Goal: Transaction & Acquisition: Purchase product/service

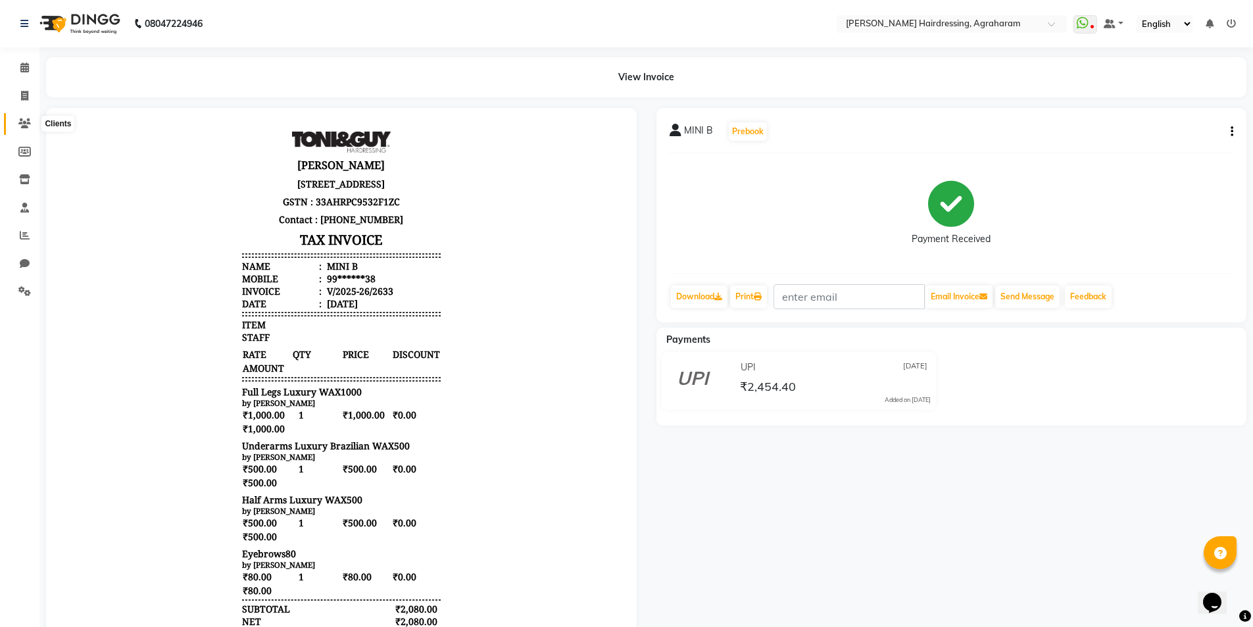
click at [26, 124] on icon at bounding box center [24, 123] width 12 height 10
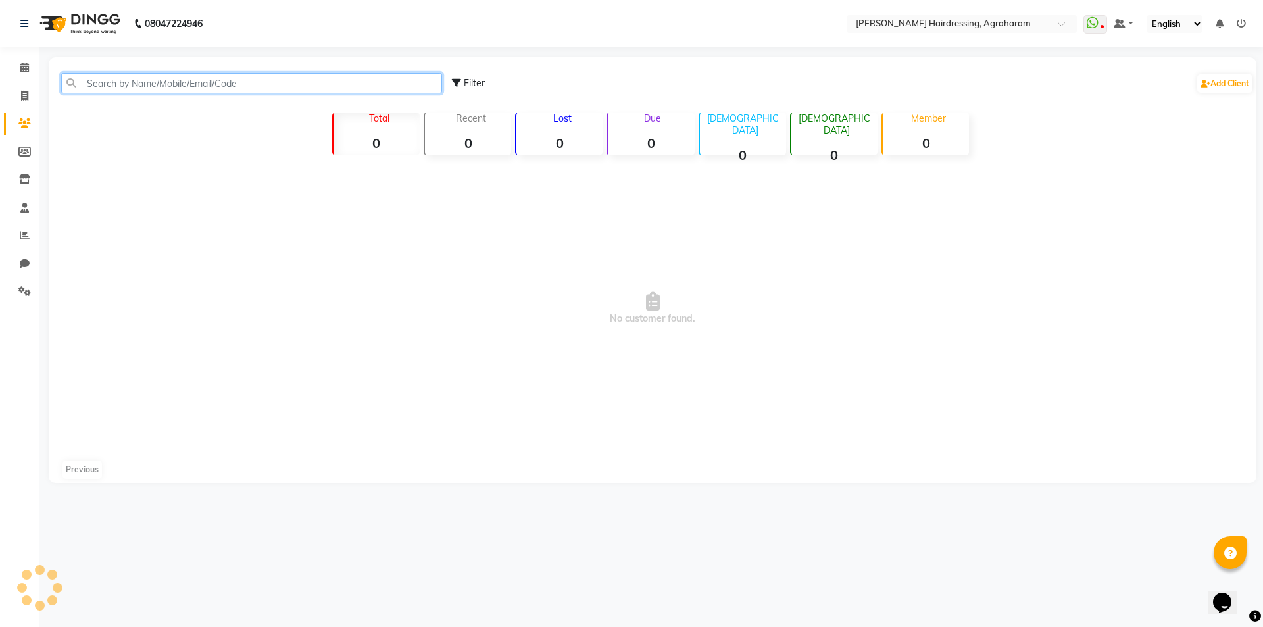
click at [118, 78] on input "text" at bounding box center [251, 83] width 381 height 20
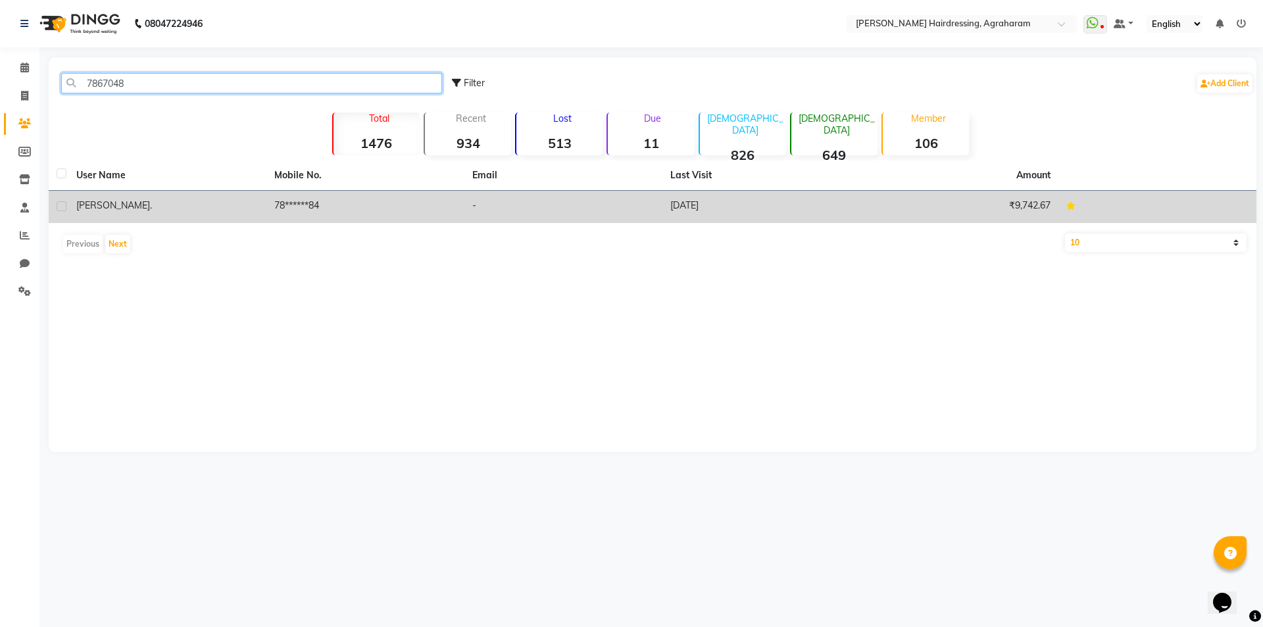
type input "7867048"
click at [294, 201] on td "78******84" at bounding box center [365, 207] width 198 height 32
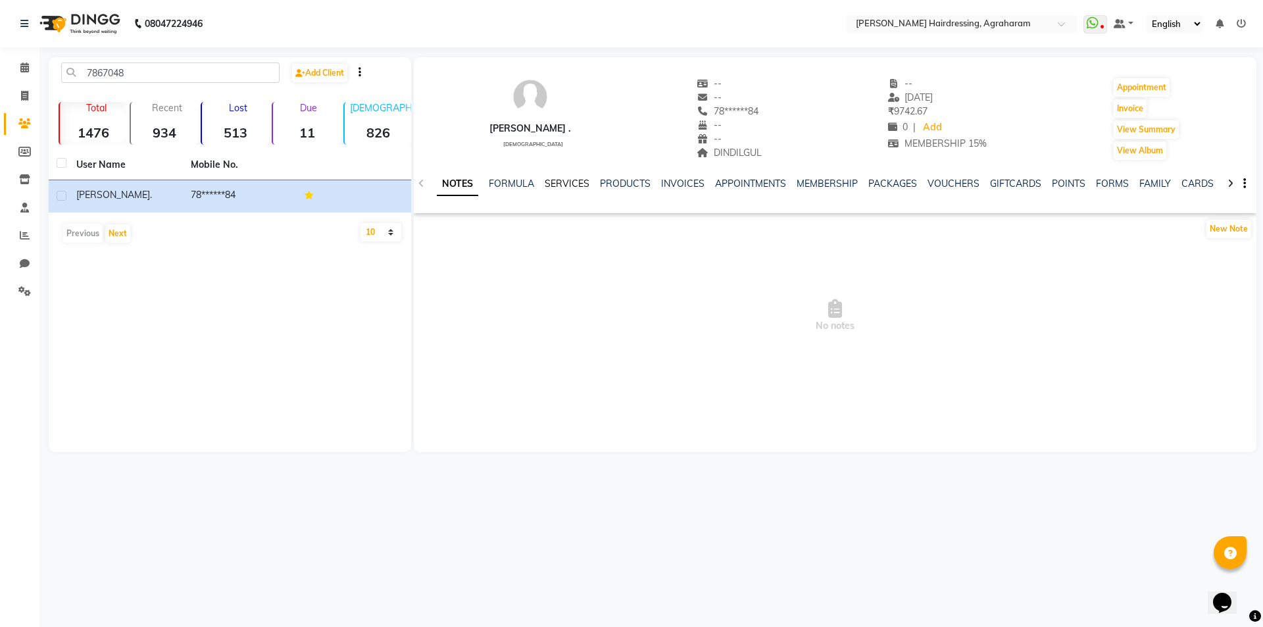
click at [570, 187] on link "SERVICES" at bounding box center [567, 184] width 45 height 12
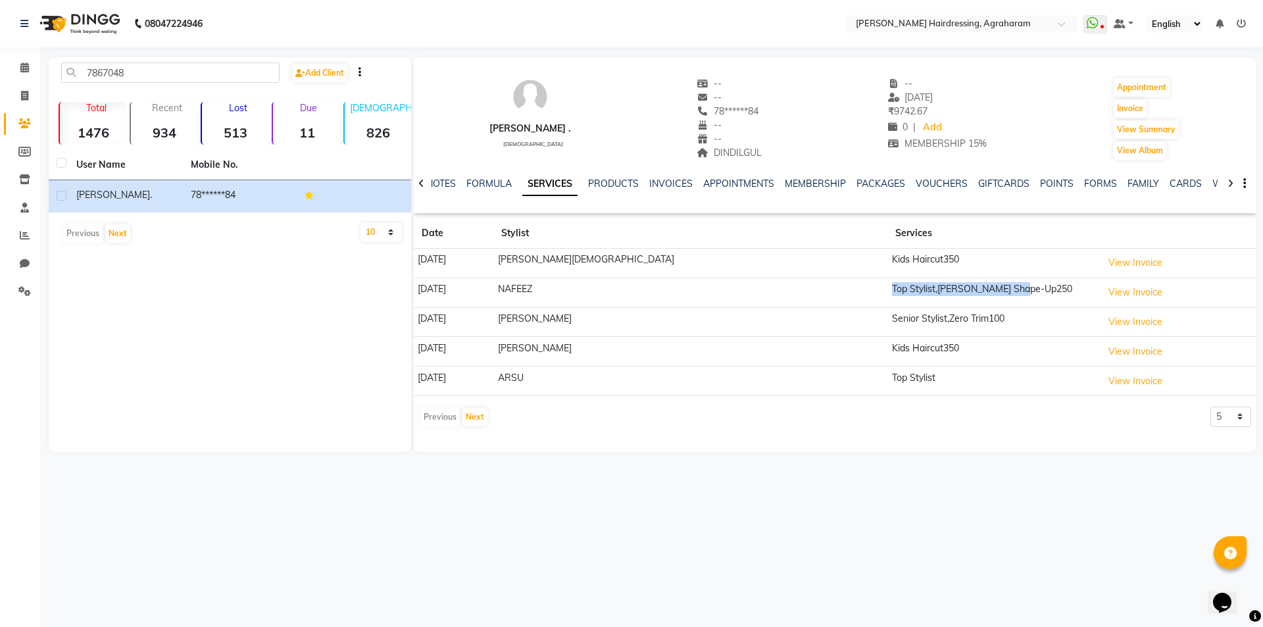
drag, startPoint x: 953, startPoint y: 288, endPoint x: 814, endPoint y: 300, distance: 139.3
click at [887, 300] on td "Top Stylist,Beard Shape-Up250" at bounding box center [992, 293] width 210 height 30
drag, startPoint x: 889, startPoint y: 378, endPoint x: 797, endPoint y: 383, distance: 92.9
click at [797, 383] on tr "02-05-2025 ARSU Top Stylist View Invoice" at bounding box center [835, 381] width 843 height 30
drag, startPoint x: 901, startPoint y: 347, endPoint x: 774, endPoint y: 349, distance: 127.0
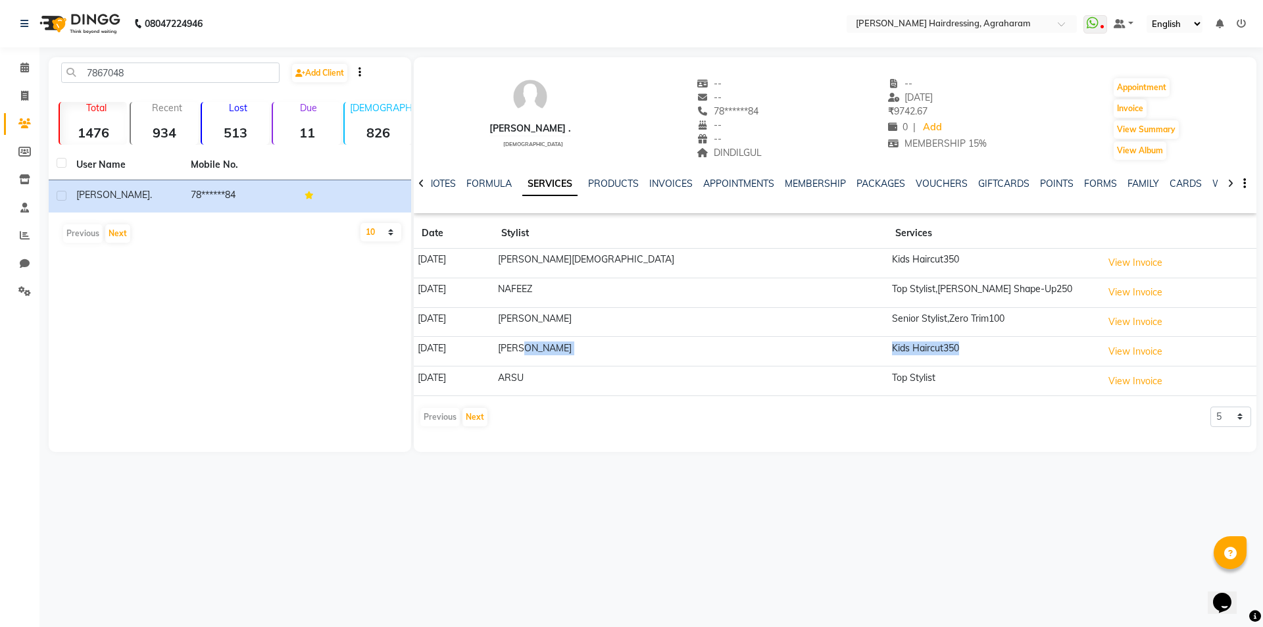
click at [774, 349] on tr "11-05-2025 AFTAB Kids Haircut350 View Invoice" at bounding box center [835, 352] width 843 height 30
drag, startPoint x: 952, startPoint y: 313, endPoint x: 807, endPoint y: 329, distance: 146.2
click at [807, 329] on tr "12-06-2025 SUHAIL Senior Stylist,Zero Trim100 View Invoice" at bounding box center [835, 322] width 843 height 30
click at [24, 99] on icon at bounding box center [24, 96] width 7 height 10
select select "service"
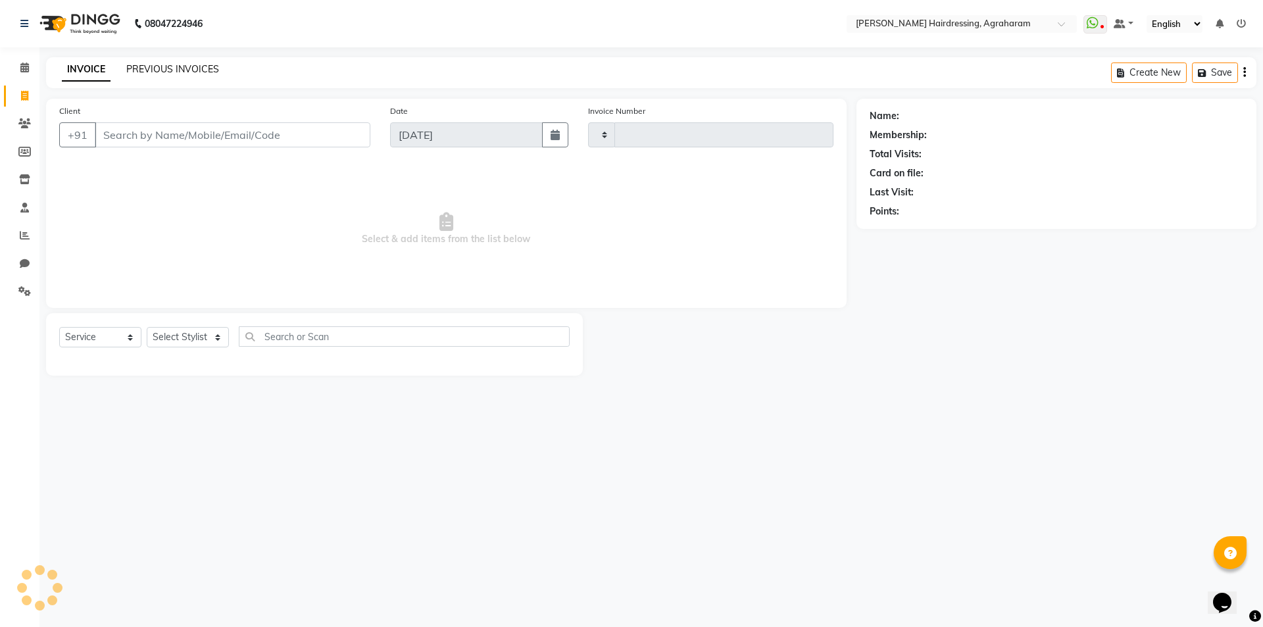
click at [173, 72] on link "PREVIOUS INVOICES" at bounding box center [172, 69] width 93 height 12
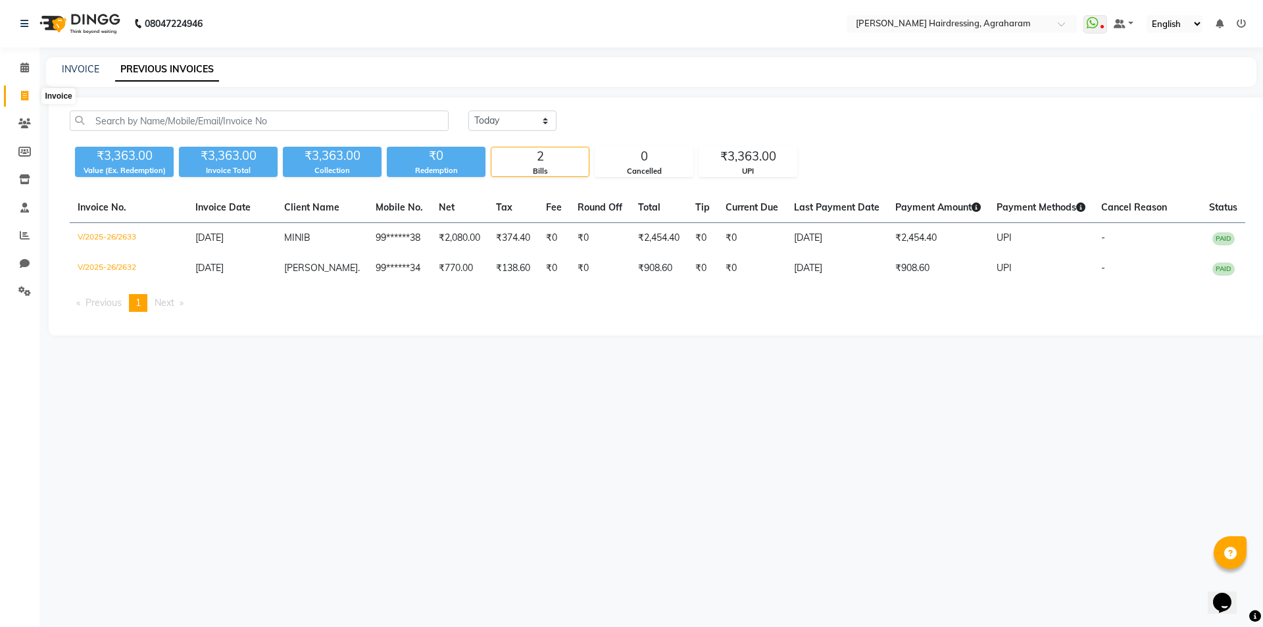
click at [18, 93] on span at bounding box center [24, 96] width 23 height 15
select select "7962"
select select "service"
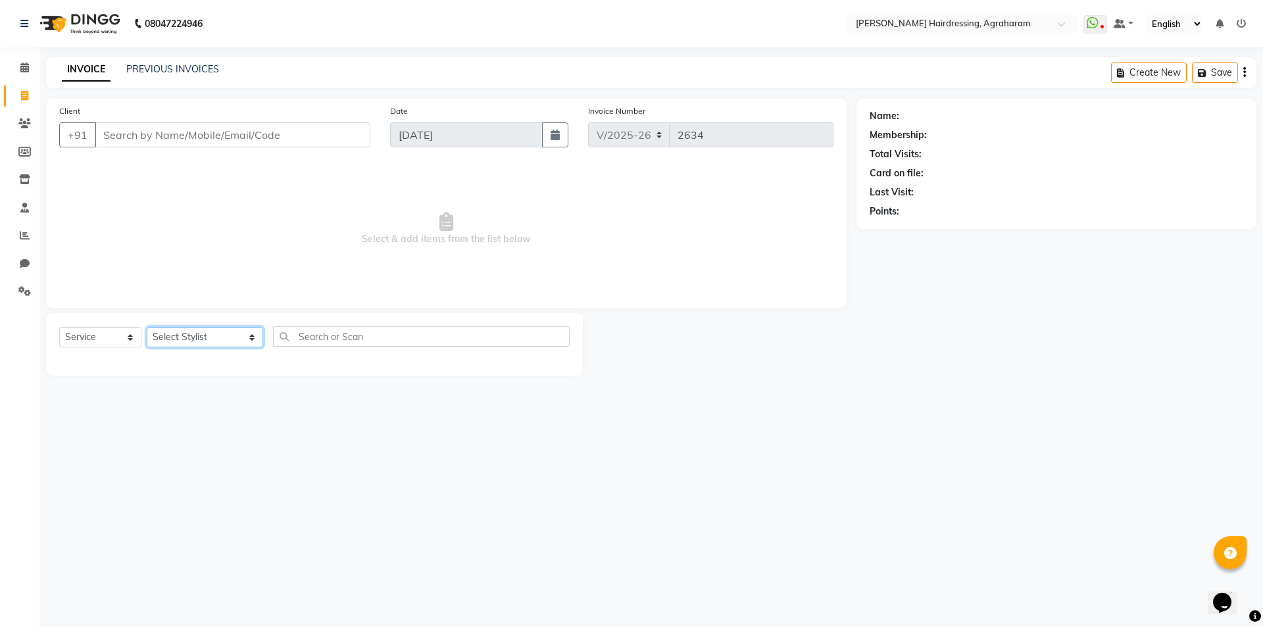
click at [212, 339] on select "Select Stylist AASH MUHAMMED AFTAB AKASH ARSU DIPIKA JANU KANIMOZHI MANAGER NAF…" at bounding box center [205, 337] width 116 height 20
select select "72527"
click at [147, 327] on select "Select Stylist AASH MUHAMMED AFTAB AKASH ARSU DIPIKA JANU KANIMOZHI MANAGER NAF…" at bounding box center [205, 337] width 116 height 20
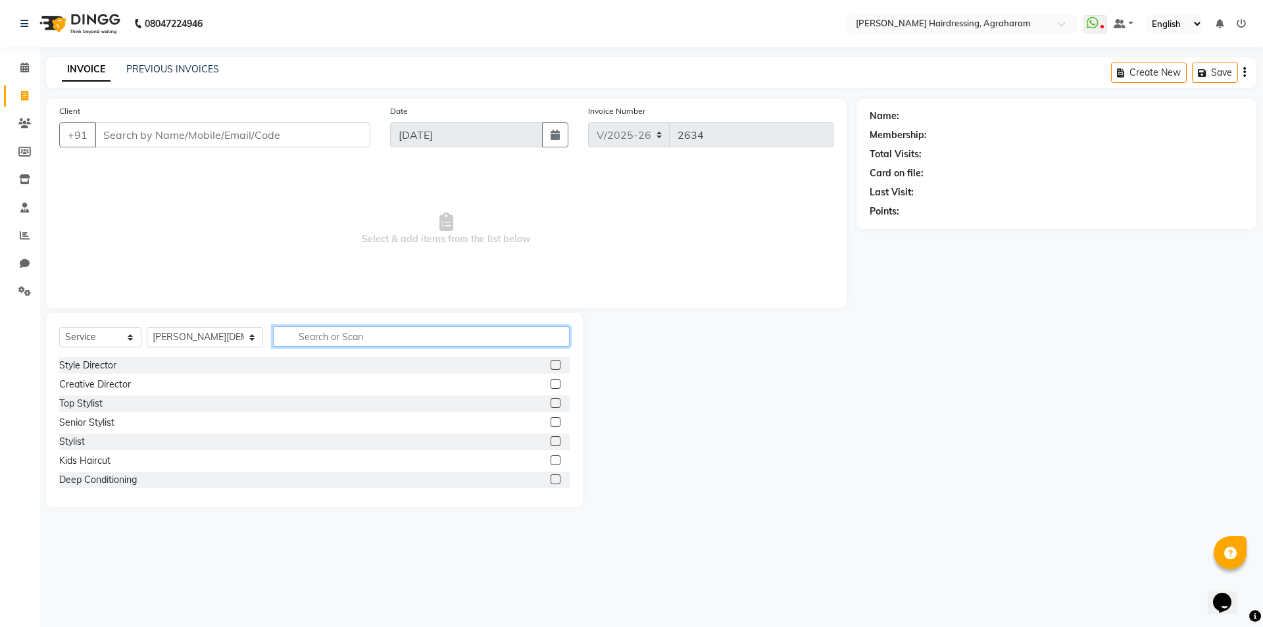
click at [328, 341] on input "text" at bounding box center [421, 336] width 297 height 20
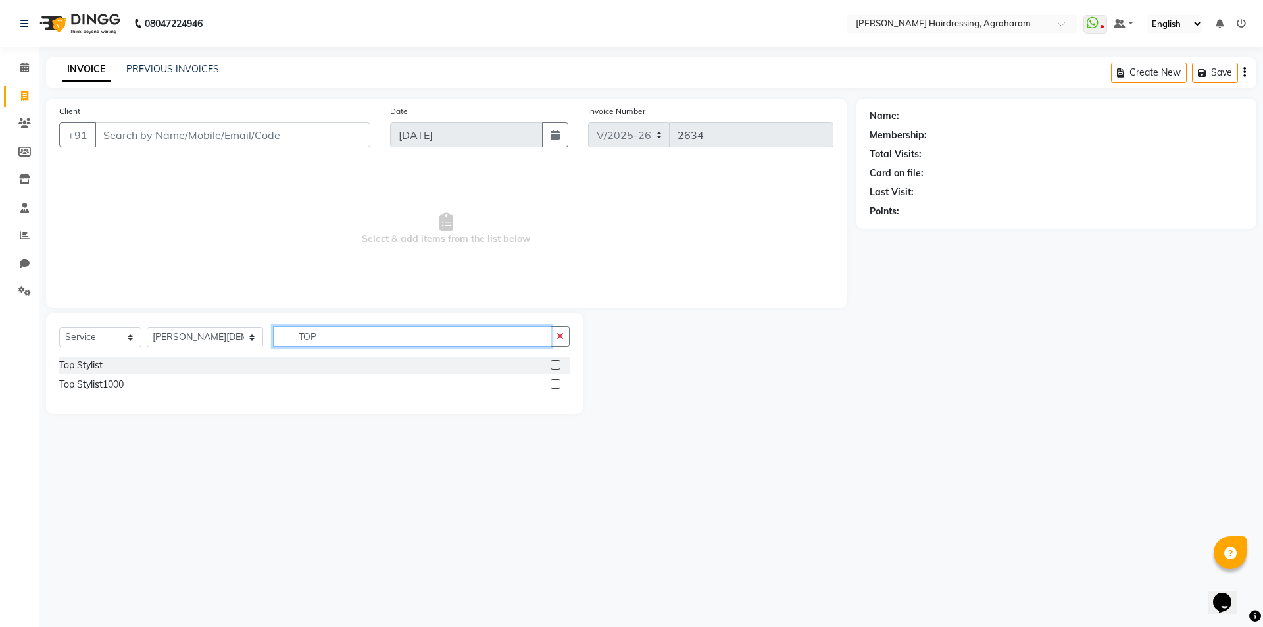
type input "TOP"
click at [557, 366] on label at bounding box center [556, 365] width 10 height 10
click at [557, 366] on input "checkbox" at bounding box center [555, 365] width 9 height 9
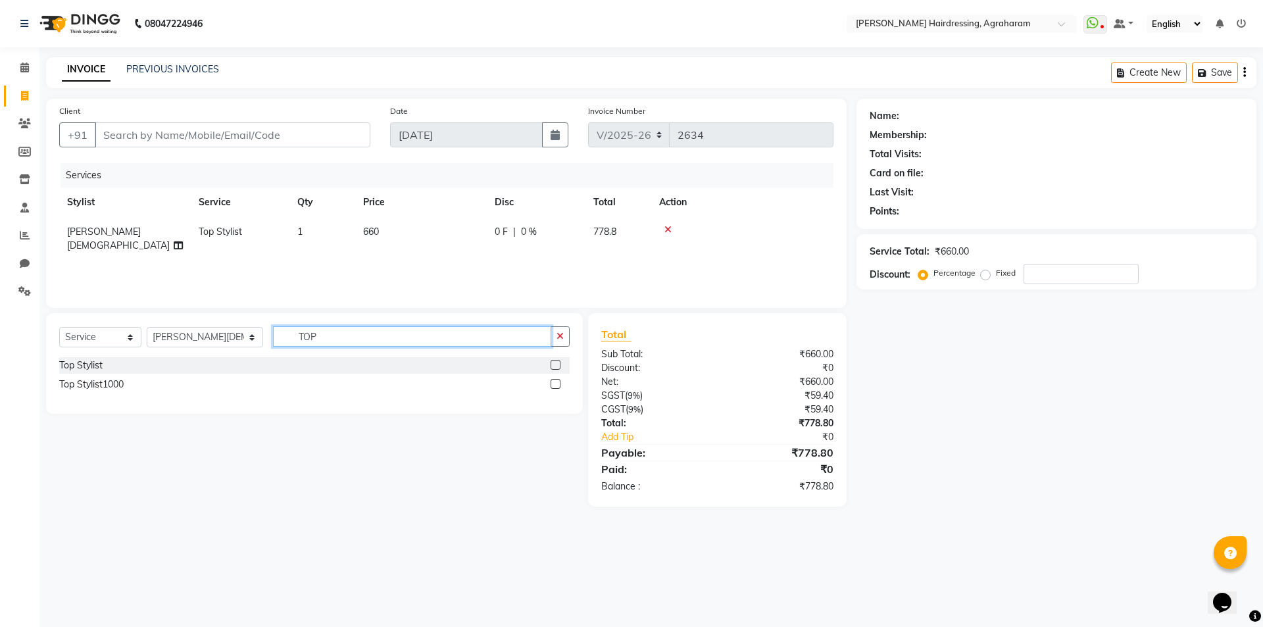
checkbox input "false"
click at [368, 341] on input "TOP" at bounding box center [412, 336] width 278 height 20
type input "T"
type input "BEARD"
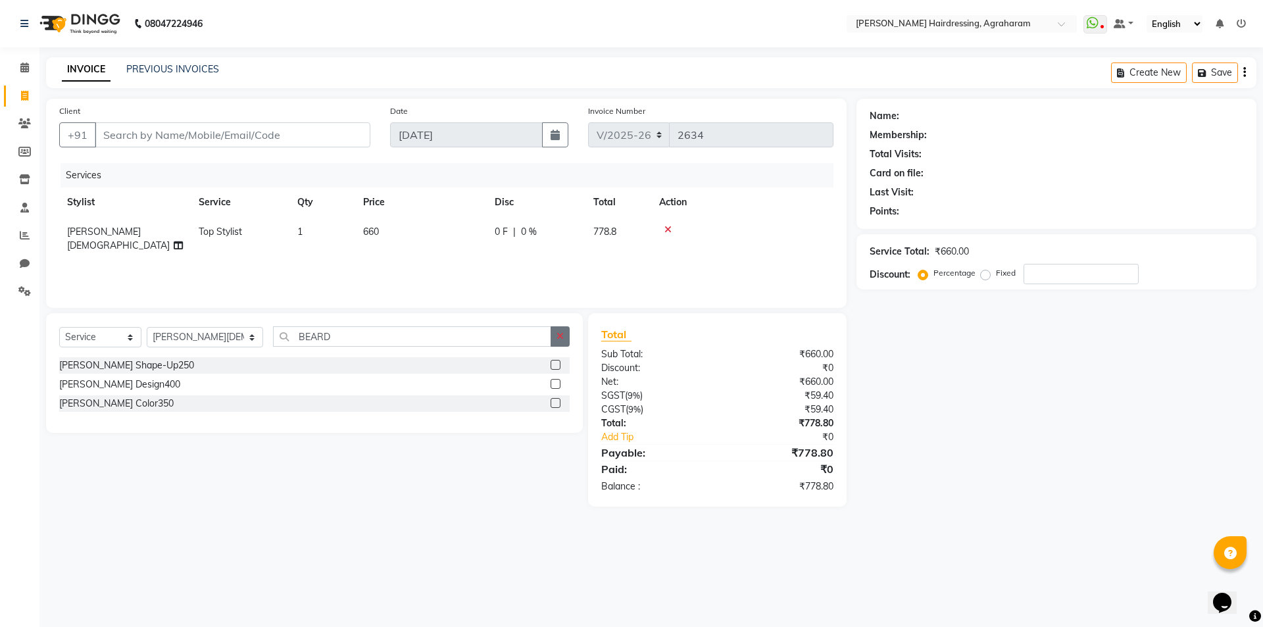
click at [553, 362] on label at bounding box center [556, 365] width 10 height 10
click at [553, 362] on input "checkbox" at bounding box center [555, 365] width 9 height 9
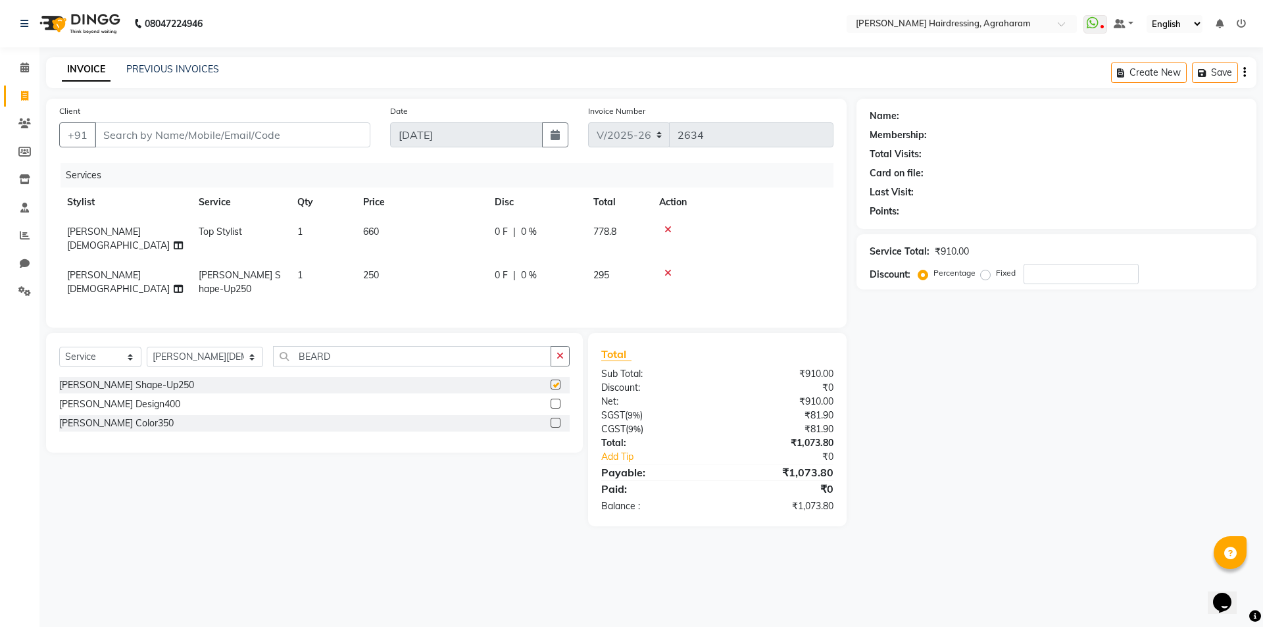
checkbox input "false"
click at [203, 137] on input "Client" at bounding box center [233, 134] width 276 height 25
type input "9"
type input "0"
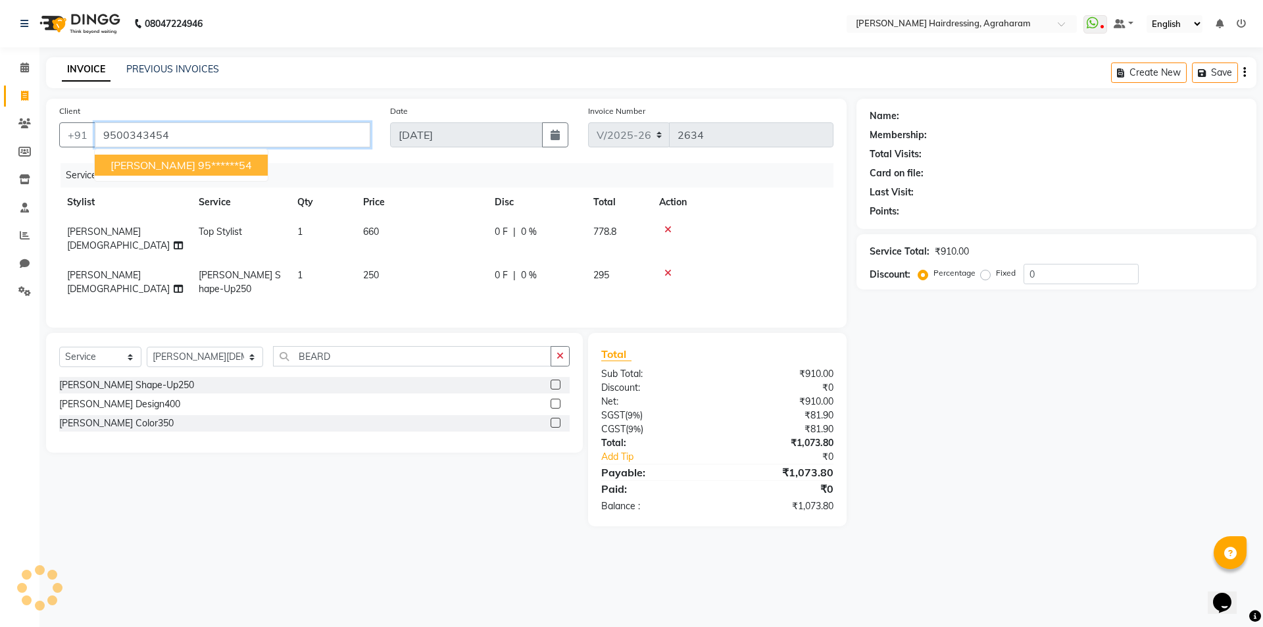
type input "9500343454"
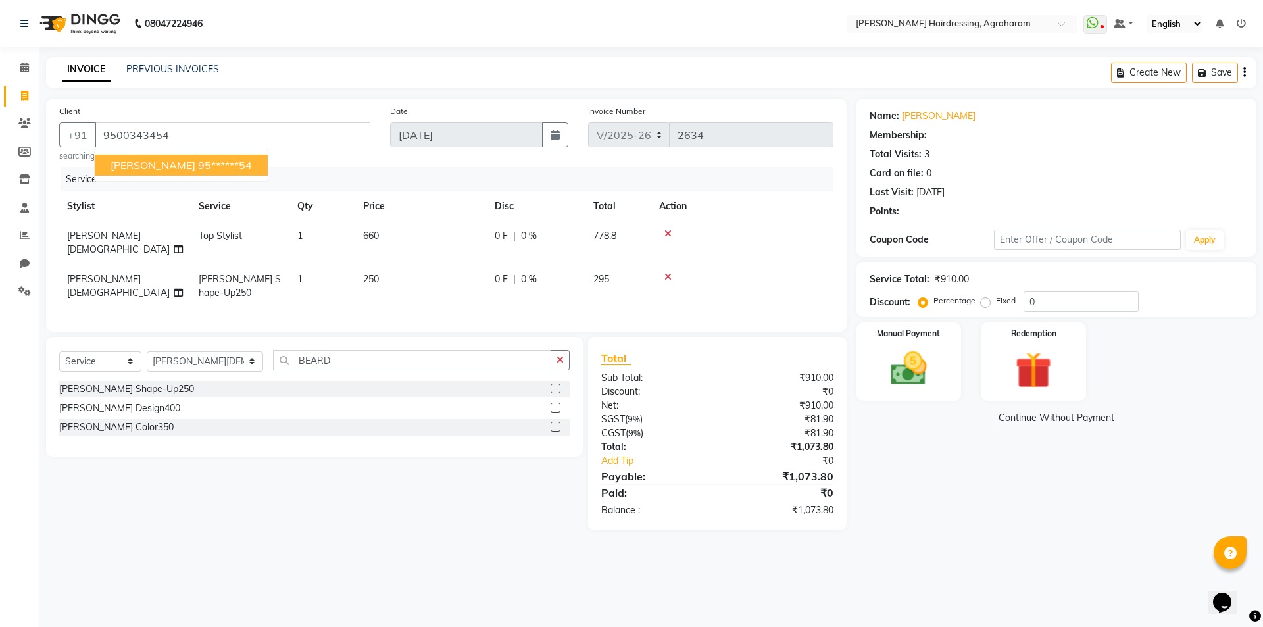
select select "1: Object"
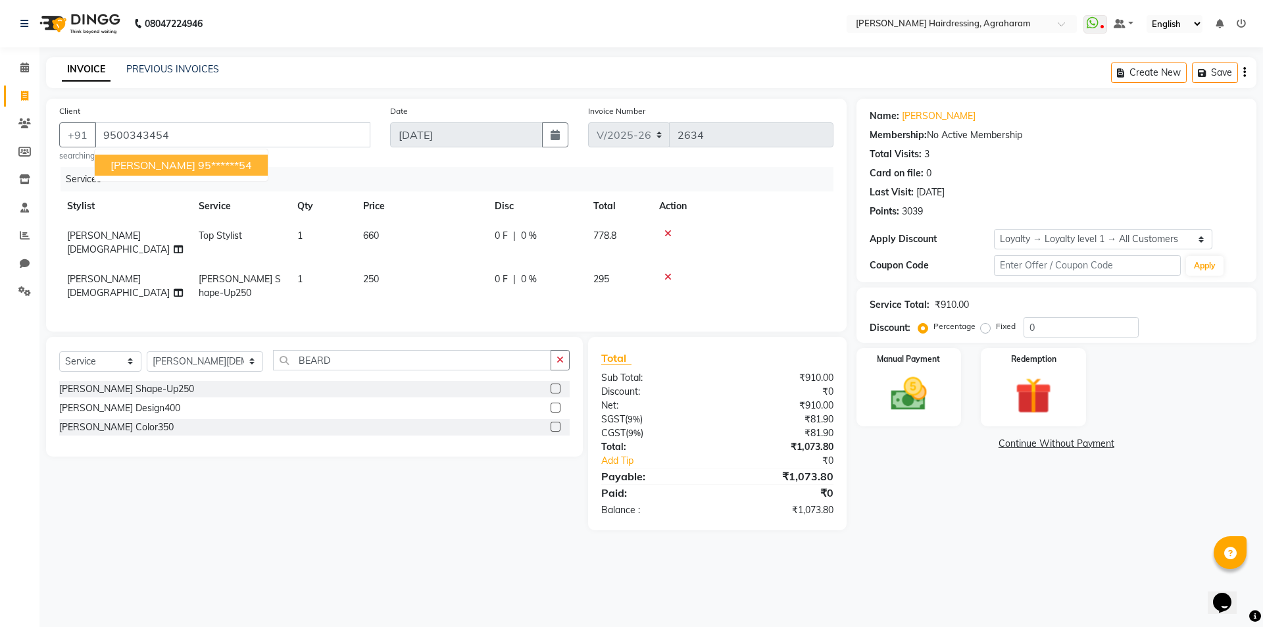
click at [198, 168] on ngb-highlight "95******54" at bounding box center [225, 165] width 54 height 13
type input "95******54"
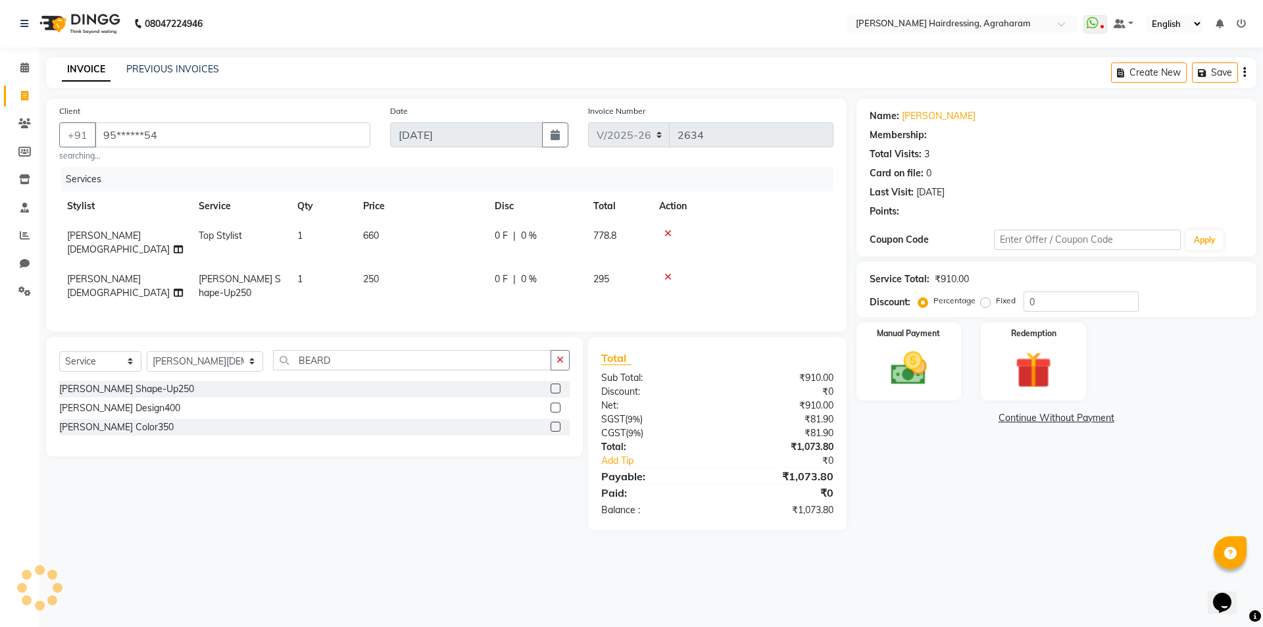
select select "1: Object"
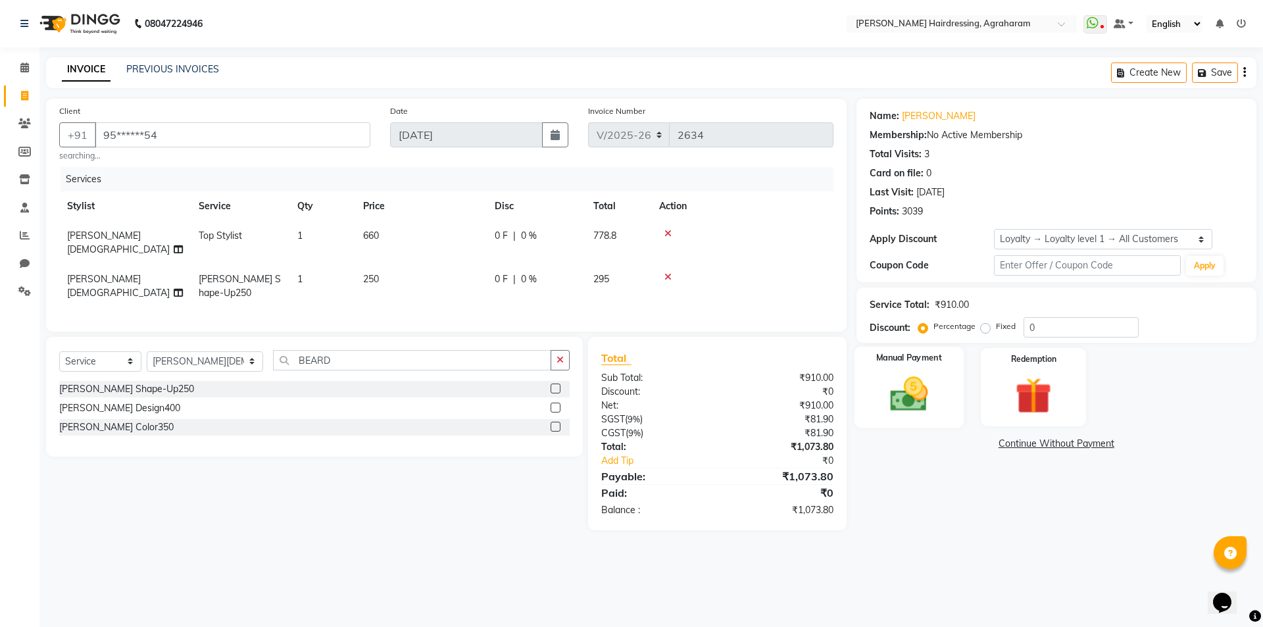
click at [912, 406] on img at bounding box center [908, 393] width 61 height 43
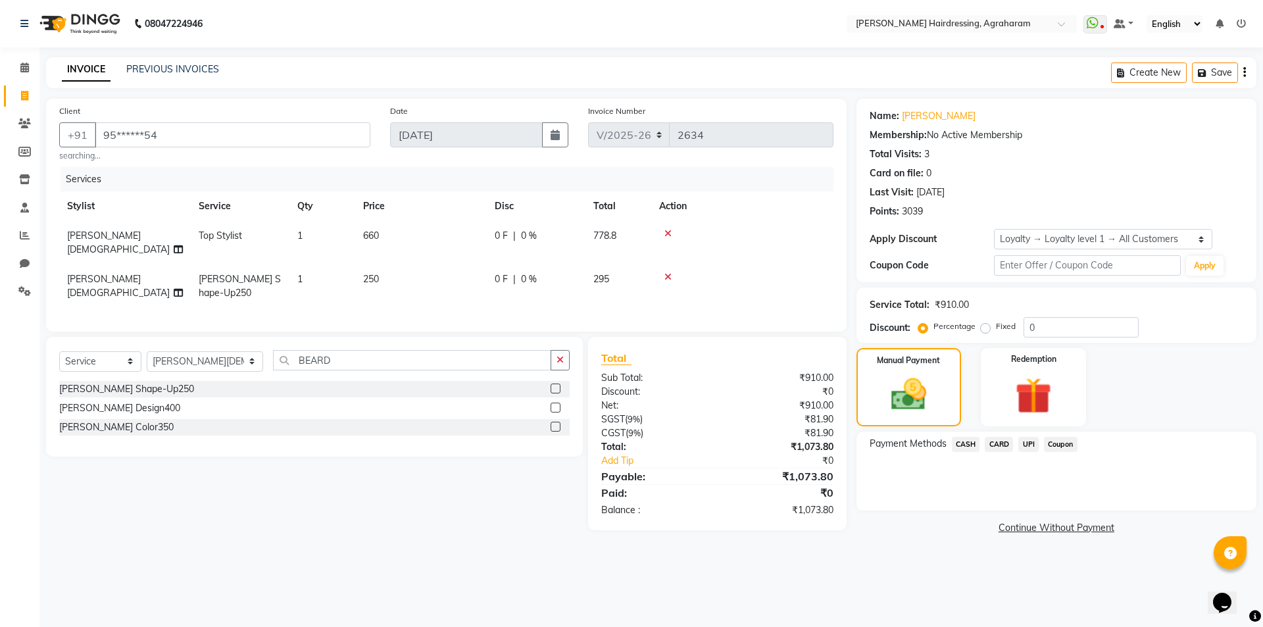
click at [1026, 446] on span "UPI" at bounding box center [1028, 444] width 20 height 15
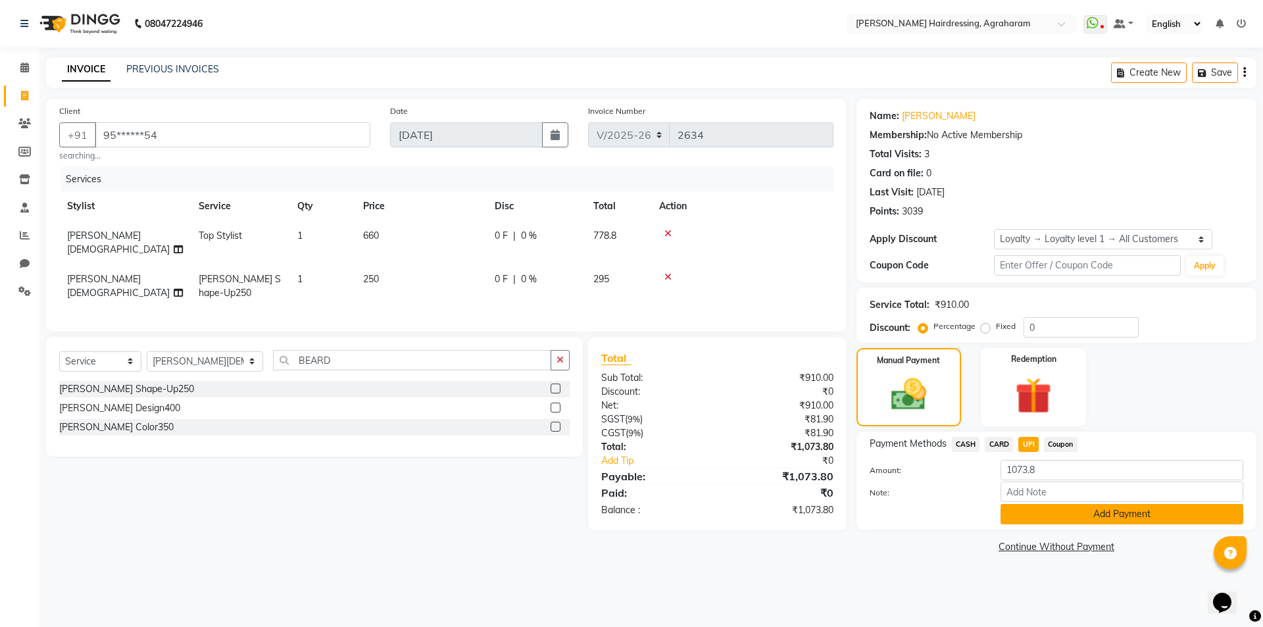
click at [1121, 517] on button "Add Payment" at bounding box center [1122, 514] width 243 height 20
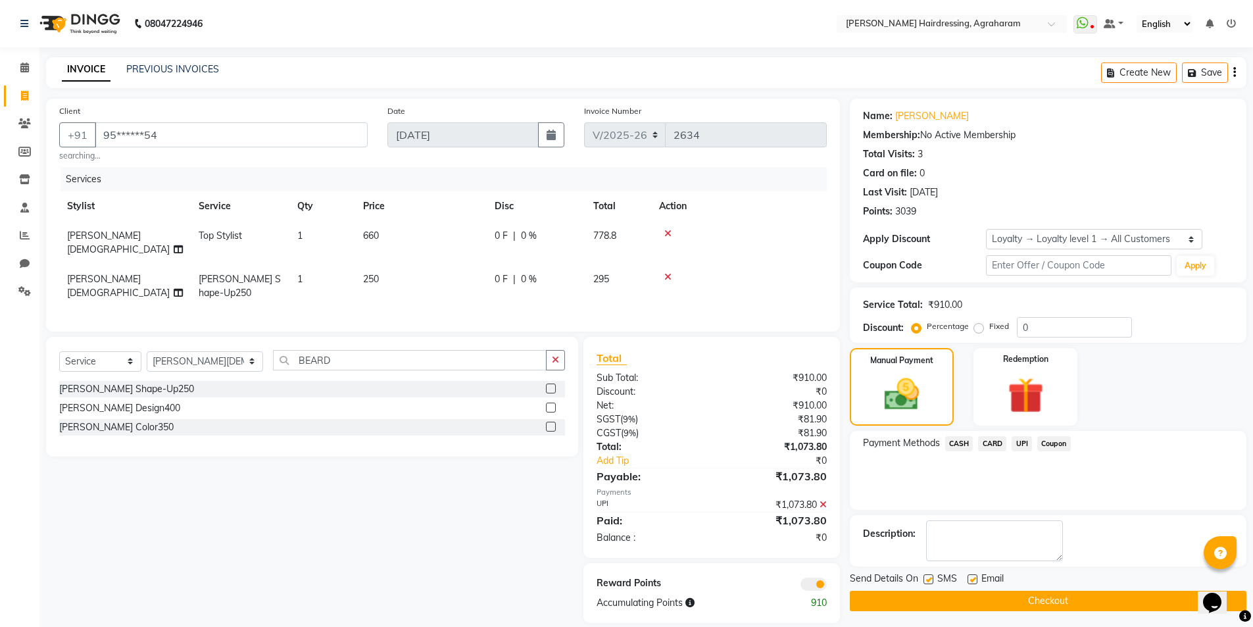
click at [1047, 608] on button "Checkout" at bounding box center [1048, 601] width 397 height 20
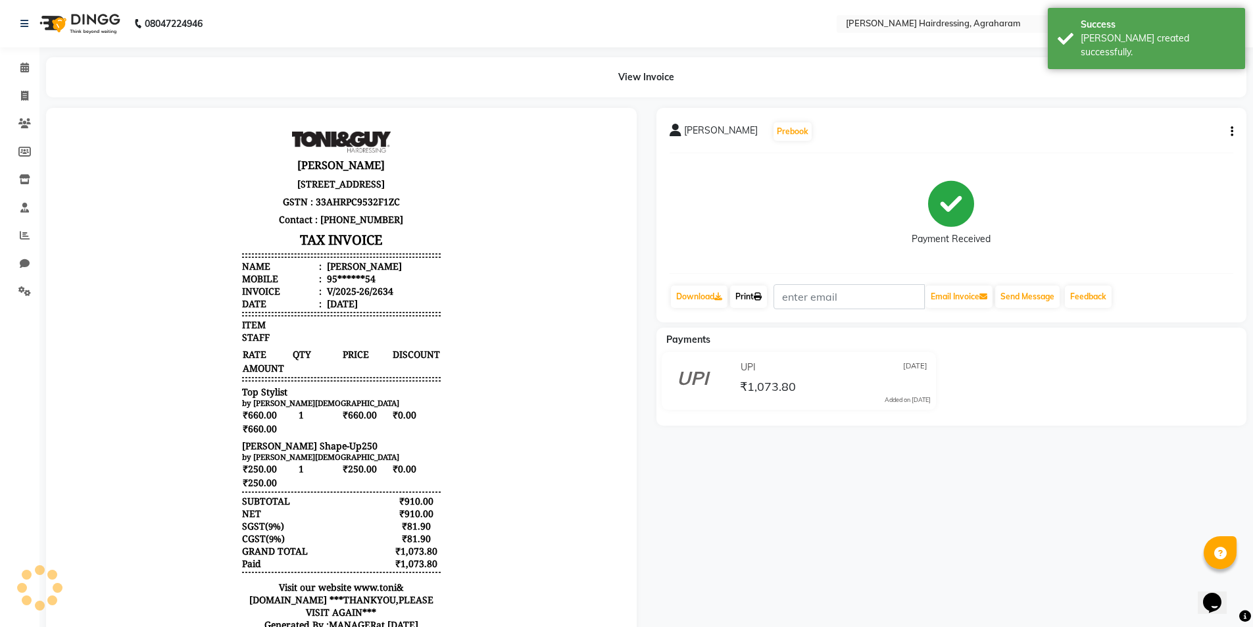
click at [751, 298] on link "Print" at bounding box center [748, 296] width 37 height 22
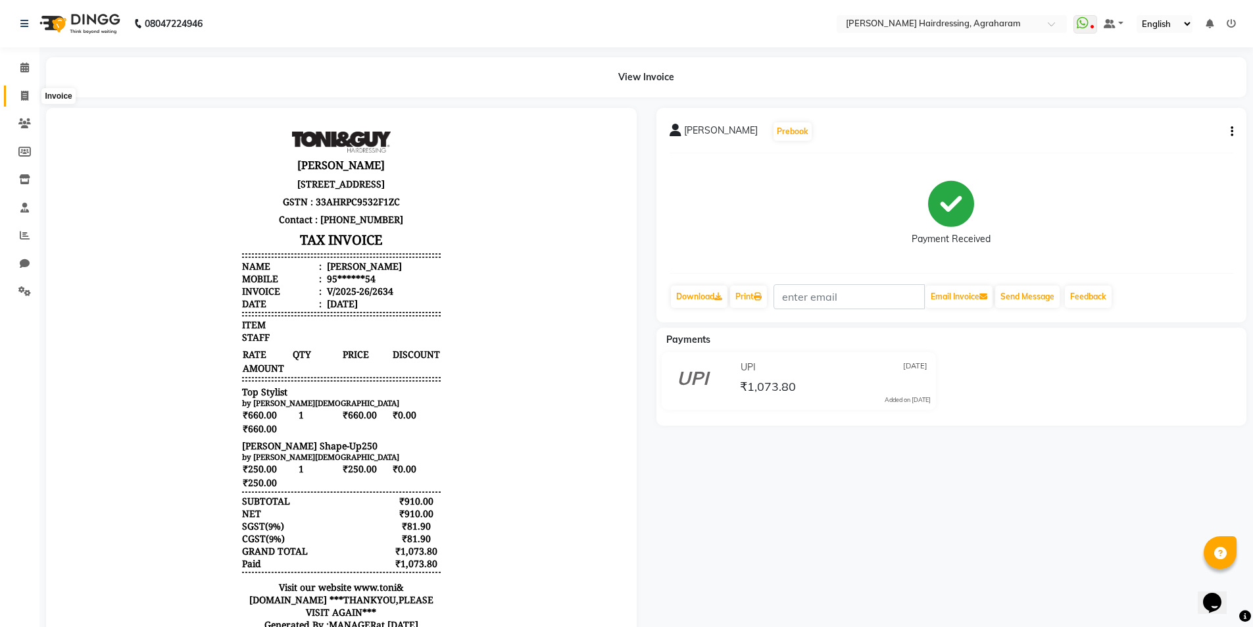
click at [24, 102] on span at bounding box center [24, 96] width 23 height 15
select select "service"
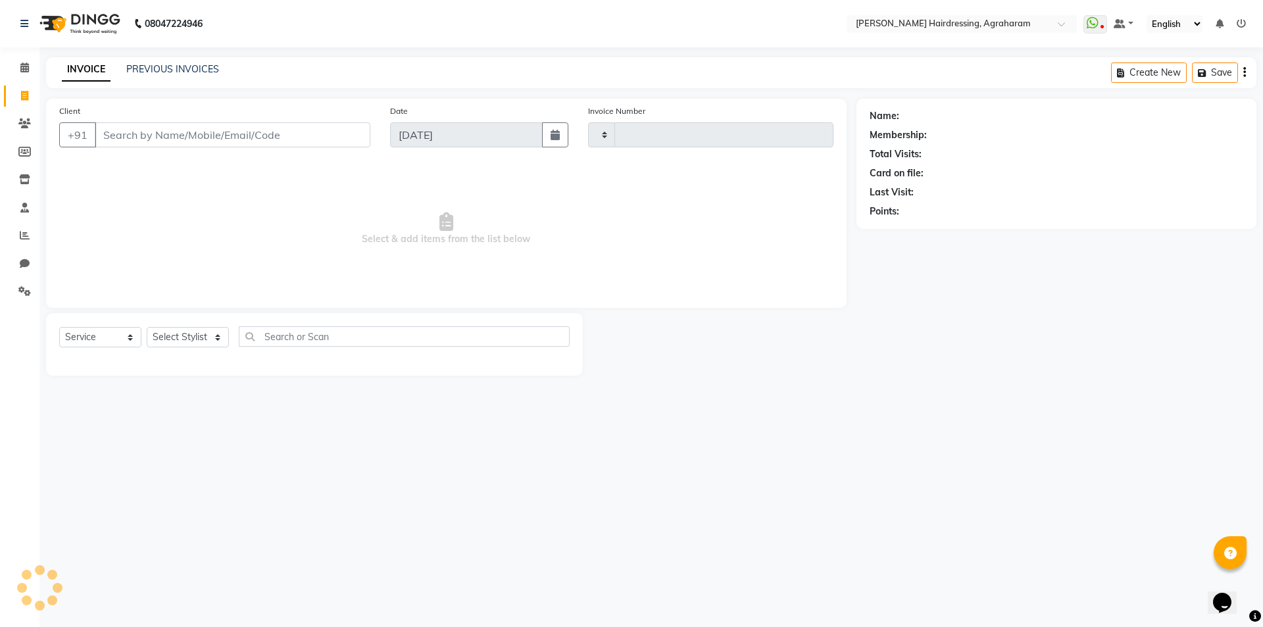
type input "2635"
select select "7962"
click at [168, 72] on link "PREVIOUS INVOICES" at bounding box center [172, 69] width 93 height 12
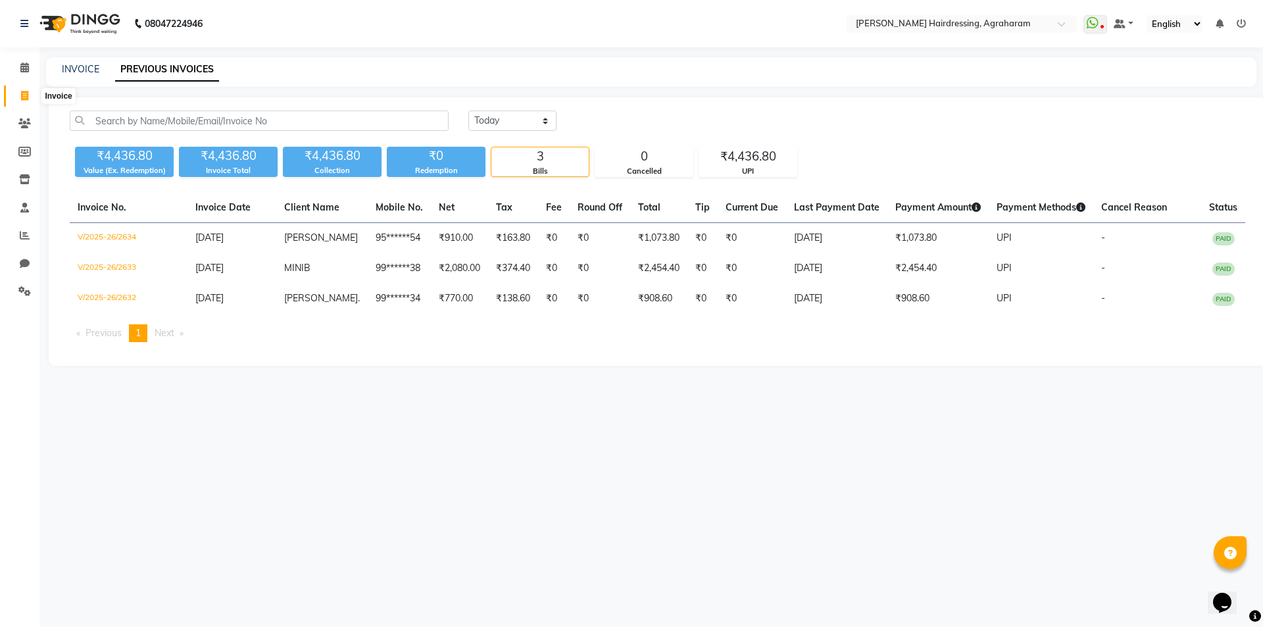
click at [21, 91] on icon at bounding box center [24, 96] width 7 height 10
select select "service"
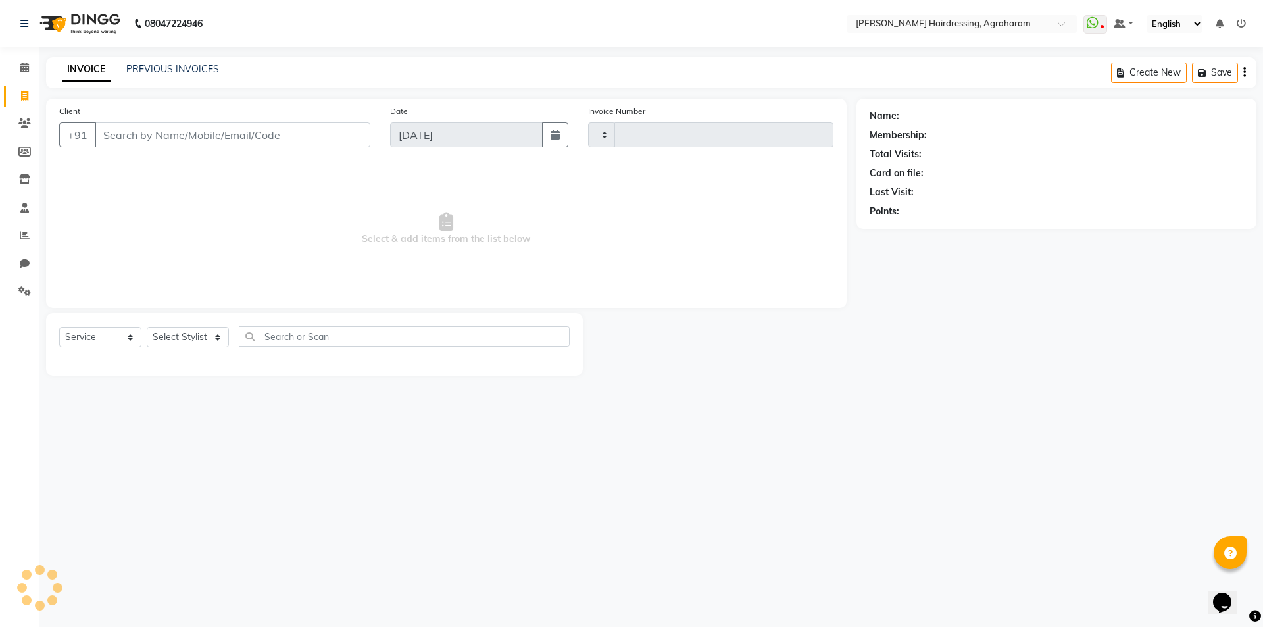
type input "2635"
select select "7962"
click at [223, 339] on select "Select Stylist AASH MUHAMMED AFTAB AKASH ARSU DIPIKA JANU KANIMOZHI MANAGER NAF…" at bounding box center [205, 337] width 116 height 20
select select "72525"
click at [147, 327] on select "Select Stylist AASH MUHAMMED AFTAB AKASH ARSU DIPIKA JANU KANIMOZHI MANAGER NAF…" at bounding box center [205, 337] width 116 height 20
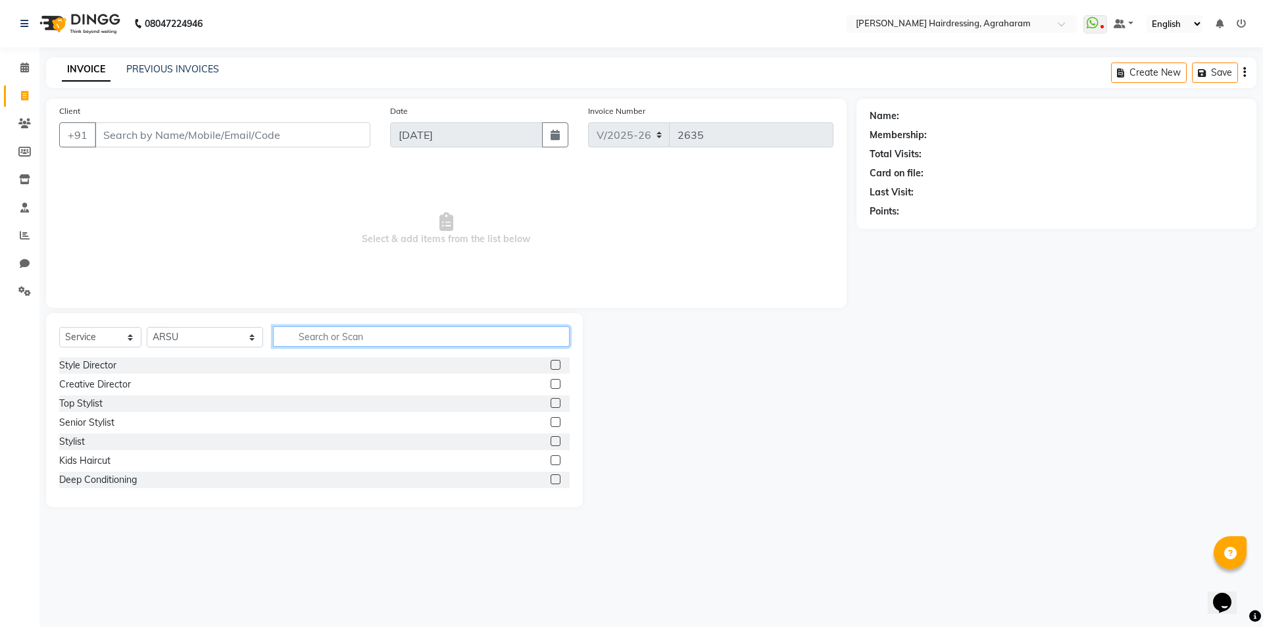
click at [320, 337] on input "text" at bounding box center [421, 336] width 297 height 20
type input "SHAVE"
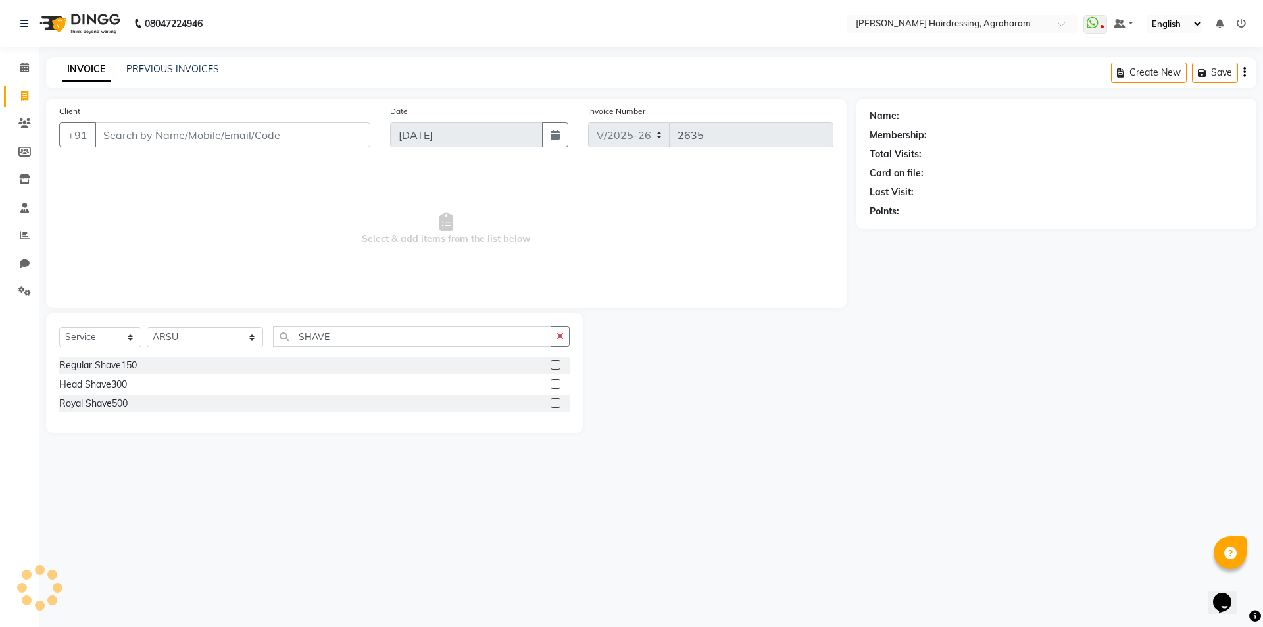
click at [553, 366] on label at bounding box center [556, 365] width 10 height 10
click at [553, 366] on input "checkbox" at bounding box center [555, 365] width 9 height 9
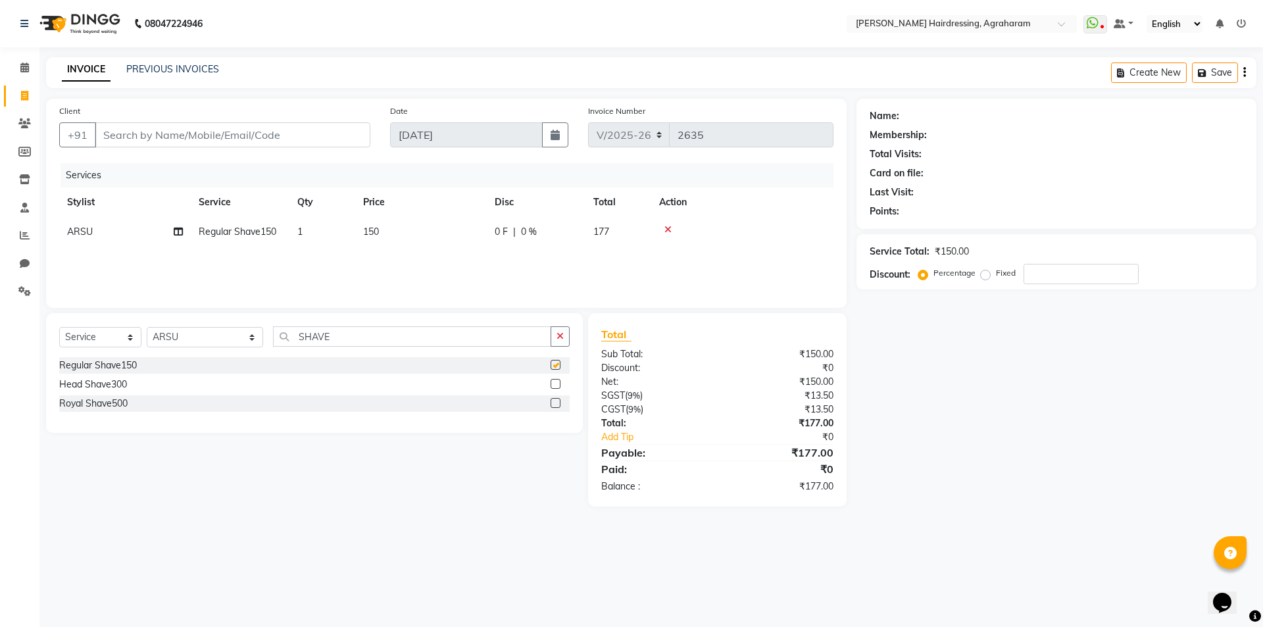
checkbox input "false"
click at [250, 122] on div "Client +91" at bounding box center [214, 131] width 331 height 54
type input "9"
type input "0"
click at [139, 140] on input "9042428230" at bounding box center [199, 134] width 209 height 25
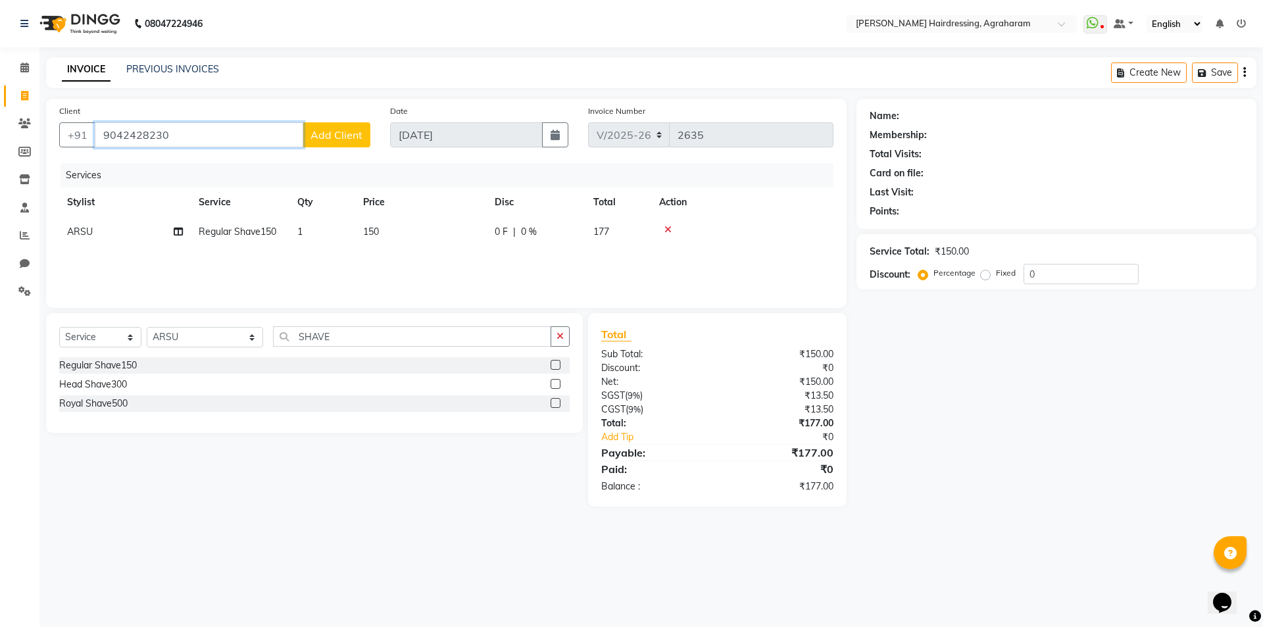
click at [120, 136] on input "9042428230" at bounding box center [199, 134] width 209 height 25
click at [136, 136] on input "9042428230" at bounding box center [199, 134] width 209 height 25
click at [142, 134] on input "9042428230" at bounding box center [199, 134] width 209 height 25
click at [158, 132] on input "9042428230" at bounding box center [199, 134] width 209 height 25
click at [116, 134] on input "9042428230" at bounding box center [199, 134] width 209 height 25
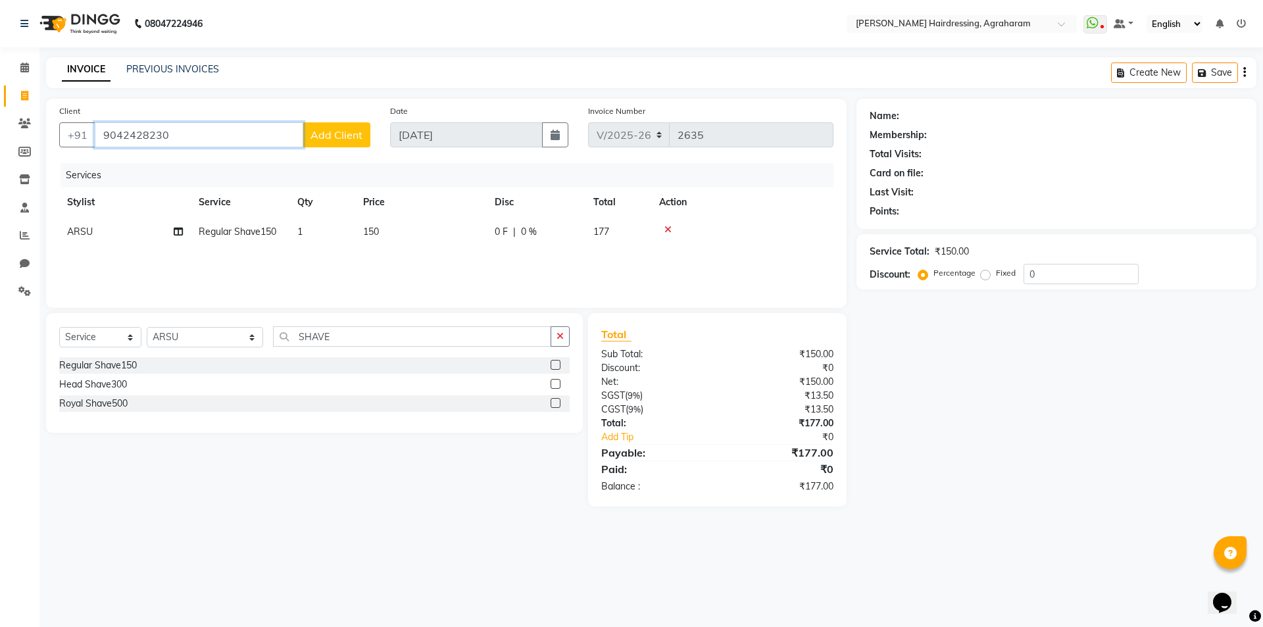
click at [128, 132] on input "9042428230" at bounding box center [199, 134] width 209 height 25
click at [139, 135] on input "9042428230" at bounding box center [199, 134] width 209 height 25
click at [154, 134] on input "9042428230" at bounding box center [199, 134] width 209 height 25
click at [169, 136] on input "9042428230" at bounding box center [199, 134] width 209 height 25
type input "9042428230"
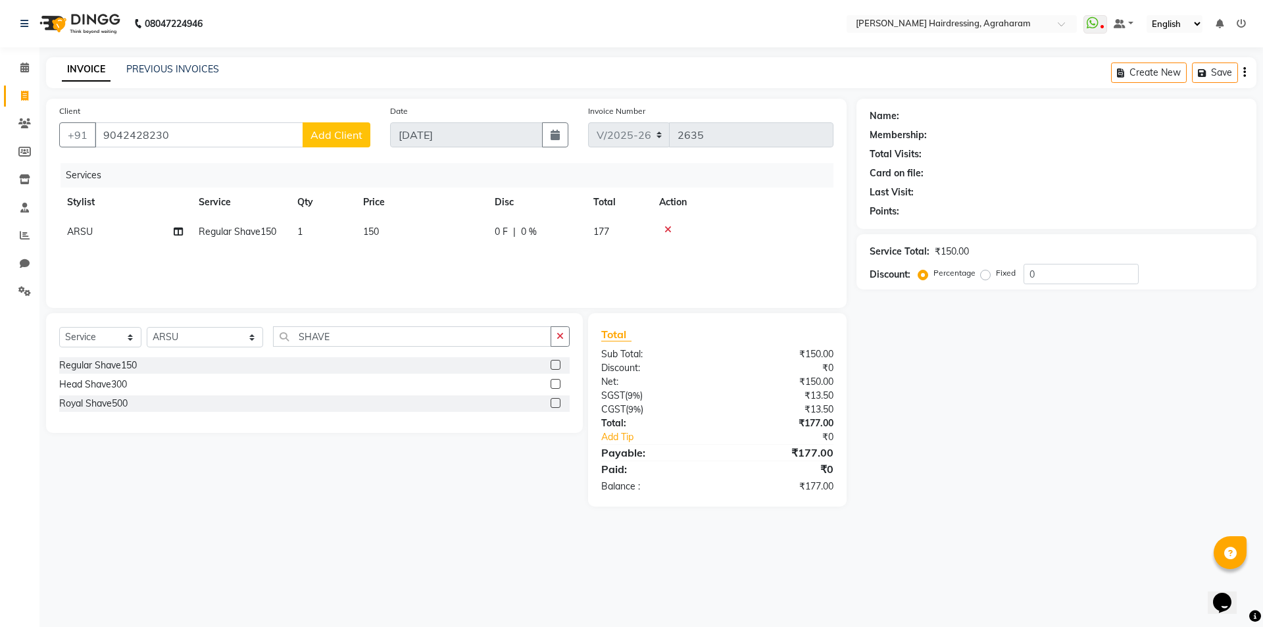
click at [318, 138] on span "Add Client" at bounding box center [336, 134] width 52 height 13
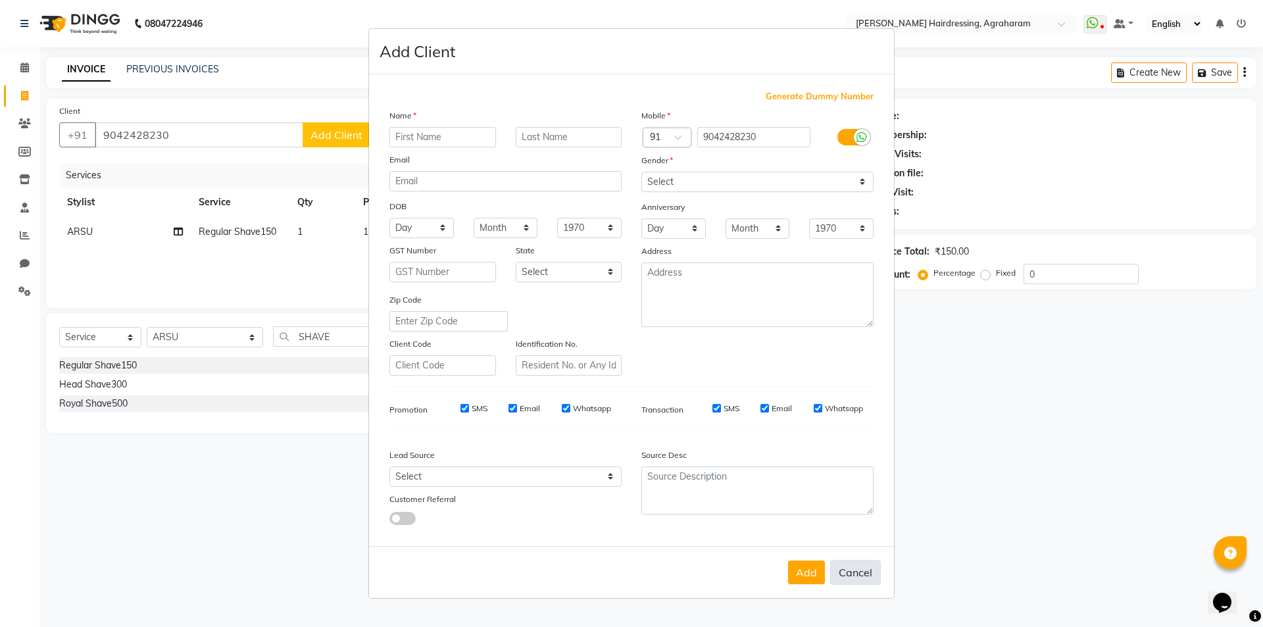
click at [858, 574] on button "Cancel" at bounding box center [855, 572] width 51 height 25
select select
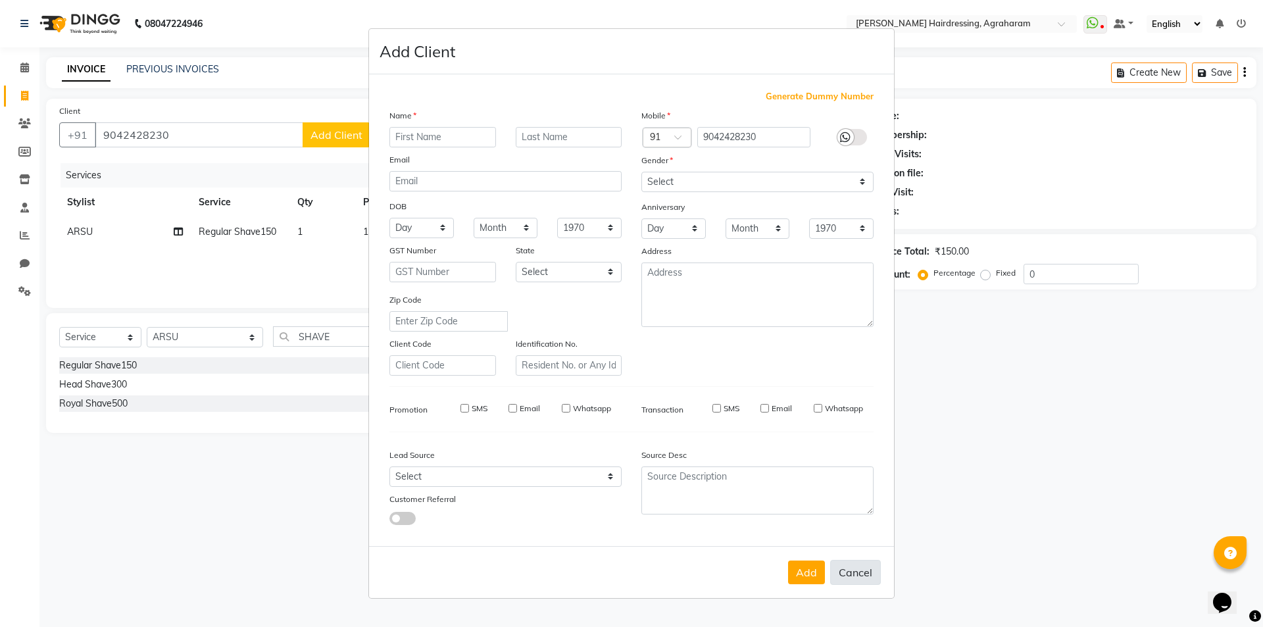
select select
checkbox input "false"
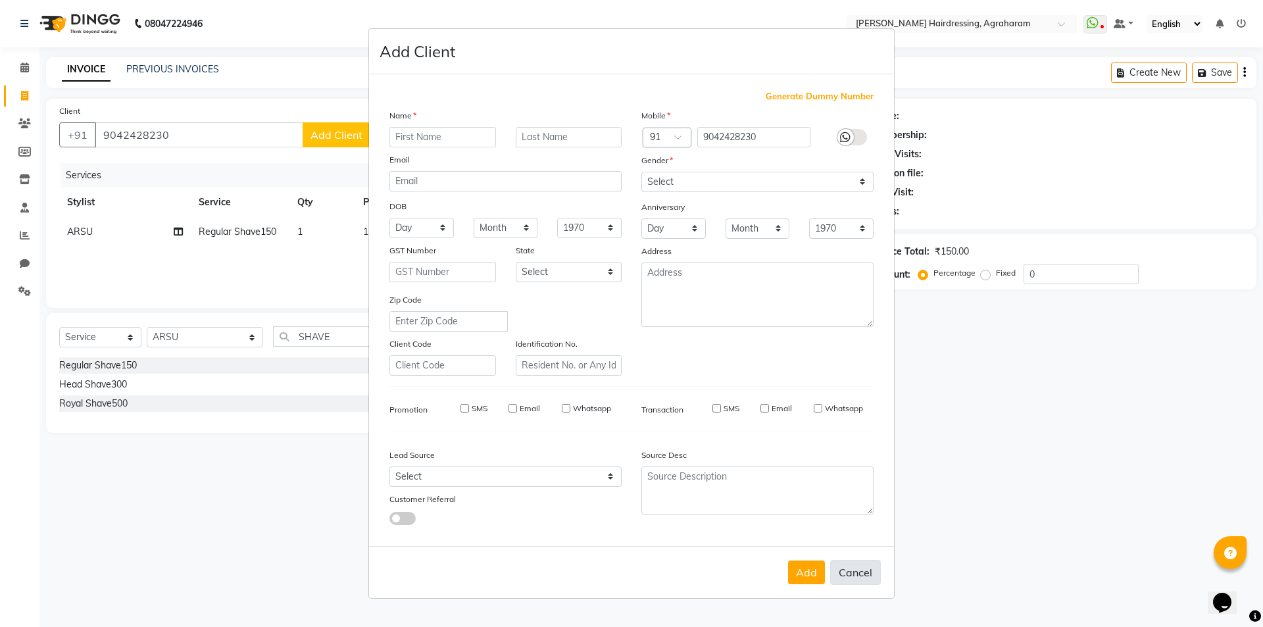
checkbox input "false"
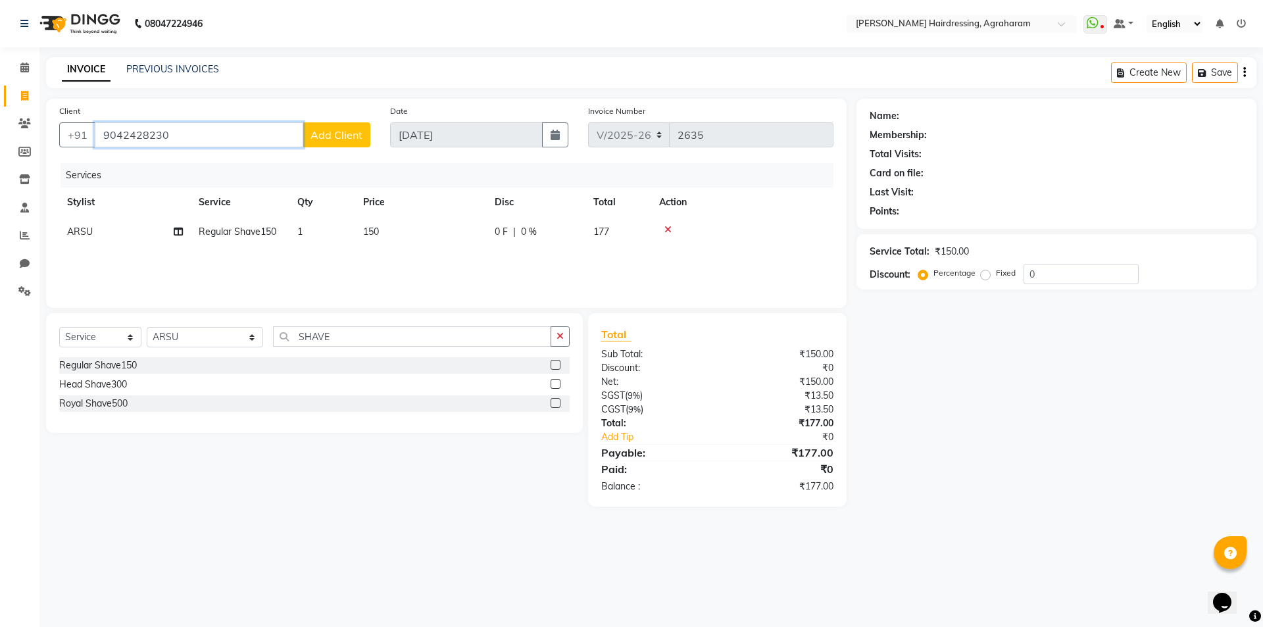
click at [139, 137] on input "9042428230" at bounding box center [199, 134] width 209 height 25
click at [193, 160] on ngb-highlight "86******83" at bounding box center [215, 165] width 54 height 13
type input "86******83"
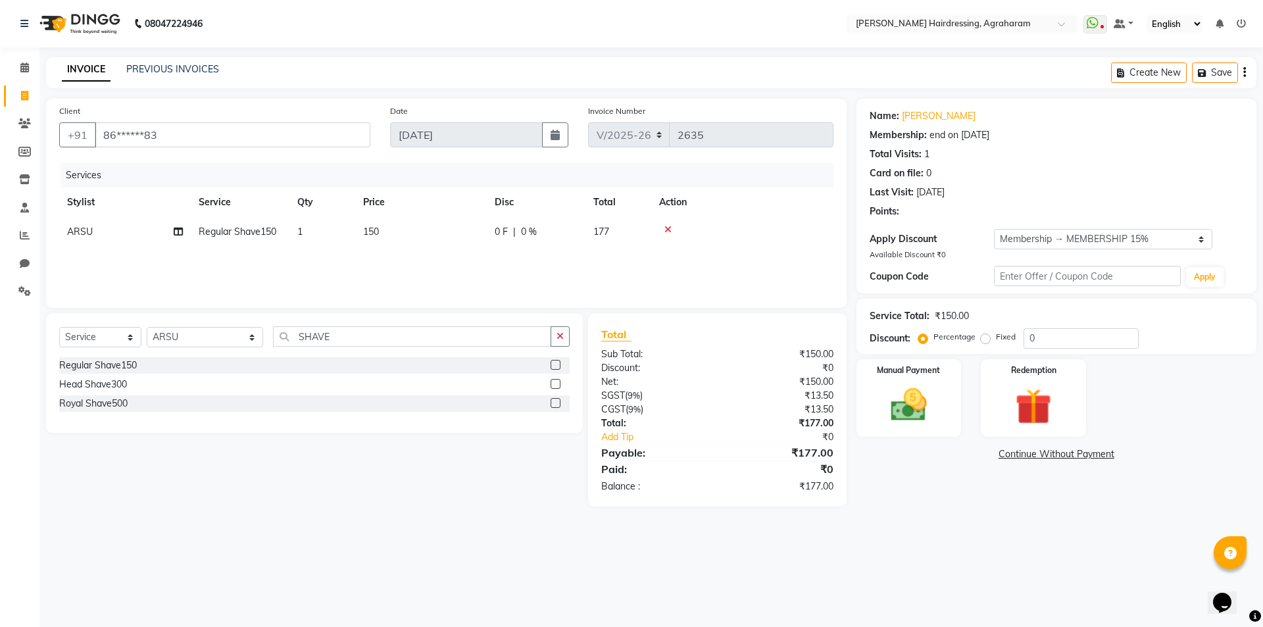
select select "3: Object"
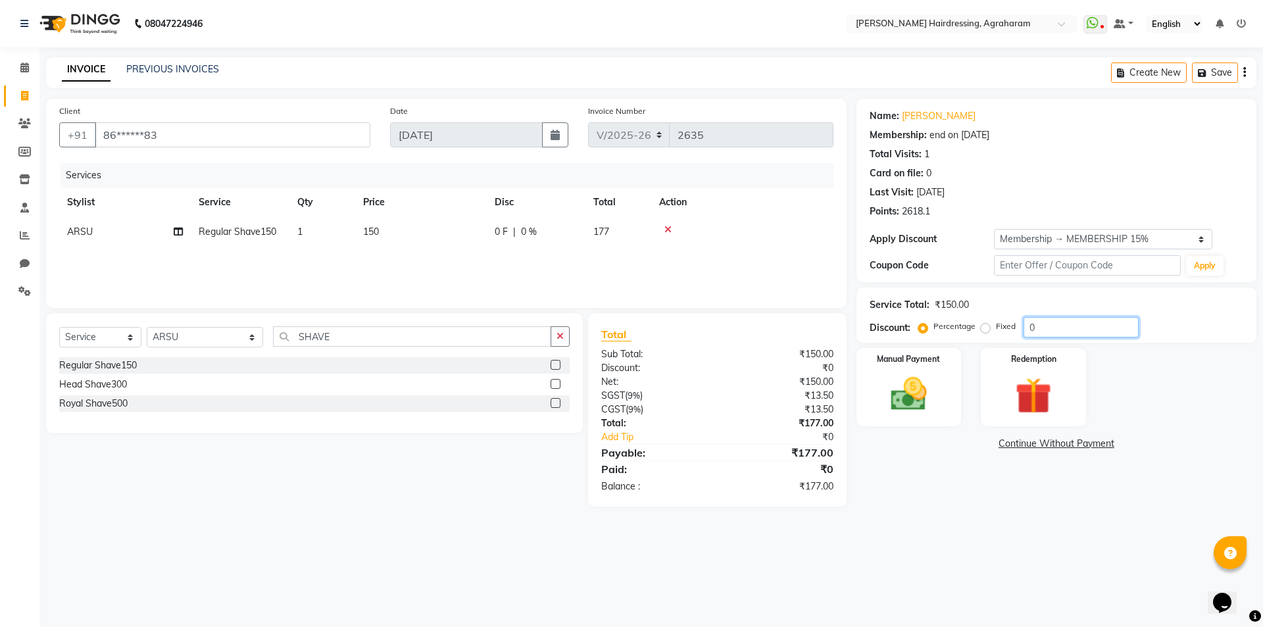
click at [1044, 331] on input "0" at bounding box center [1081, 327] width 115 height 20
click at [908, 408] on img at bounding box center [908, 393] width 61 height 43
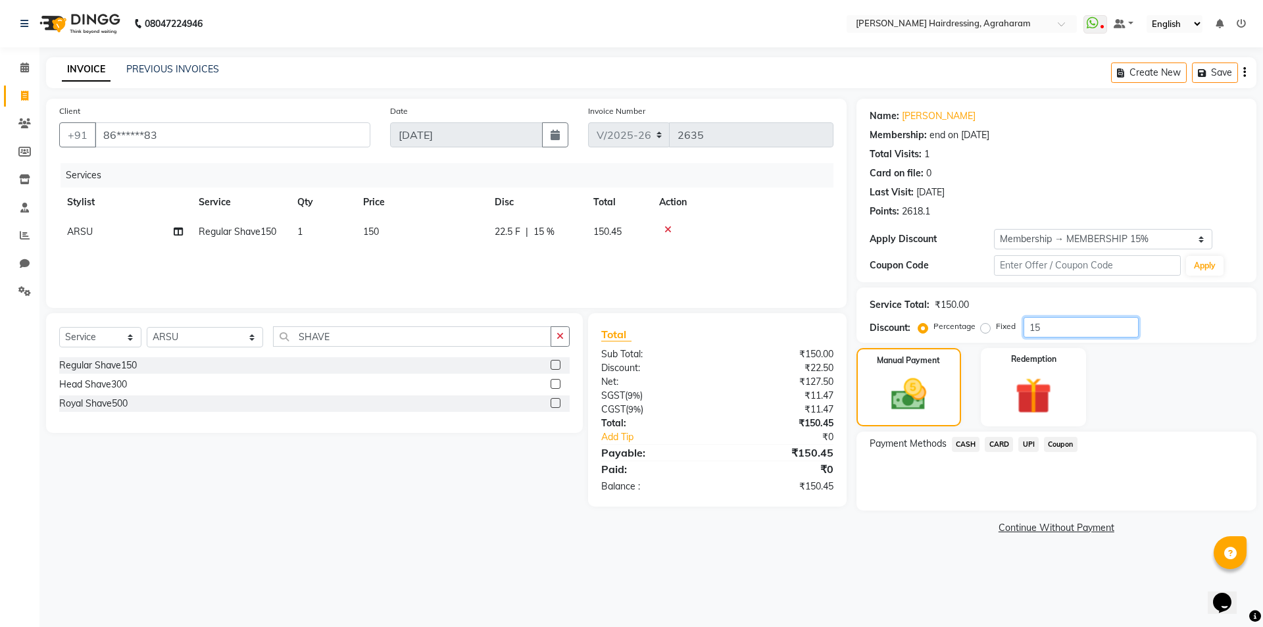
click at [1077, 333] on input "15" at bounding box center [1081, 327] width 115 height 20
type input "1"
type input "15"
click at [965, 448] on span "CASH" at bounding box center [966, 444] width 28 height 15
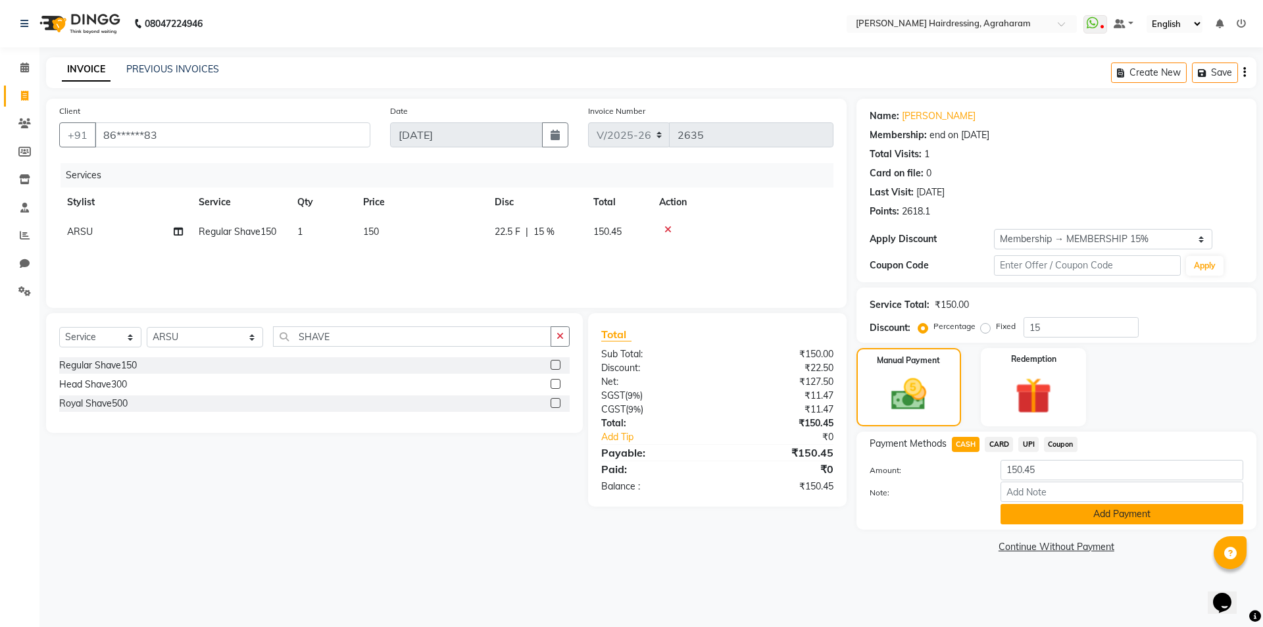
click at [1145, 513] on button "Add Payment" at bounding box center [1122, 514] width 243 height 20
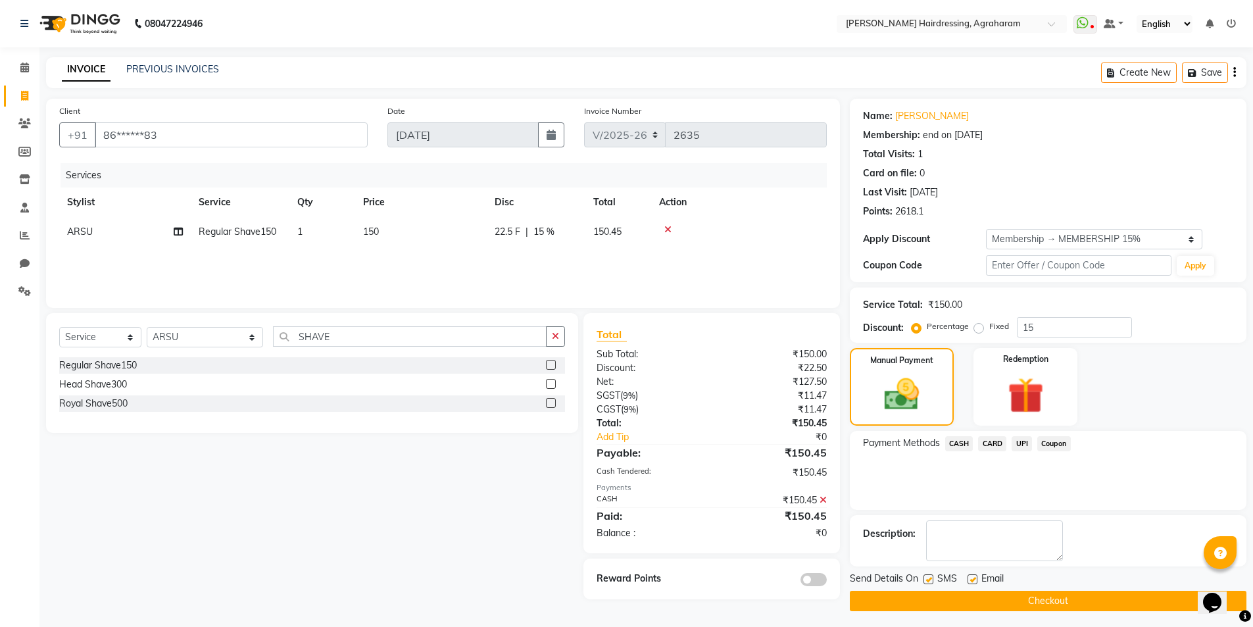
click at [1043, 599] on button "Checkout" at bounding box center [1048, 601] width 397 height 20
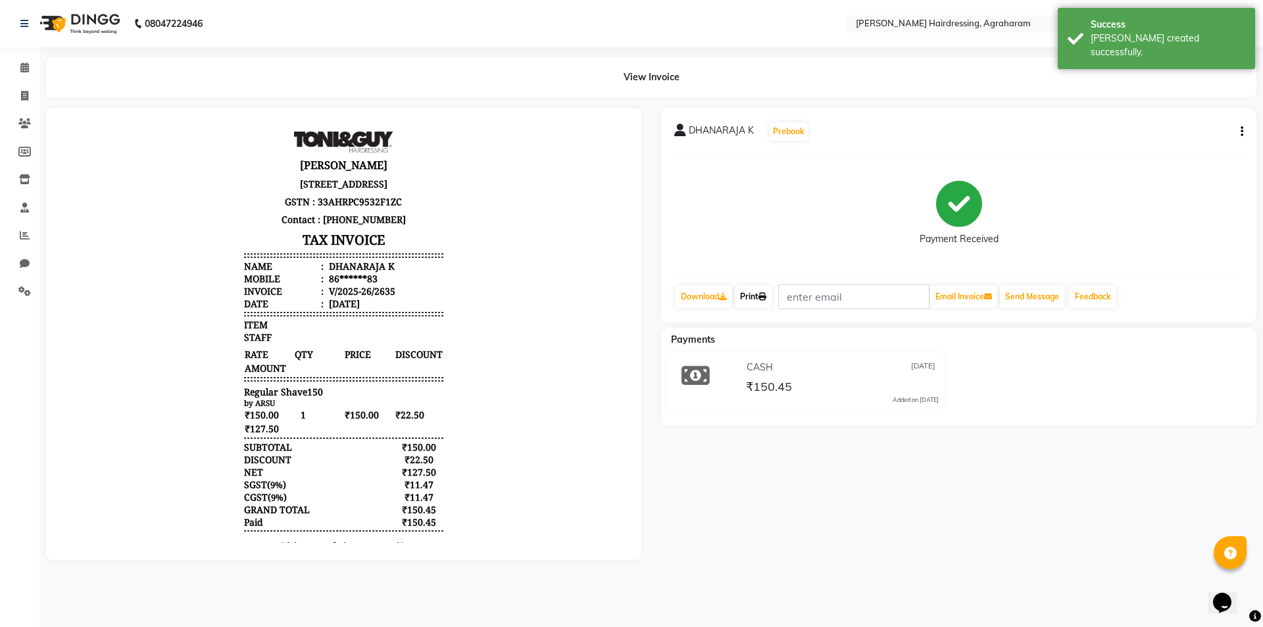
click at [760, 301] on link "Print" at bounding box center [753, 296] width 37 height 22
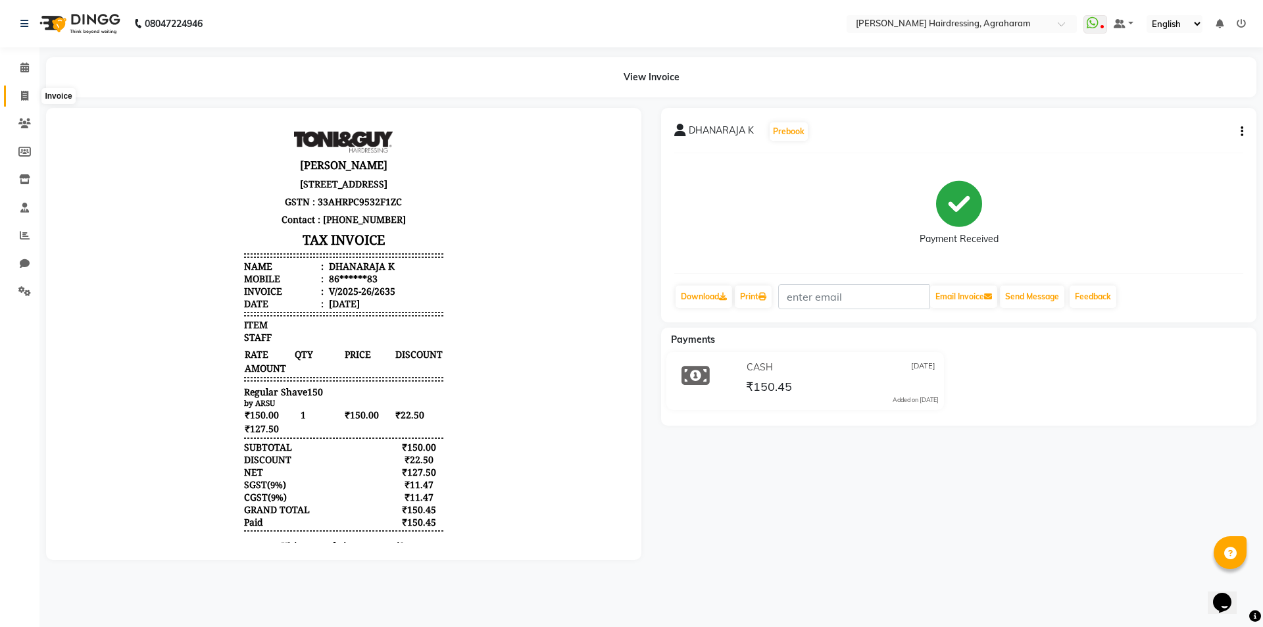
click at [21, 99] on icon at bounding box center [24, 96] width 7 height 10
select select "service"
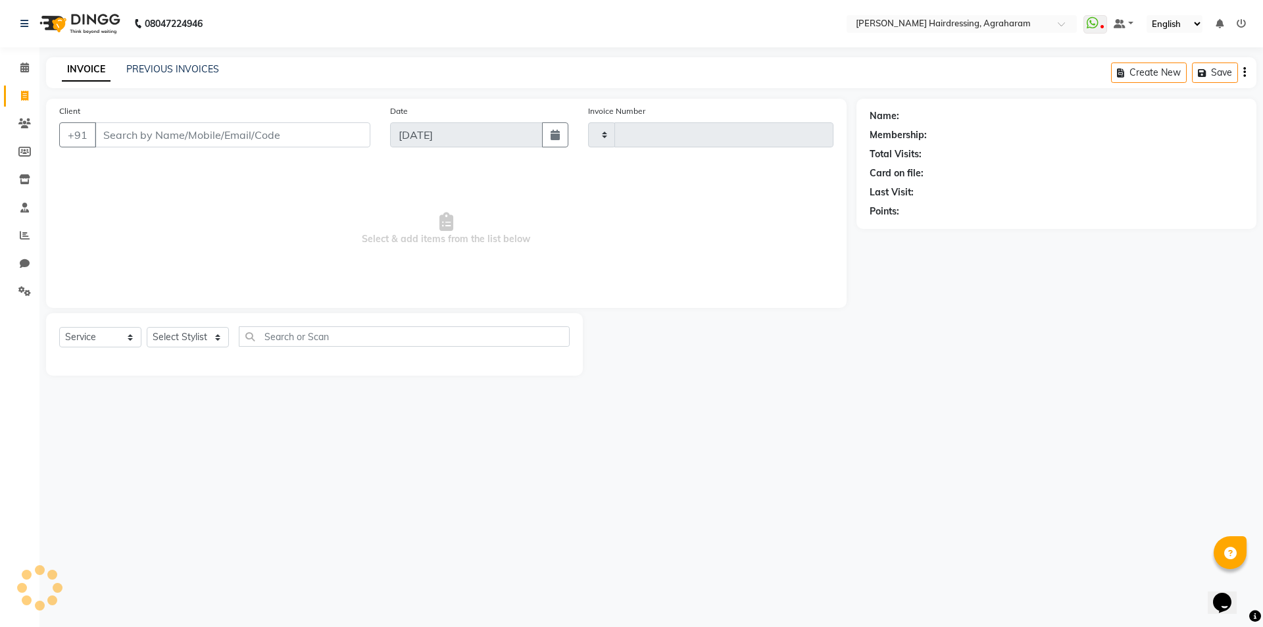
type input "2636"
select select "7962"
click at [159, 73] on link "PREVIOUS INVOICES" at bounding box center [172, 69] width 93 height 12
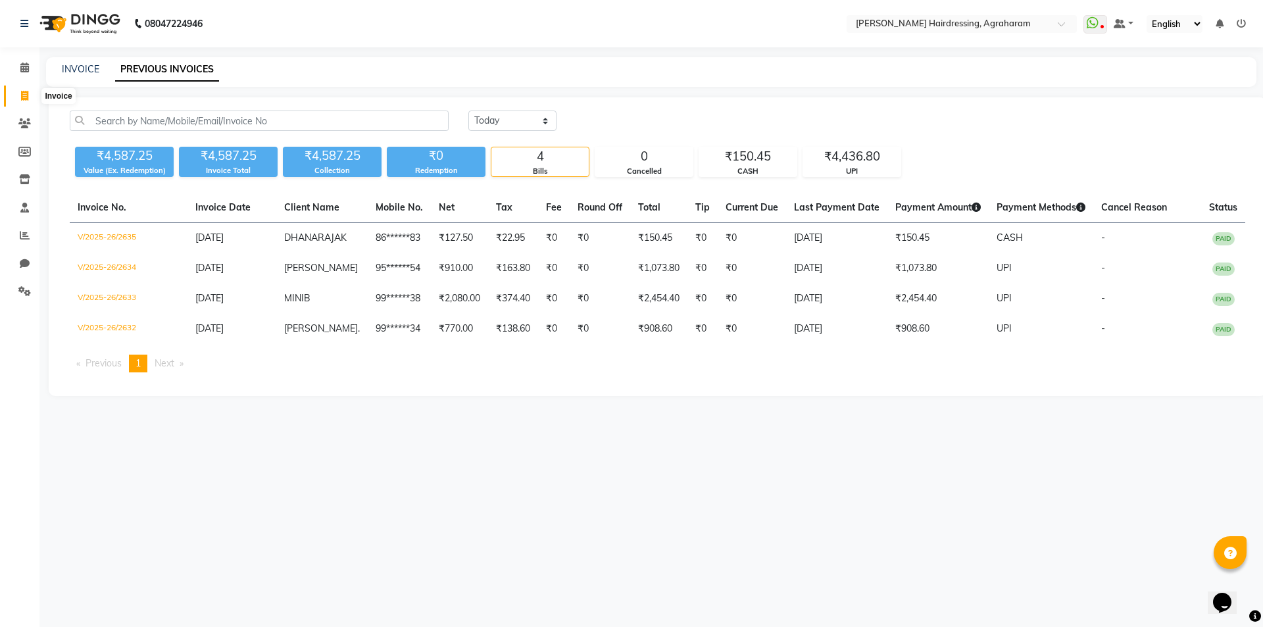
drag, startPoint x: 24, startPoint y: 97, endPoint x: 70, endPoint y: 101, distance: 46.2
click at [24, 97] on icon at bounding box center [24, 96] width 7 height 10
select select "service"
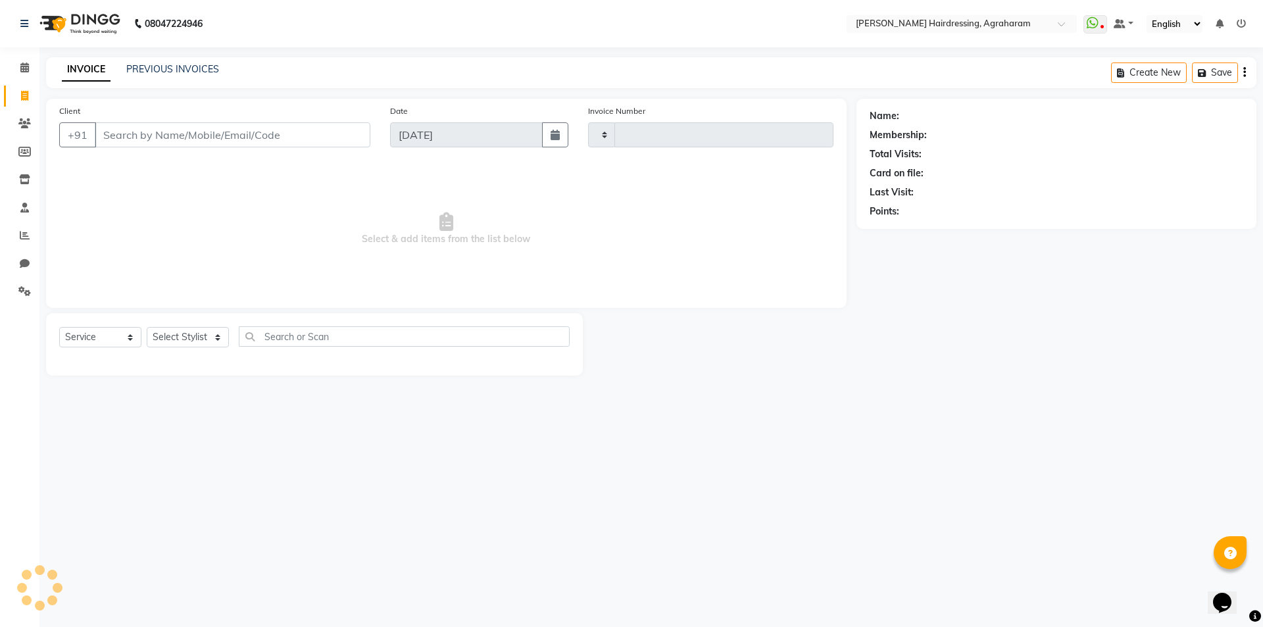
type input "2636"
select select "7962"
click at [209, 336] on select "Select Stylist" at bounding box center [188, 337] width 82 height 20
click at [249, 226] on span "Select & add items from the list below" at bounding box center [446, 229] width 774 height 132
click at [212, 334] on select "Select Stylist AASH MUHAMMED AFTAB AKASH ARSU DIPIKA JANU KANIMOZHI MANAGER NAF…" at bounding box center [205, 337] width 116 height 20
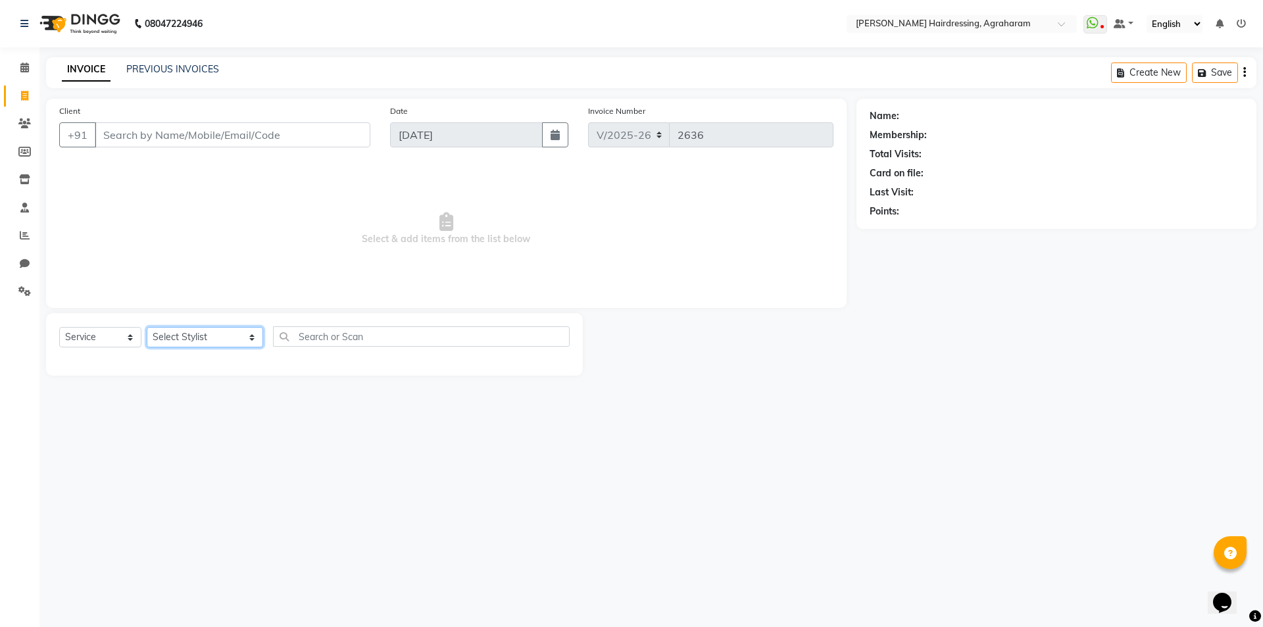
select select "72528"
click at [147, 327] on select "Select Stylist AASH MUHAMMED AFTAB AKASH ARSU DIPIKA JANU KANIMOZHI MANAGER NAF…" at bounding box center [205, 337] width 116 height 20
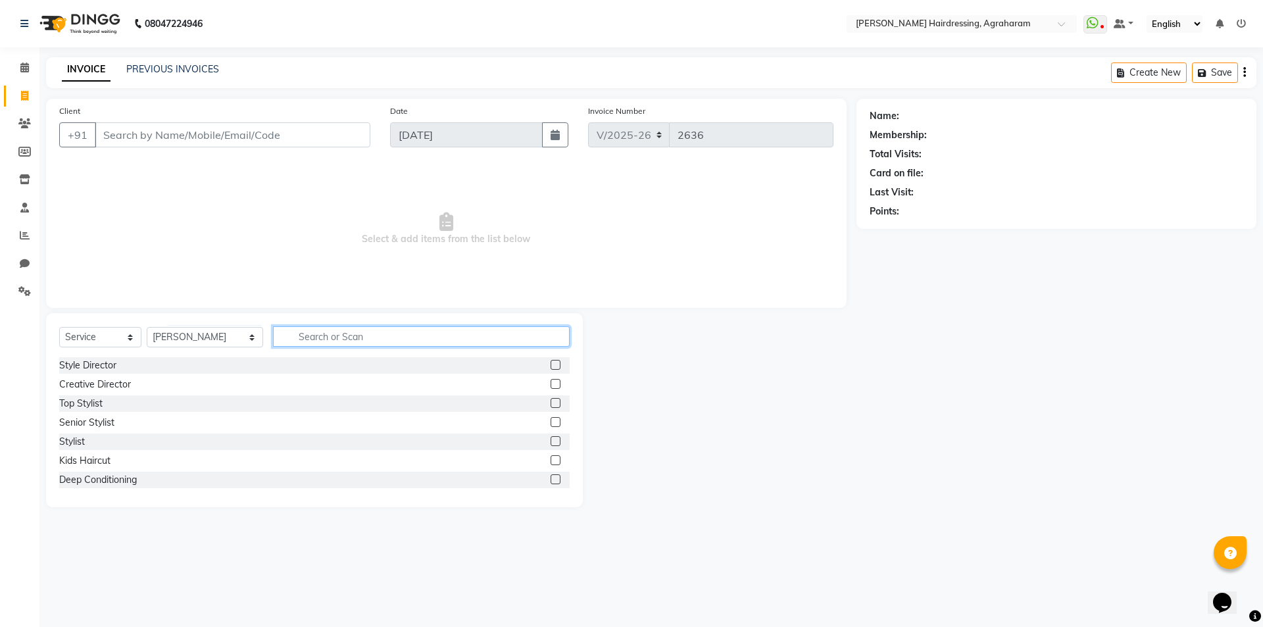
click at [323, 337] on input "text" at bounding box center [421, 336] width 297 height 20
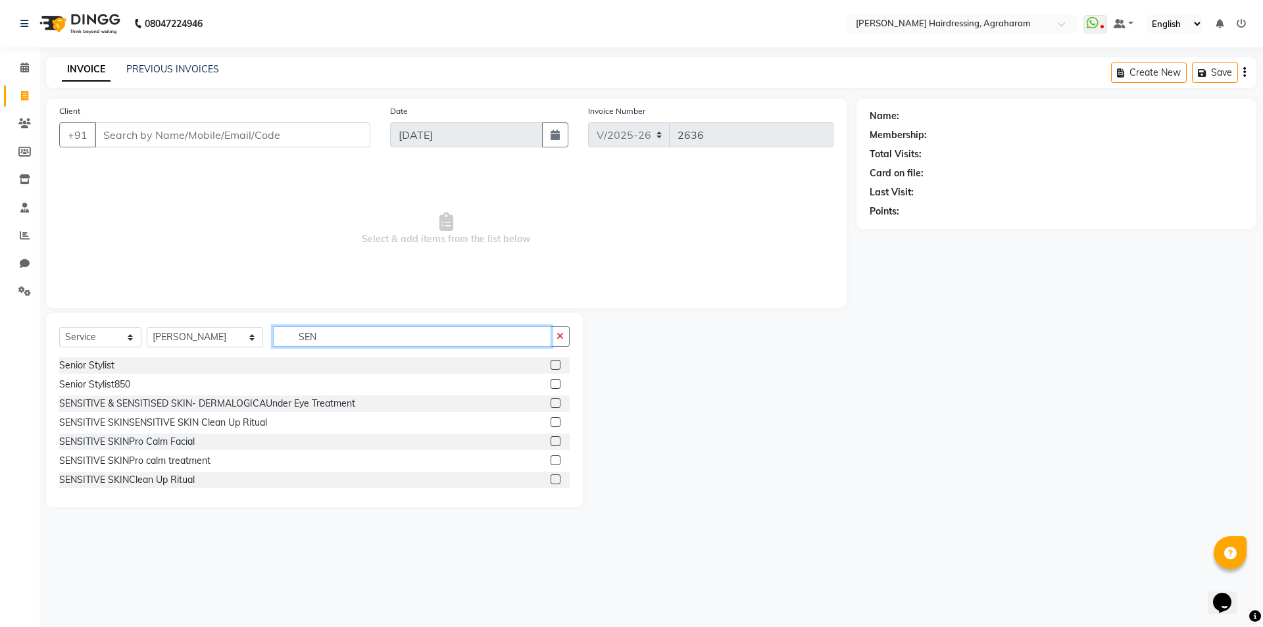
type input "SEN"
click at [551, 363] on label at bounding box center [556, 365] width 10 height 10
click at [551, 363] on input "checkbox" at bounding box center [555, 365] width 9 height 9
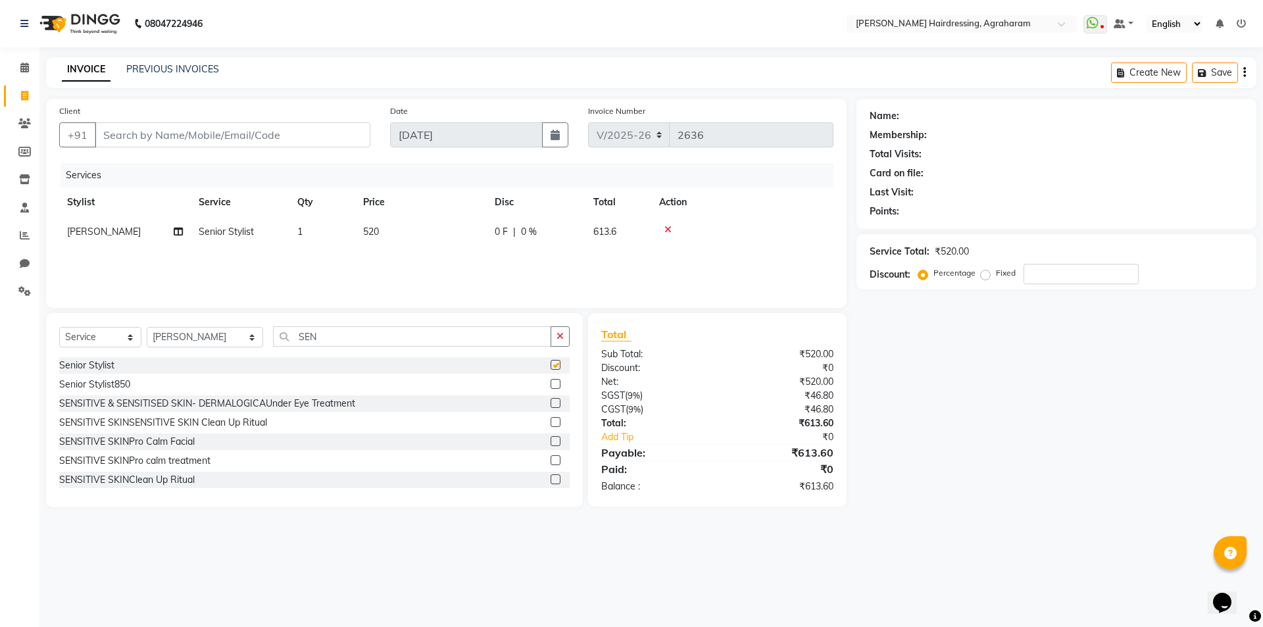
checkbox input "false"
click at [349, 343] on input "SEN" at bounding box center [412, 336] width 278 height 20
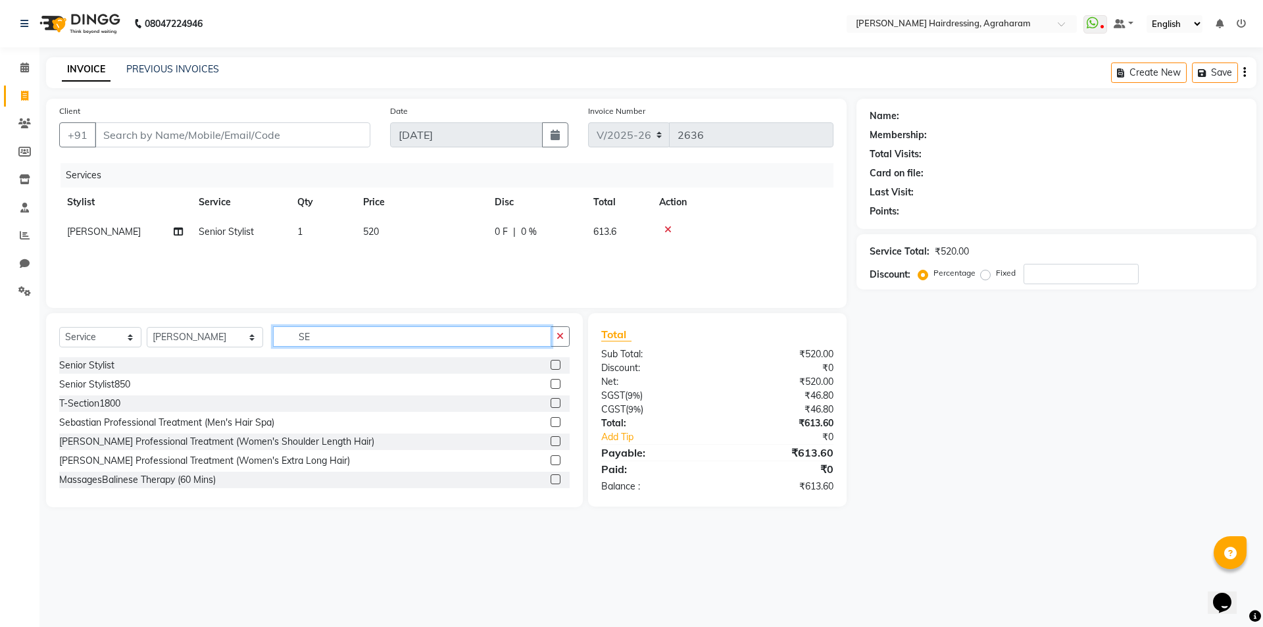
type input "S"
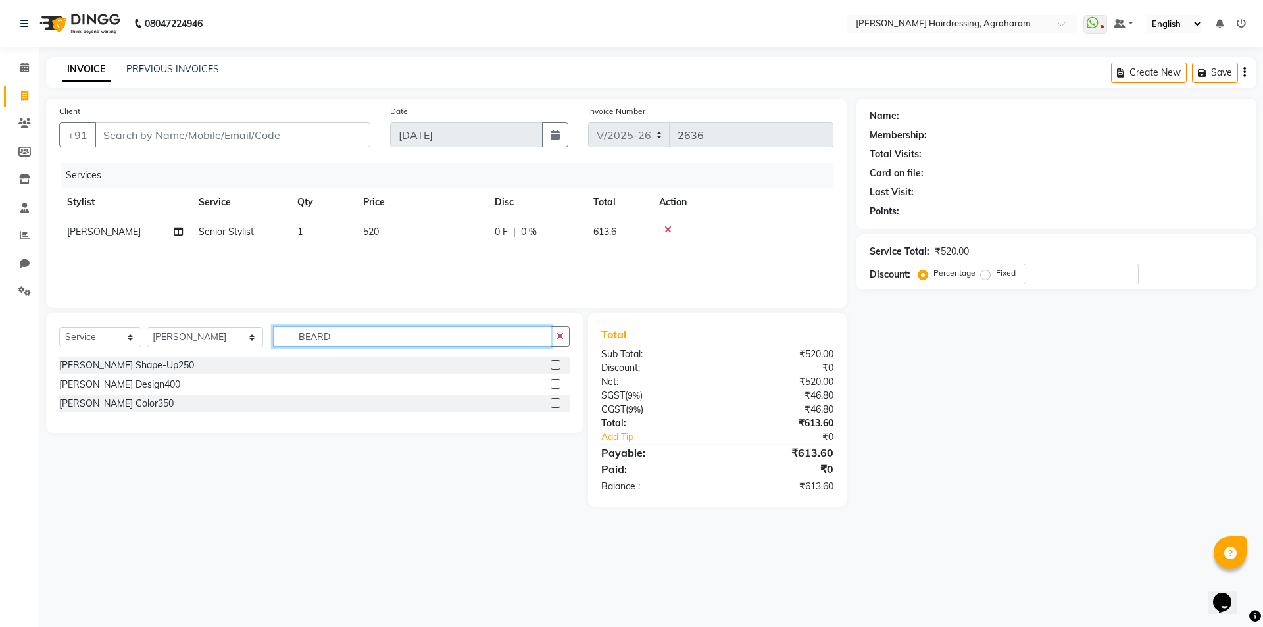
type input "BEARD"
click at [557, 368] on label at bounding box center [556, 365] width 10 height 10
click at [557, 368] on input "checkbox" at bounding box center [555, 365] width 9 height 9
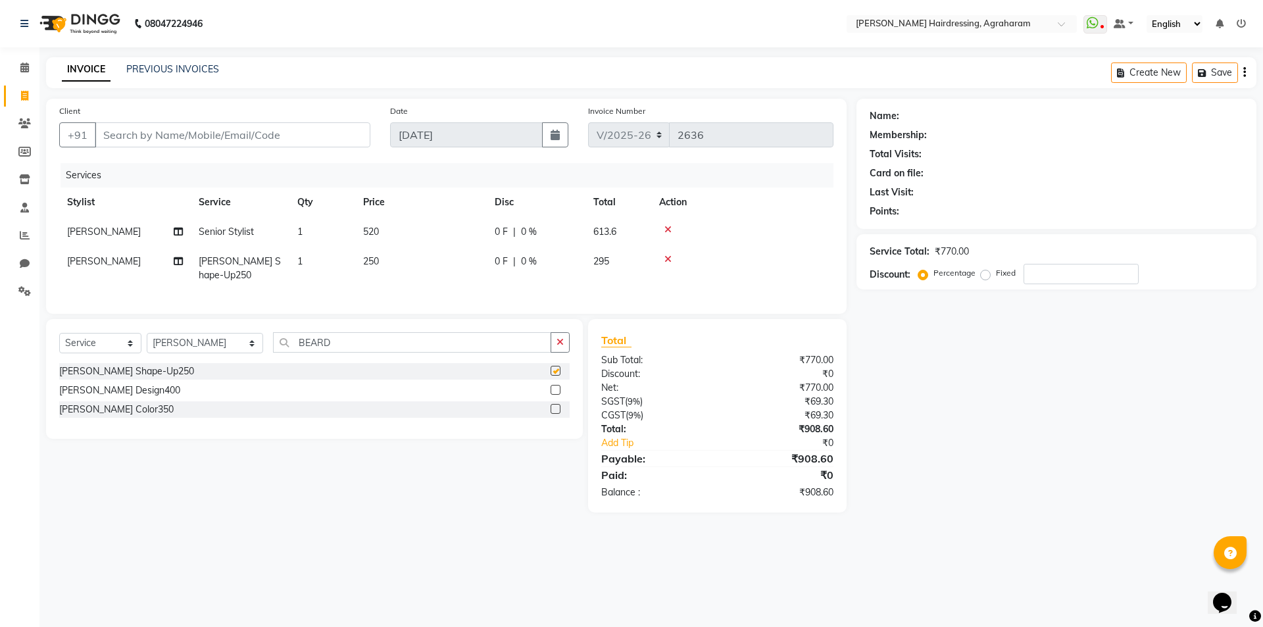
checkbox input "false"
click at [326, 353] on input "BEARD" at bounding box center [412, 342] width 278 height 20
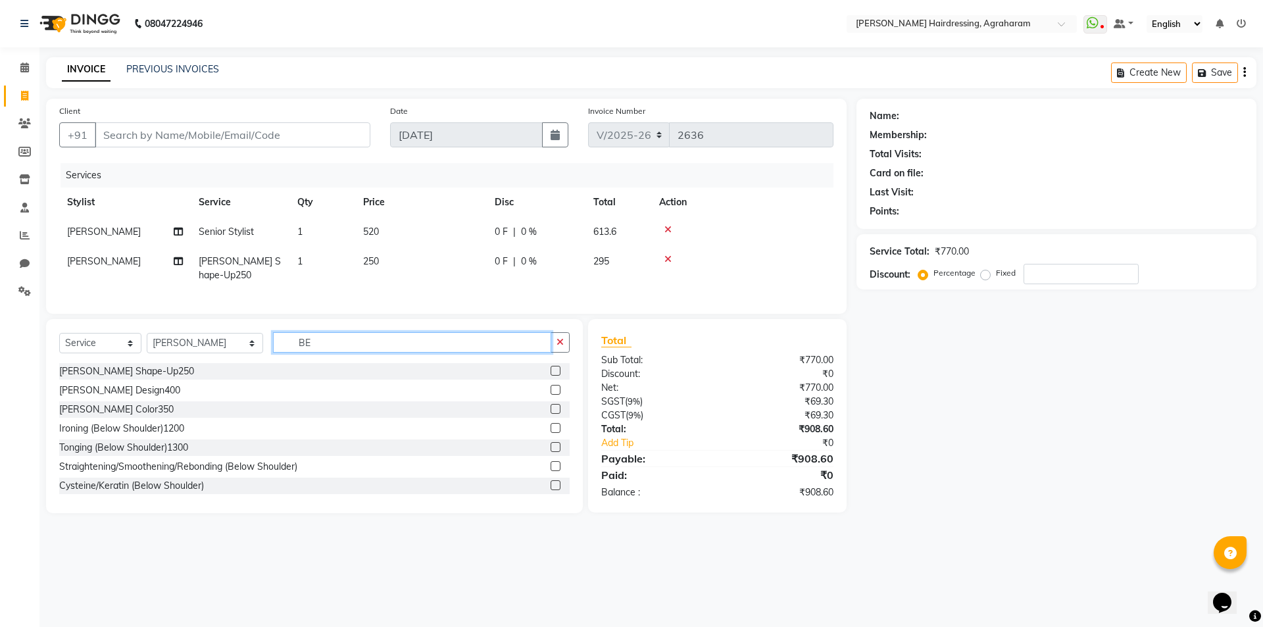
type input "B"
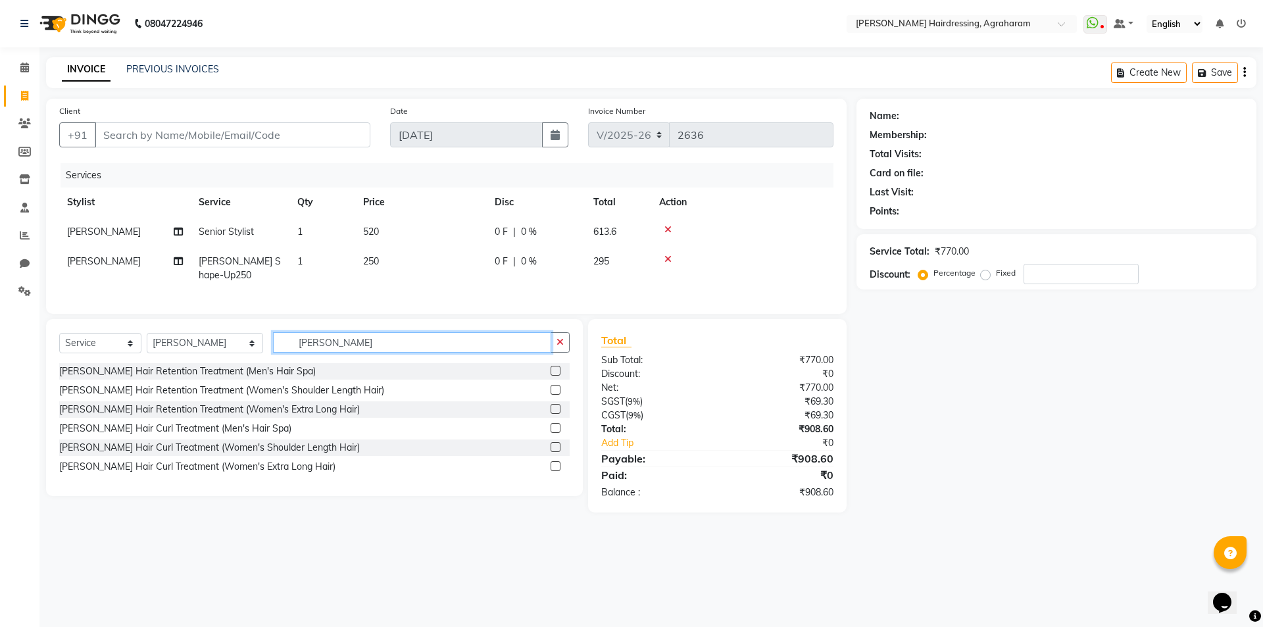
type input "SHEA"
click at [559, 376] on label at bounding box center [556, 371] width 10 height 10
click at [559, 376] on input "checkbox" at bounding box center [555, 371] width 9 height 9
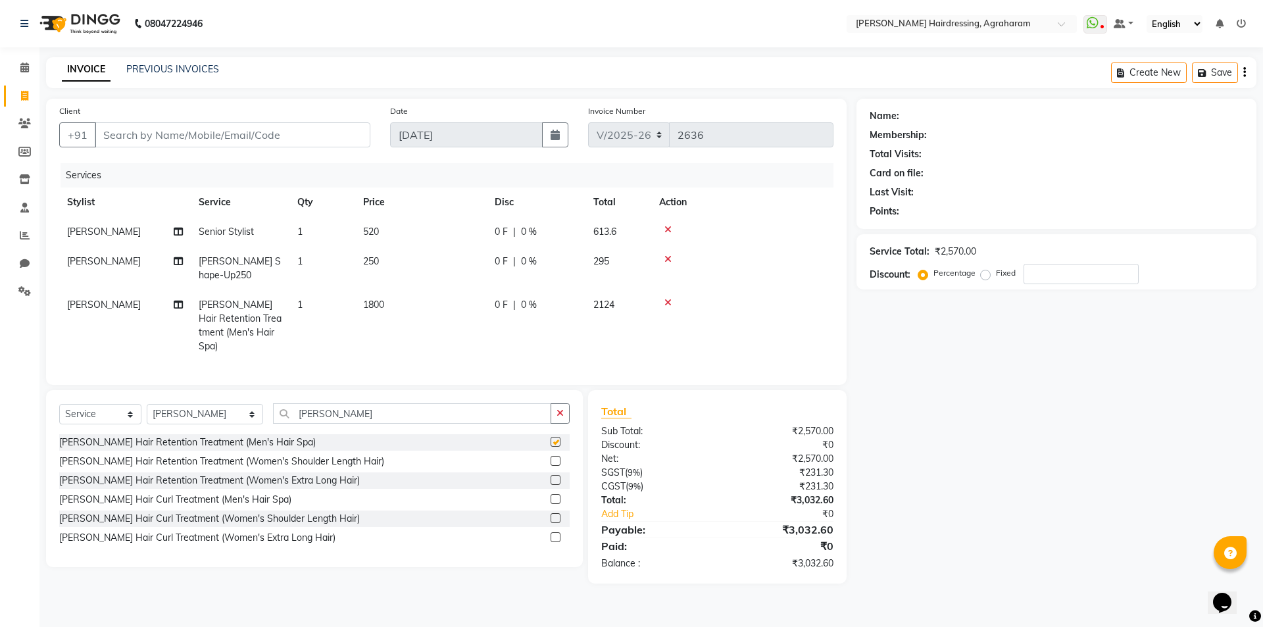
checkbox input "false"
click at [229, 414] on div "Select Service Product Membership Package Voucher Prepaid Gift Card Select Styl…" at bounding box center [314, 418] width 510 height 31
click at [225, 411] on select "Select Stylist AASH MUHAMMED AFTAB AKASH ARSU DIPIKA JANU KANIMOZHI MANAGER NAF…" at bounding box center [205, 414] width 116 height 20
select select "72526"
click at [147, 404] on select "Select Stylist AASH MUHAMMED AFTAB AKASH ARSU DIPIKA JANU KANIMOZHI MANAGER NAF…" at bounding box center [205, 414] width 116 height 20
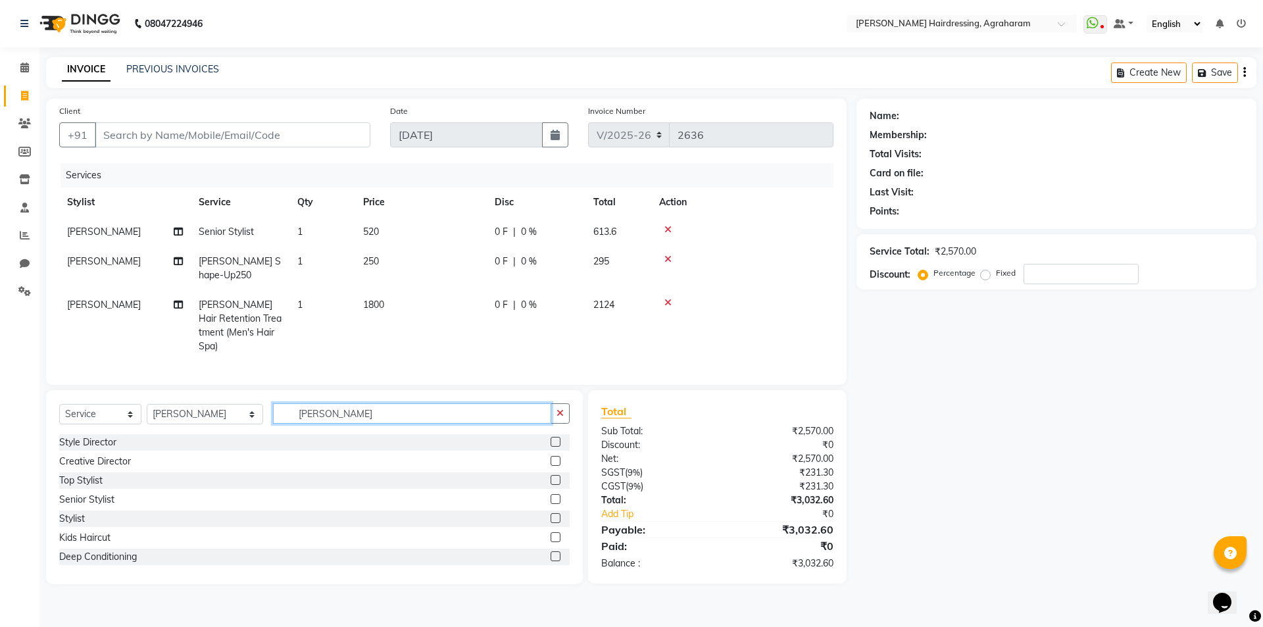
click at [338, 403] on input "SHEA" at bounding box center [412, 413] width 278 height 20
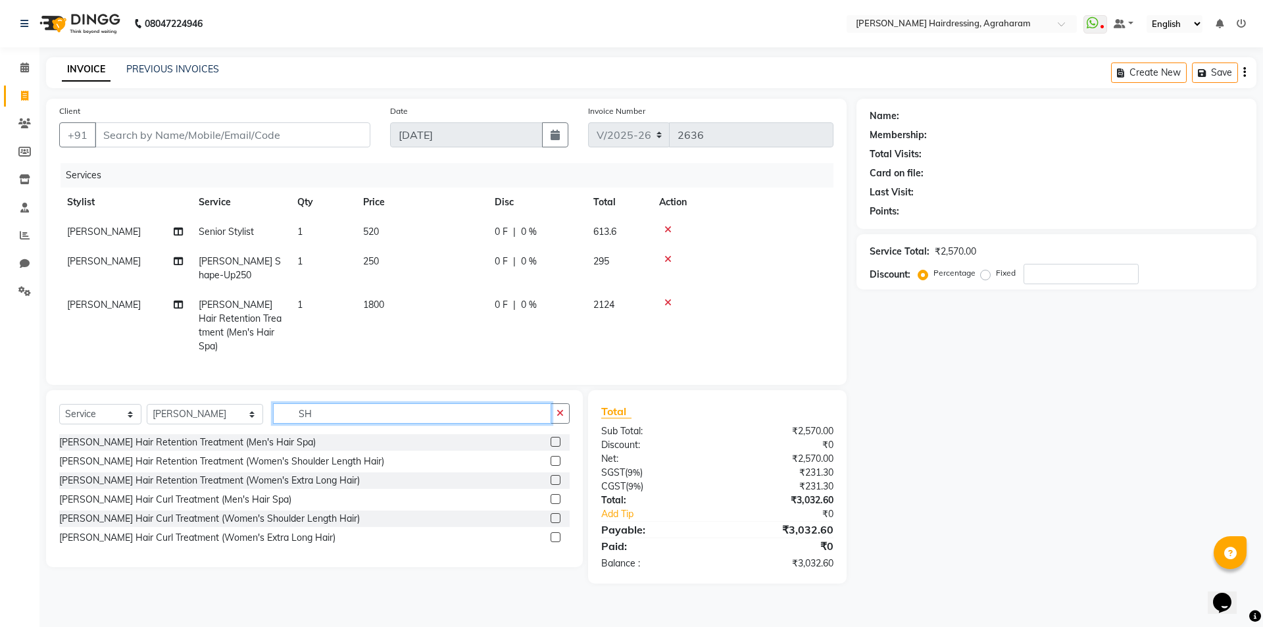
type input "S"
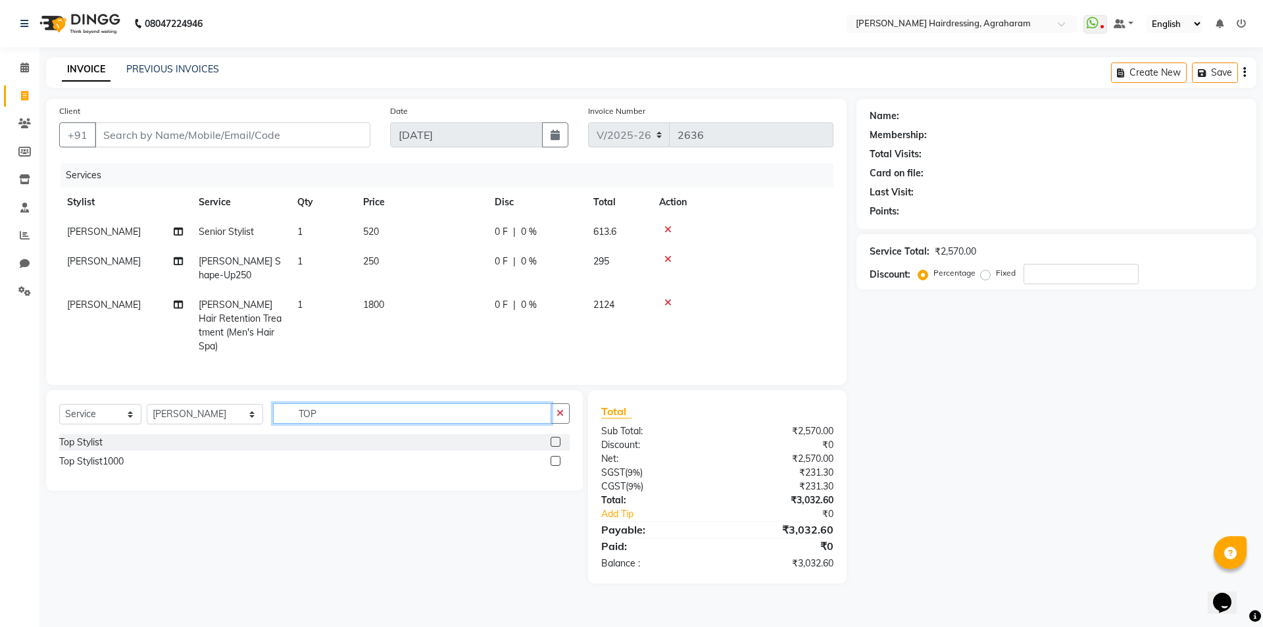
type input "TOP"
click at [556, 437] on label at bounding box center [556, 442] width 10 height 10
click at [556, 438] on input "checkbox" at bounding box center [555, 442] width 9 height 9
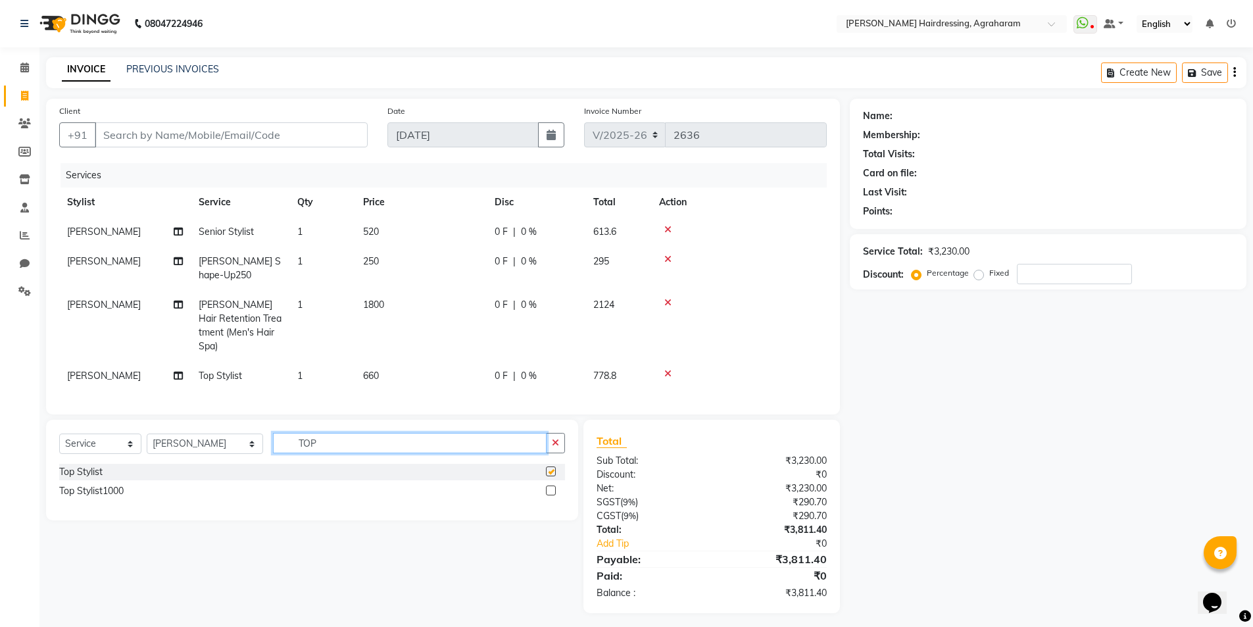
click at [391, 433] on input "TOP" at bounding box center [410, 443] width 274 height 20
checkbox input "false"
type input "T"
type input "BEARD"
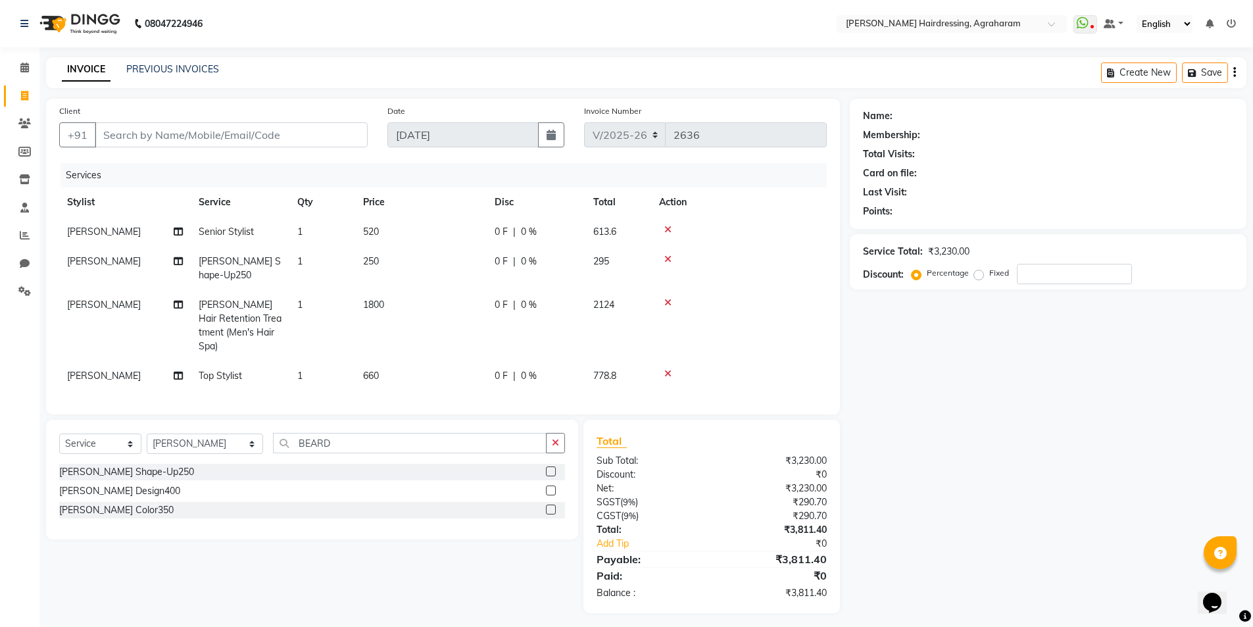
click at [547, 466] on label at bounding box center [551, 471] width 10 height 10
click at [547, 468] on input "checkbox" at bounding box center [550, 472] width 9 height 9
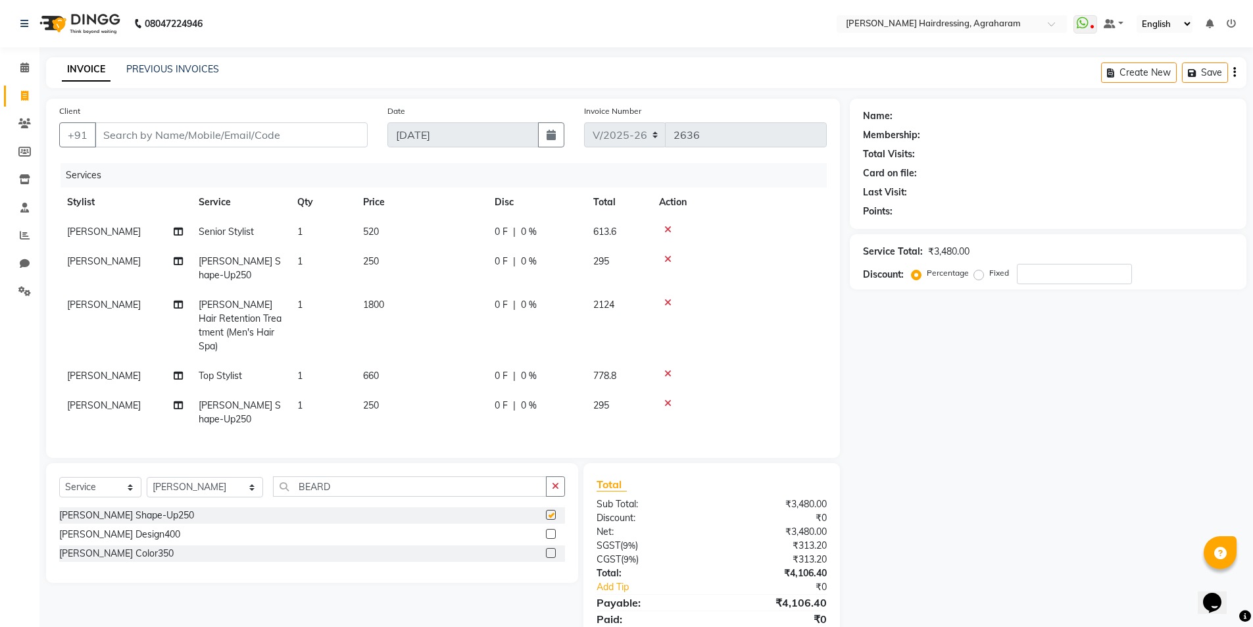
checkbox input "false"
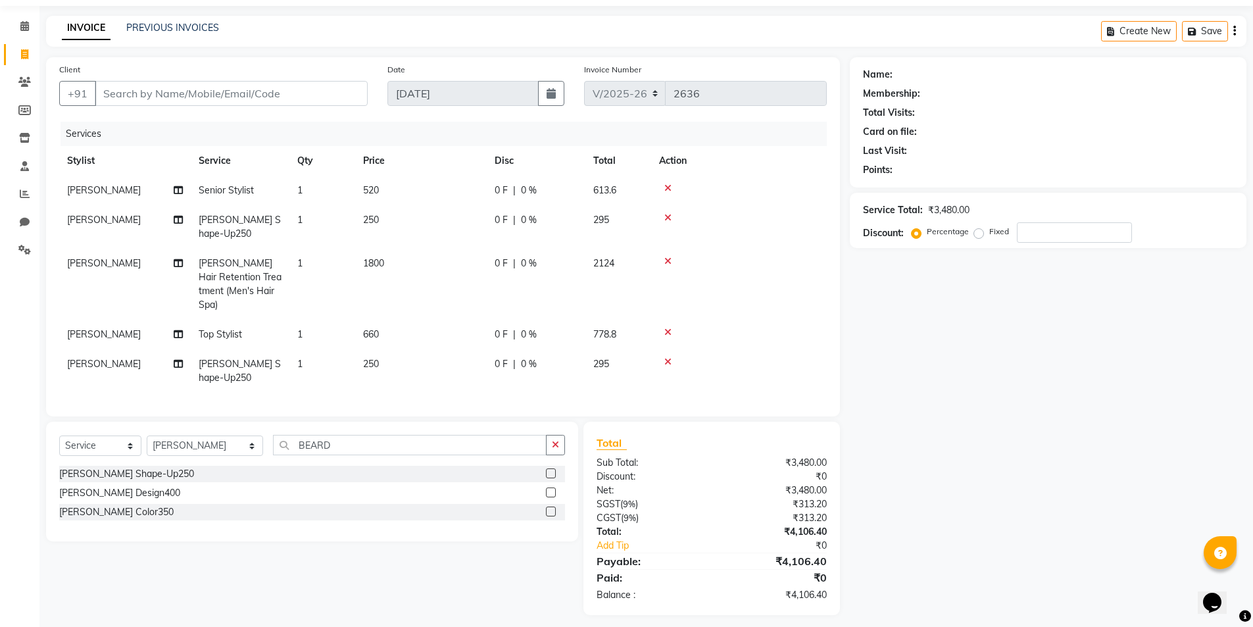
scroll to position [45, 0]
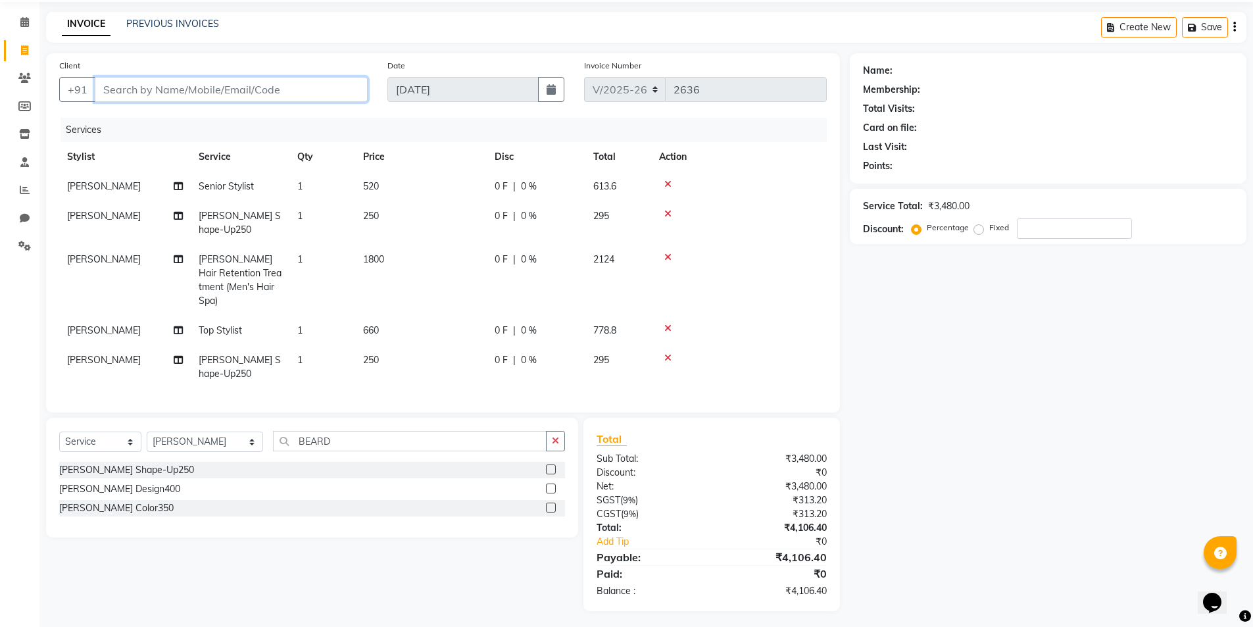
click at [147, 95] on input "Client" at bounding box center [231, 89] width 273 height 25
type input "6"
type input "0"
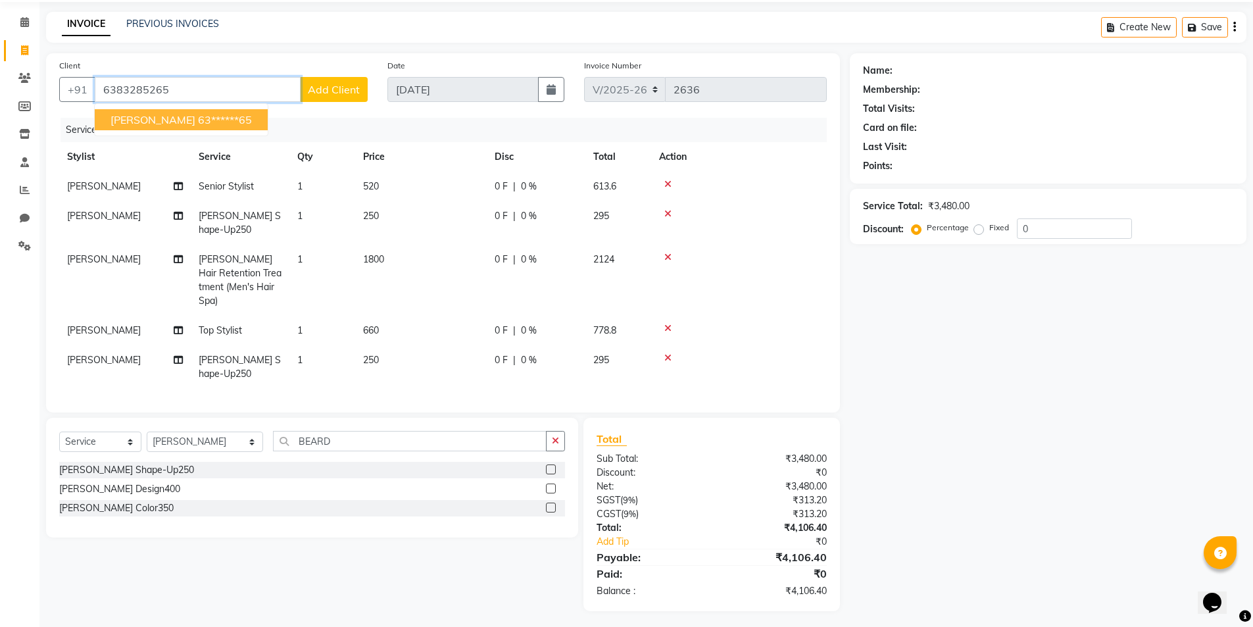
type input "6383285265"
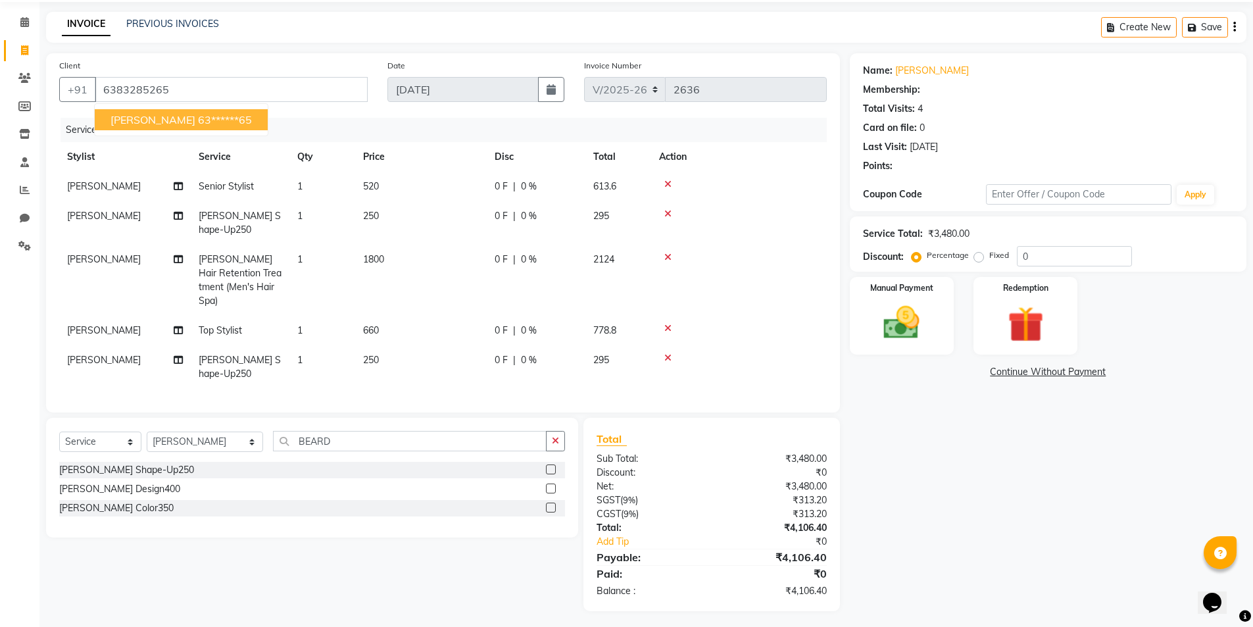
select select "1: Object"
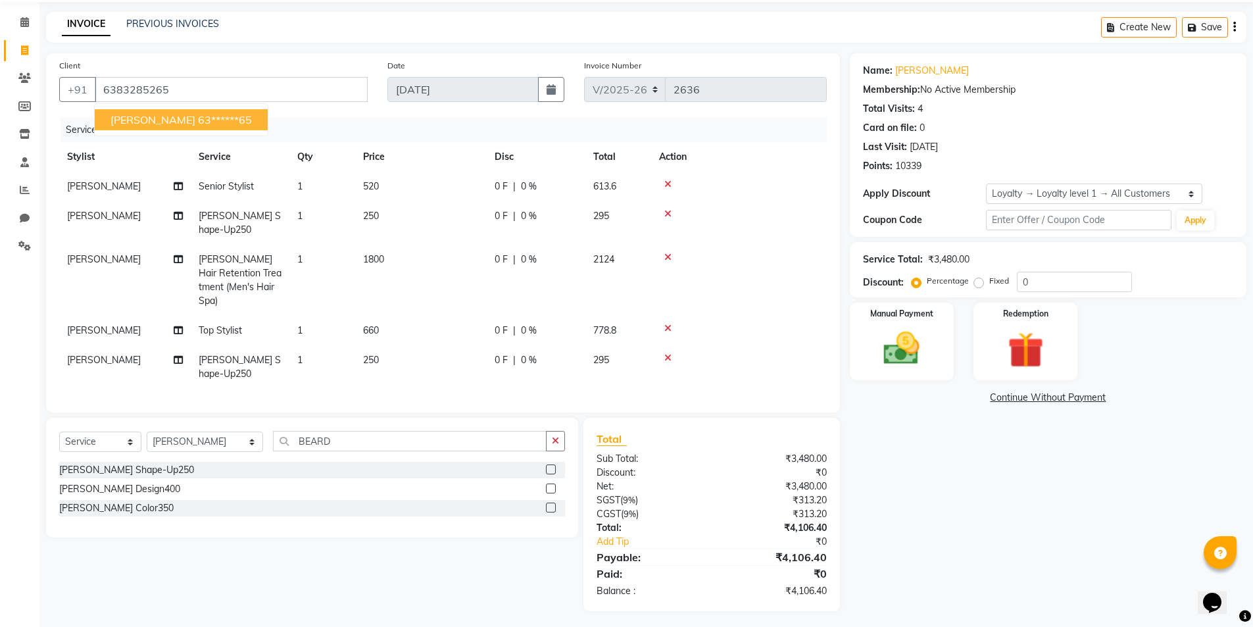
click at [201, 115] on ngb-highlight "63******65" at bounding box center [225, 119] width 54 height 13
type input "63******65"
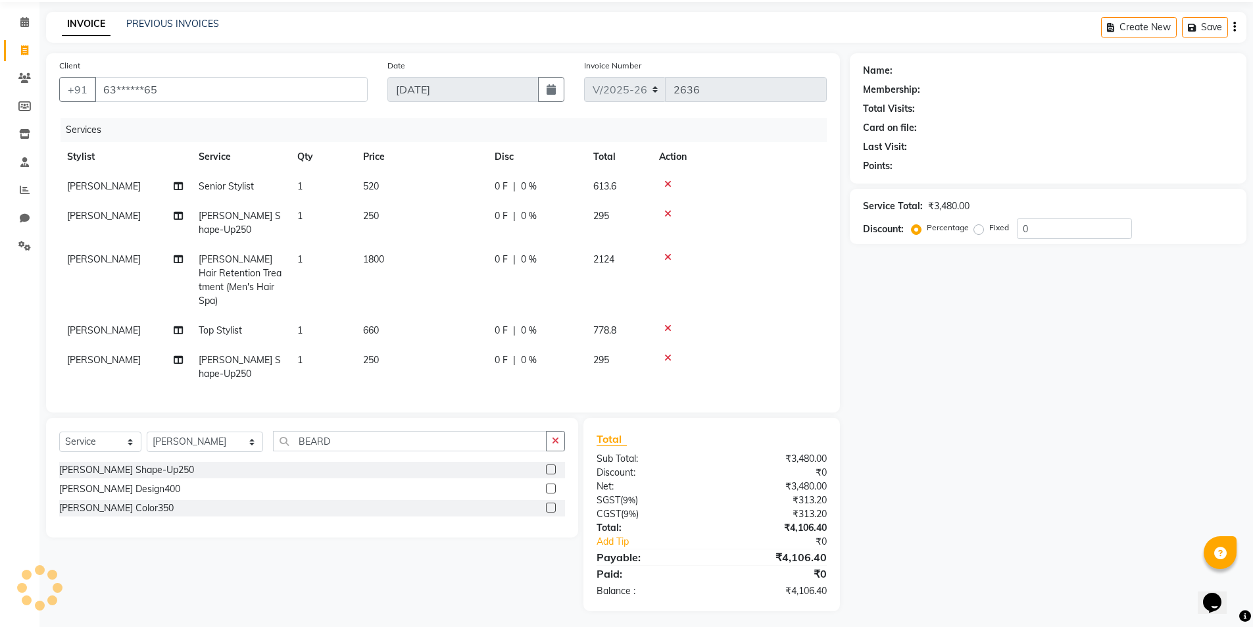
select select "1: Object"
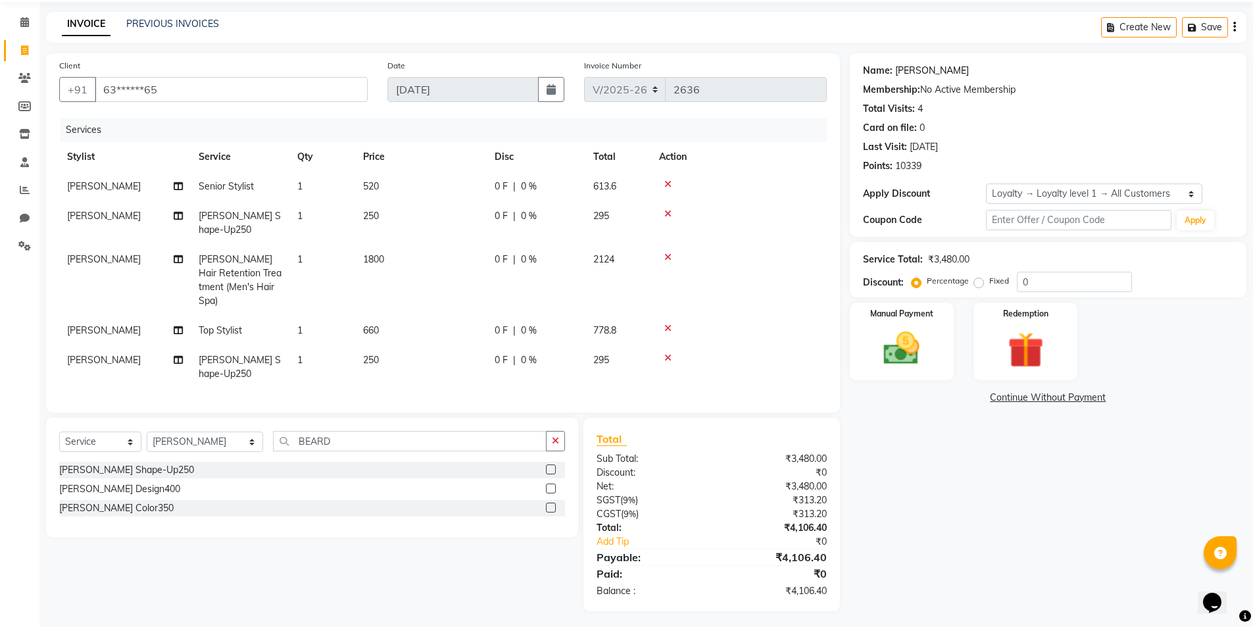
click at [933, 64] on link "Ranjith Kumar" at bounding box center [932, 71] width 74 height 14
click at [893, 360] on img at bounding box center [902, 348] width 61 height 43
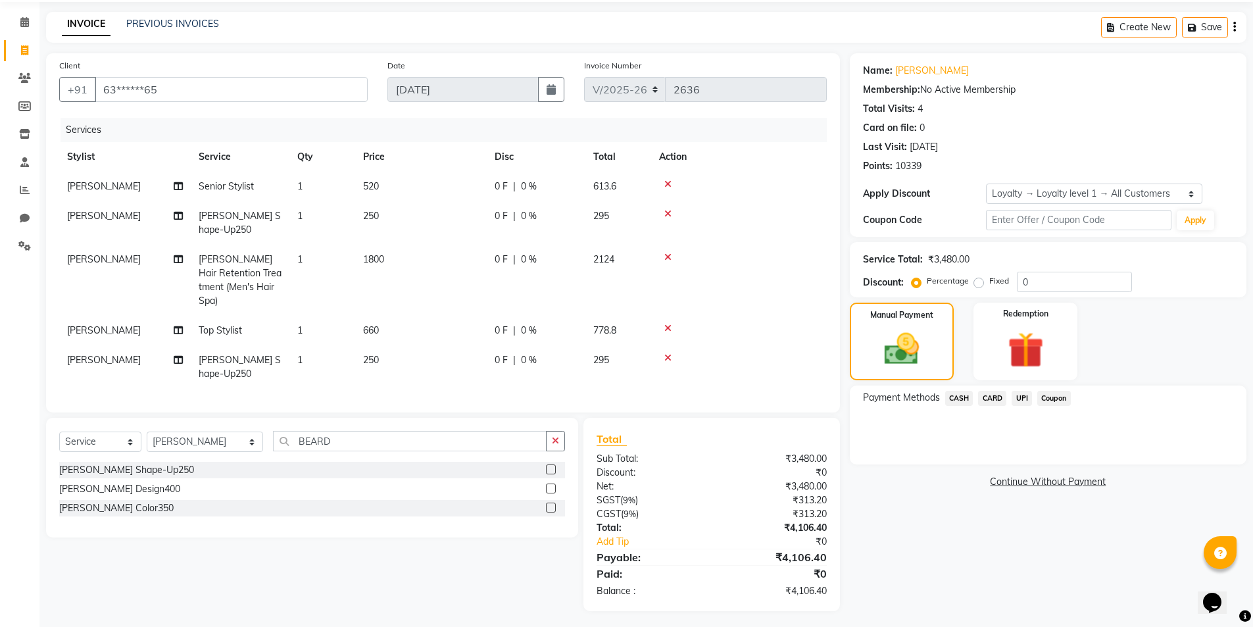
click at [958, 399] on span "CASH" at bounding box center [959, 398] width 28 height 15
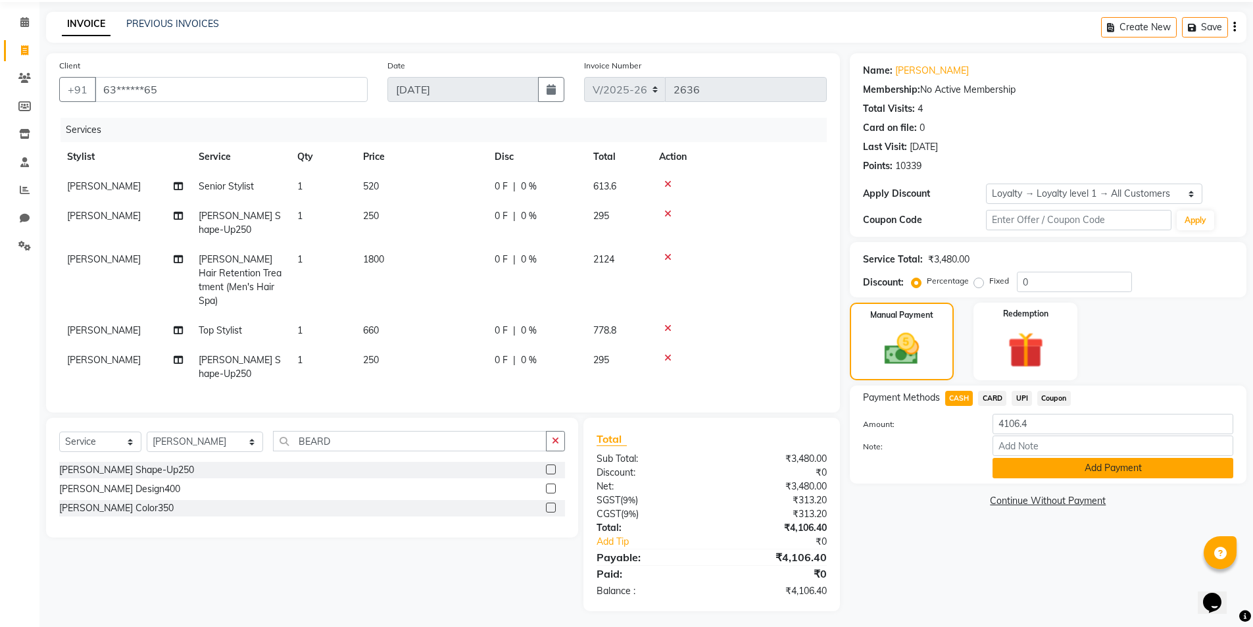
click at [1111, 470] on button "Add Payment" at bounding box center [1113, 468] width 241 height 20
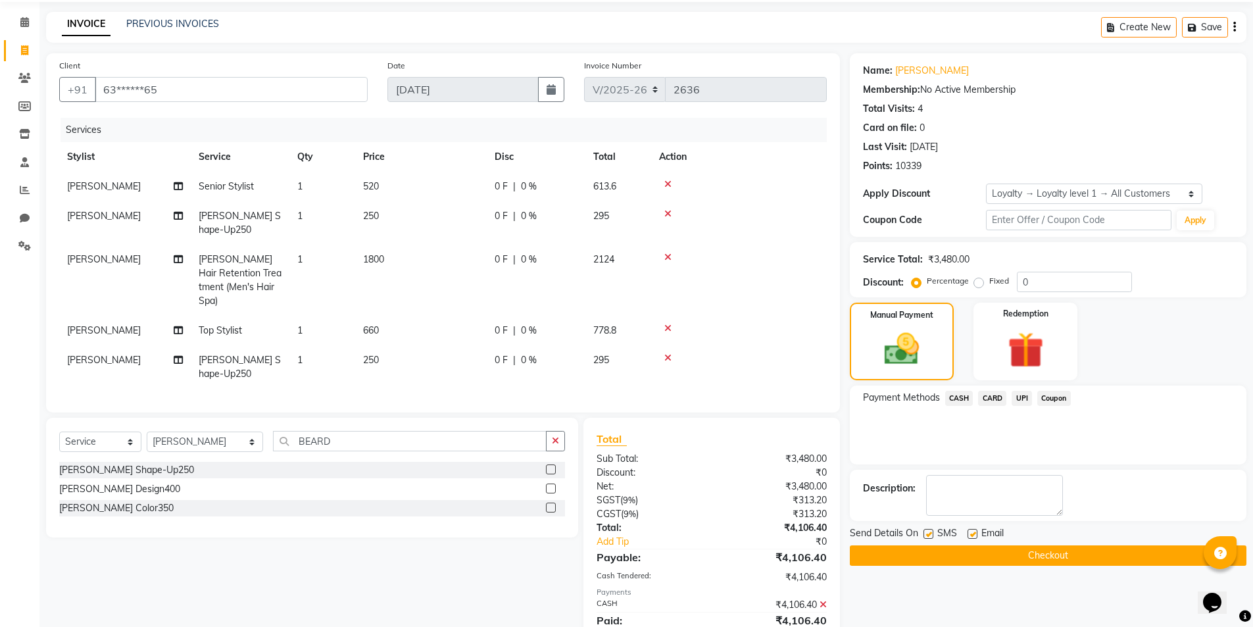
click at [1053, 551] on button "Checkout" at bounding box center [1048, 555] width 397 height 20
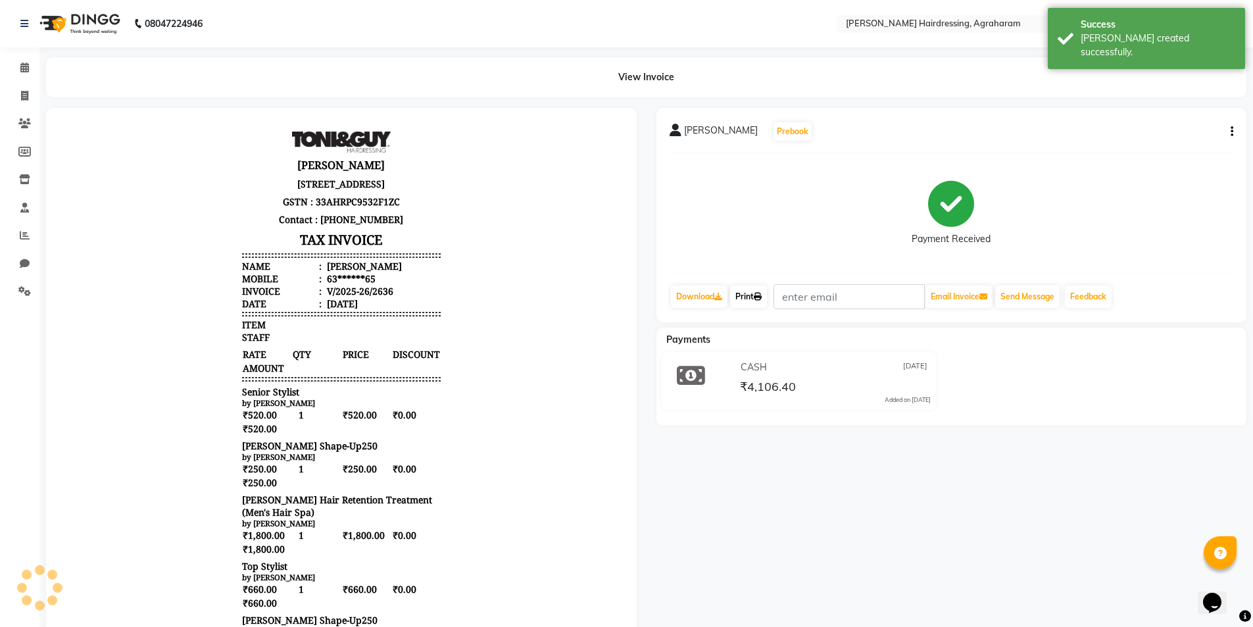
click at [751, 293] on link "Print" at bounding box center [748, 296] width 37 height 22
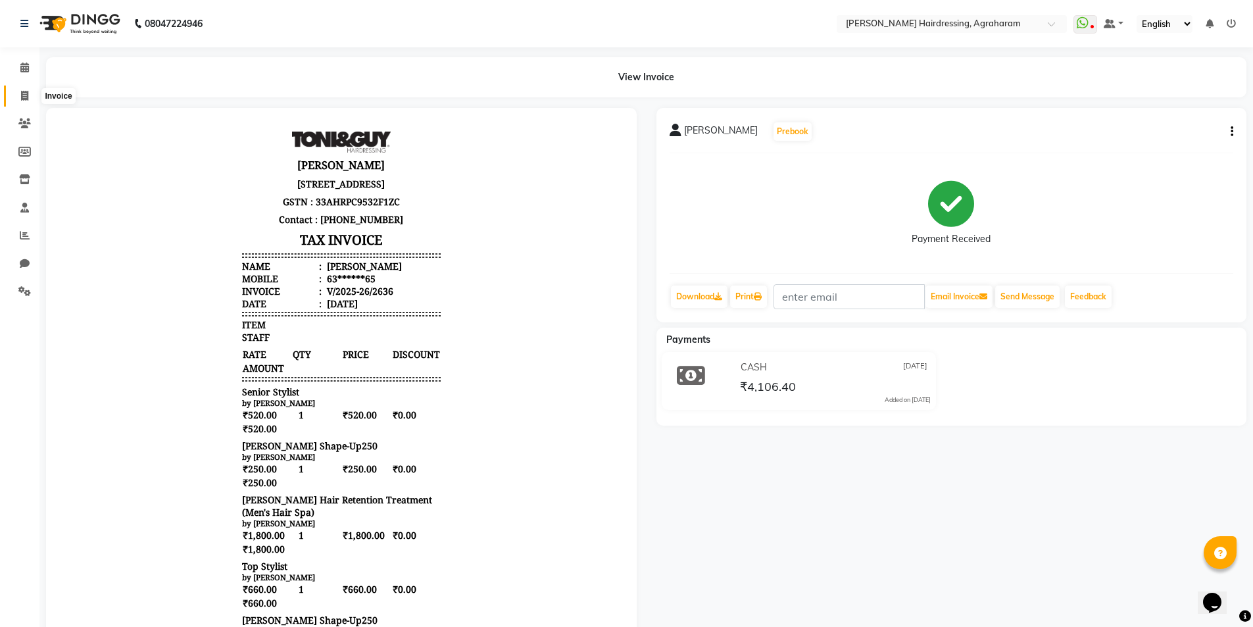
click at [20, 96] on span at bounding box center [24, 96] width 23 height 15
select select "service"
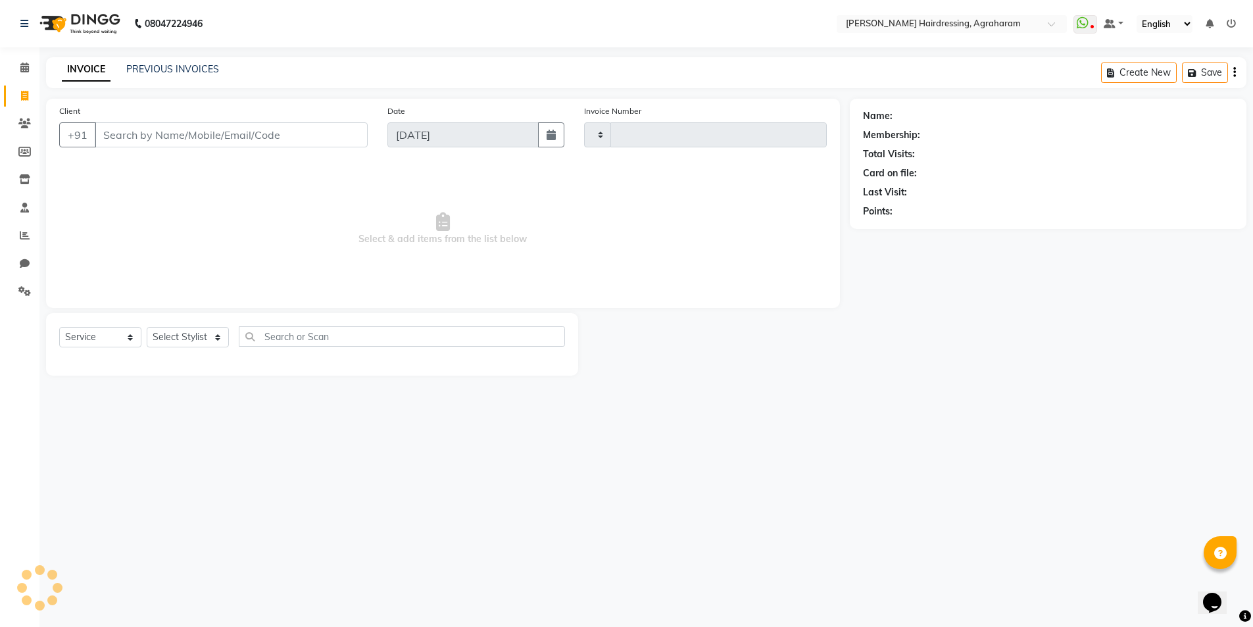
type input "2637"
select select "7962"
click at [220, 340] on select "Select Stylist AASH MUHAMMED AFTAB AKASH ARSU DIPIKA JANU KANIMOZHI MANAGER NAF…" at bounding box center [205, 337] width 116 height 20
select select "72527"
click at [147, 327] on select "Select Stylist AASH MUHAMMED AFTAB AKASH ARSU DIPIKA JANU KANIMOZHI MANAGER NAF…" at bounding box center [205, 337] width 116 height 20
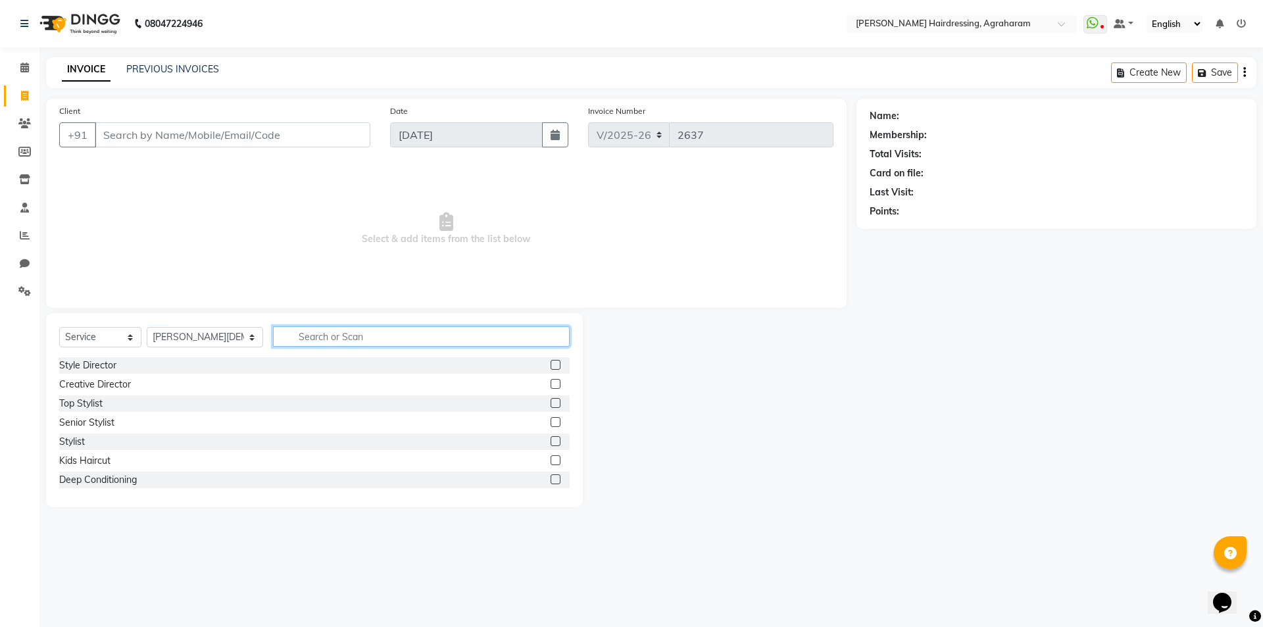
click at [329, 330] on input "text" at bounding box center [421, 336] width 297 height 20
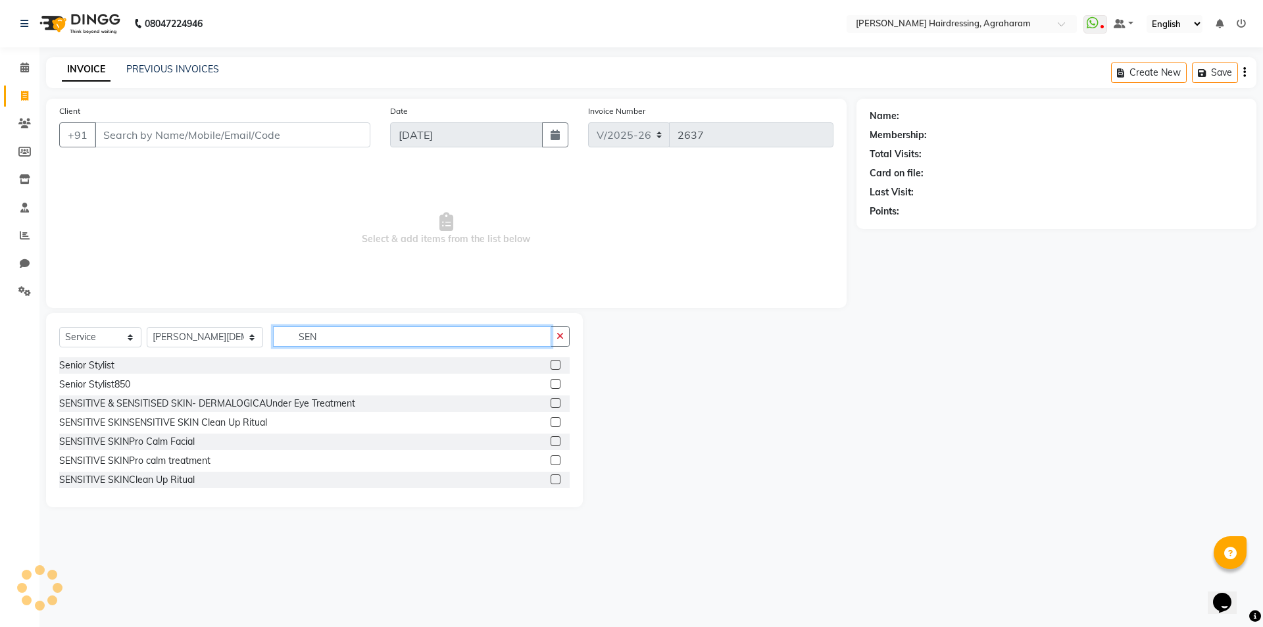
type input "SEN"
click at [551, 366] on label at bounding box center [556, 365] width 10 height 10
click at [551, 366] on input "checkbox" at bounding box center [555, 365] width 9 height 9
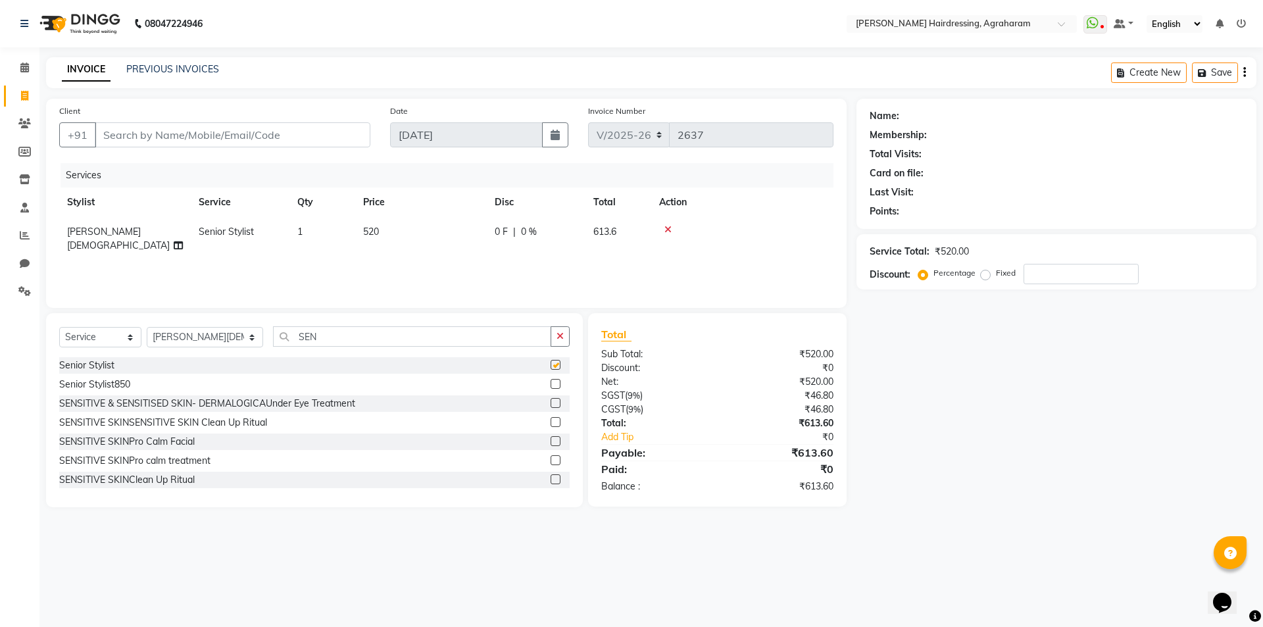
checkbox input "false"
click at [320, 334] on input "SEN" at bounding box center [412, 336] width 278 height 20
click at [178, 136] on input "Client" at bounding box center [233, 134] width 276 height 25
type input "9"
type input "0"
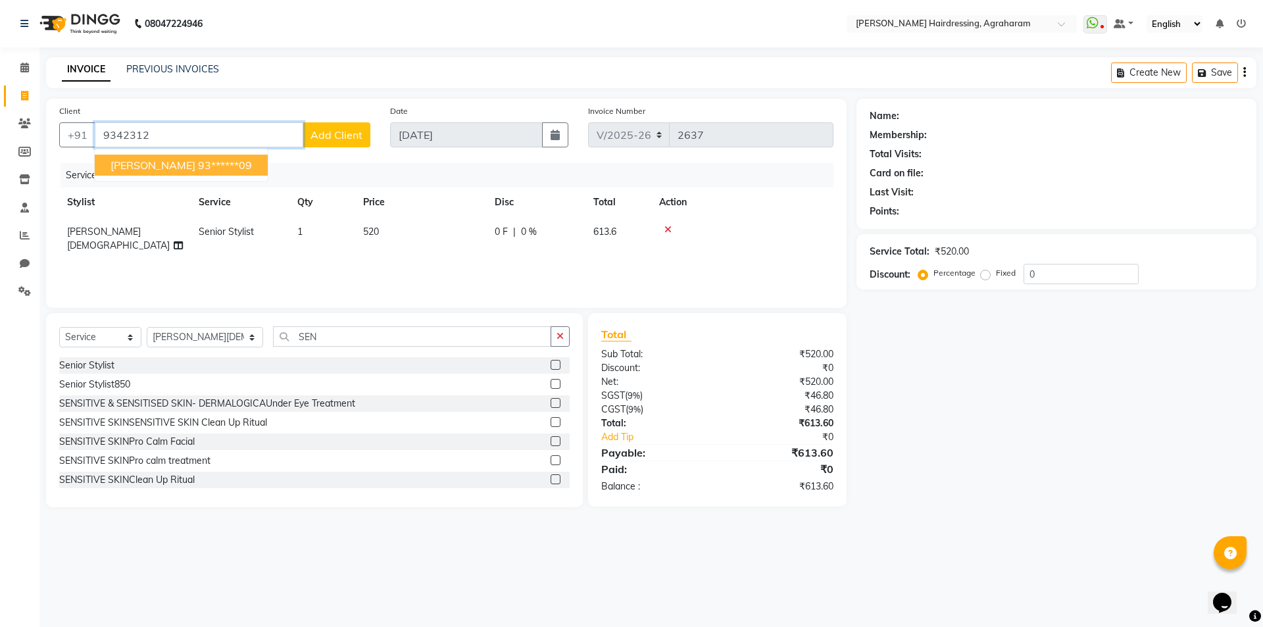
click at [184, 156] on button "MUHAMMED ASLAM 93******09" at bounding box center [181, 165] width 173 height 21
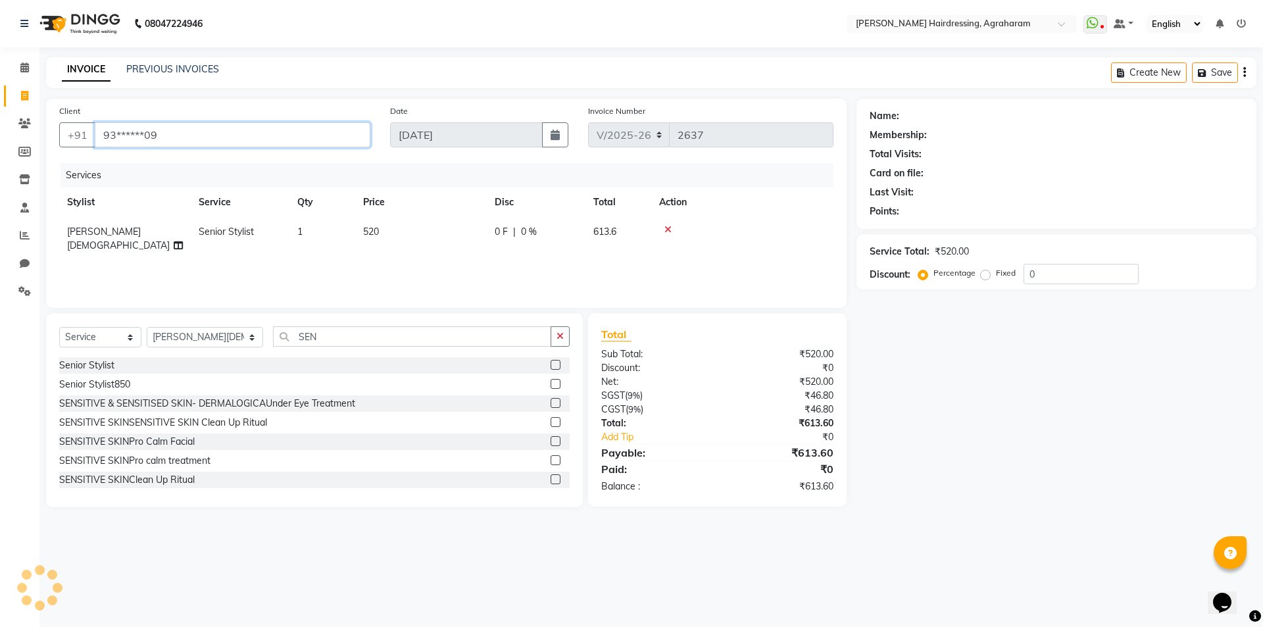
type input "93******09"
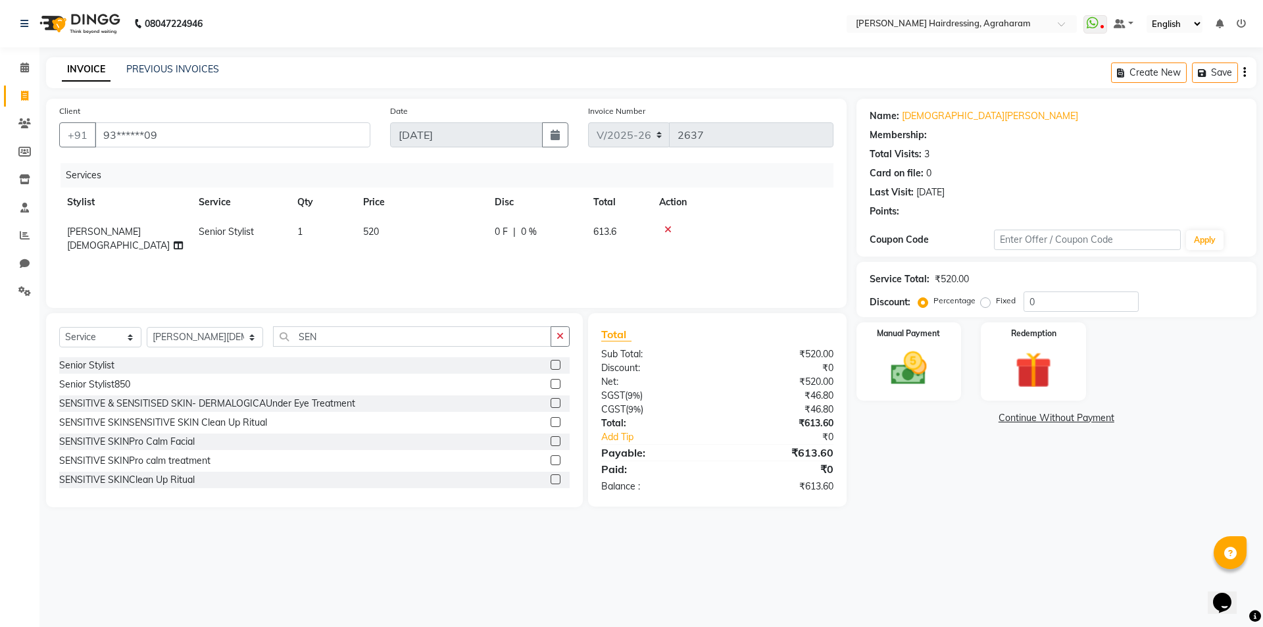
select select "1: Object"
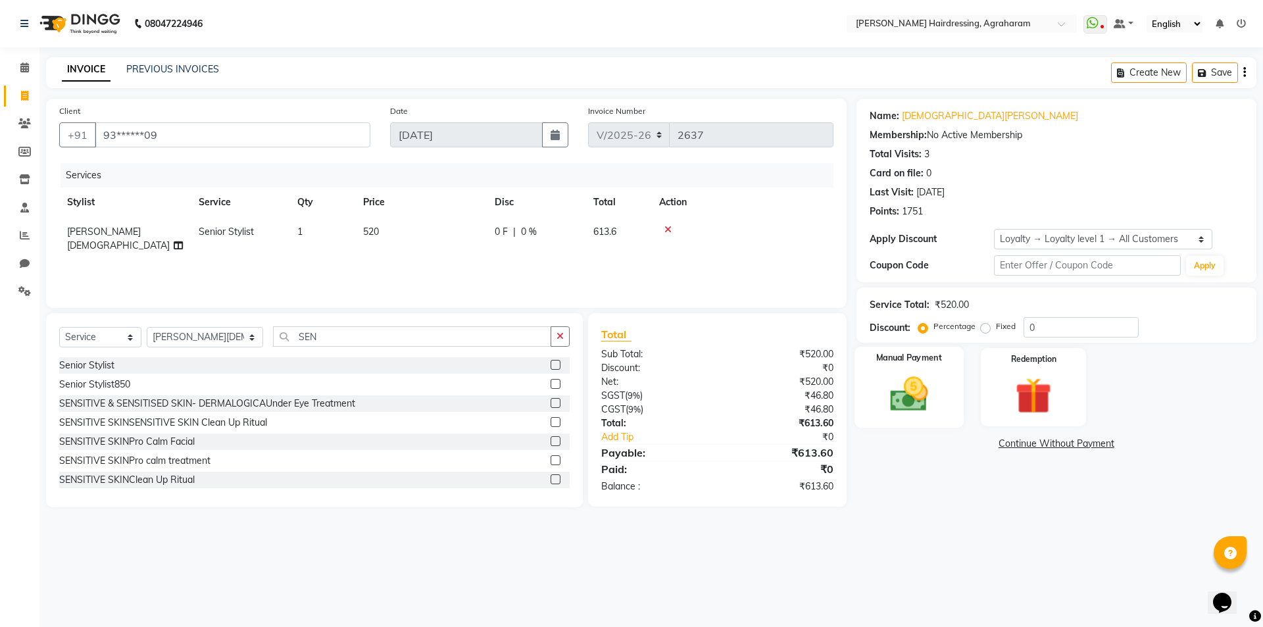
click at [910, 399] on img at bounding box center [908, 393] width 61 height 43
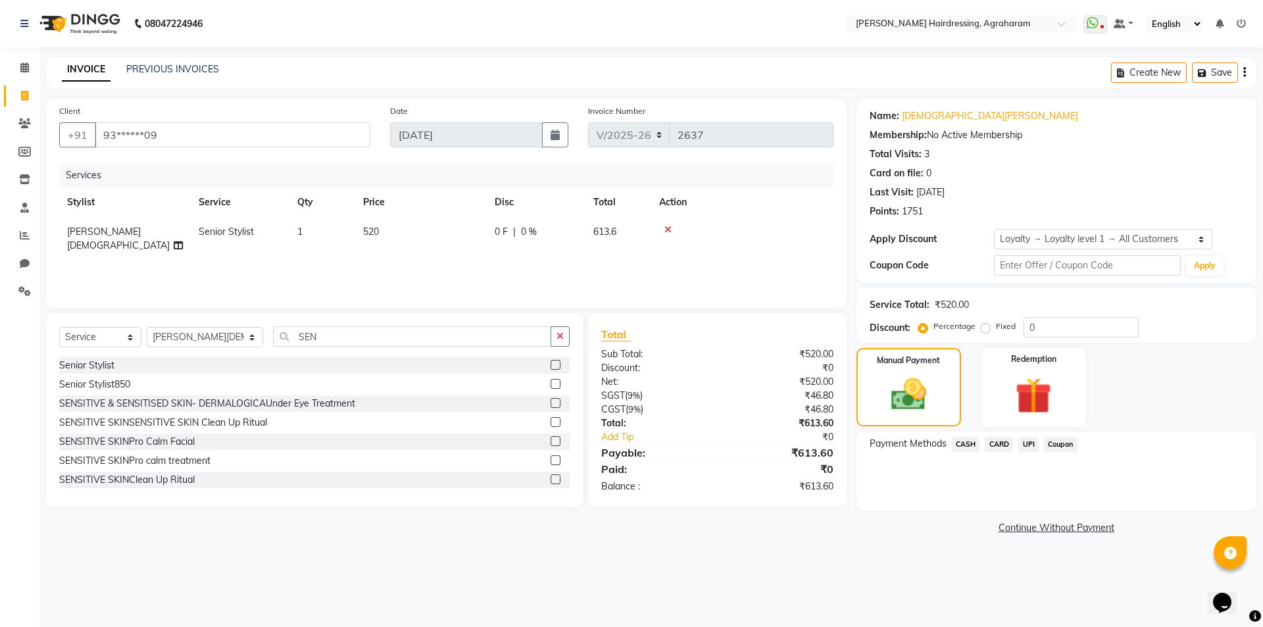
click at [999, 441] on span "CARD" at bounding box center [999, 444] width 28 height 15
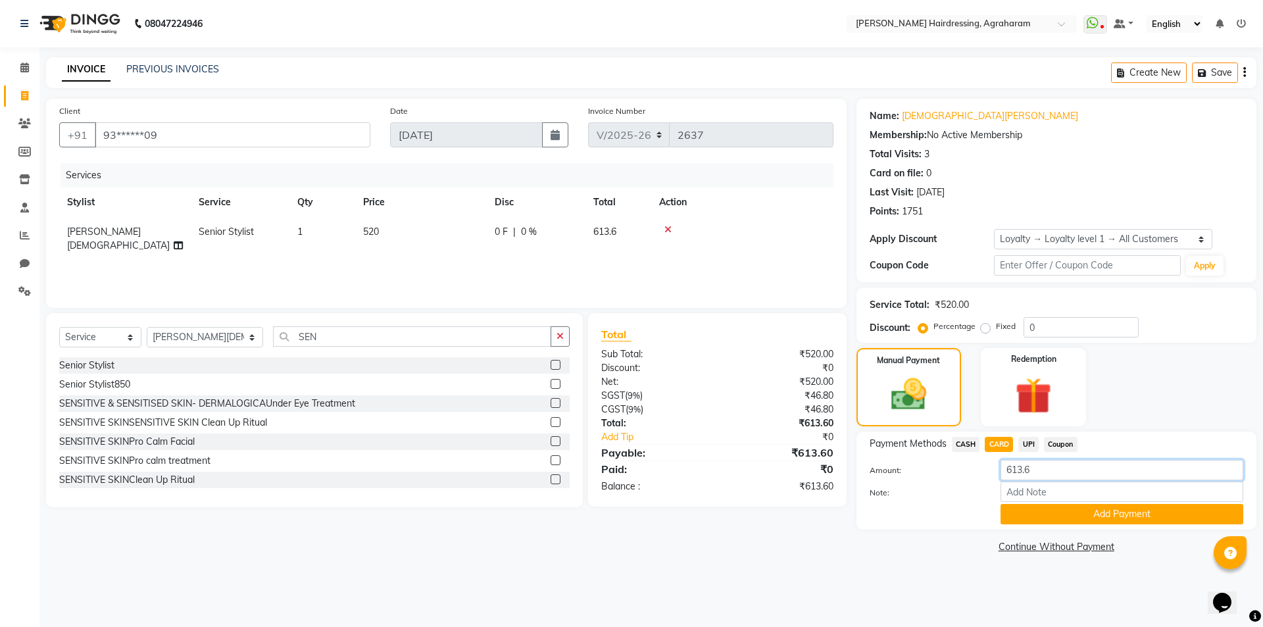
click at [1047, 470] on input "613.6" at bounding box center [1122, 470] width 243 height 20
click at [964, 444] on span "CASH" at bounding box center [966, 444] width 28 height 15
click at [1062, 476] on input "613.6" at bounding box center [1122, 470] width 243 height 20
type input "600"
click at [1137, 514] on button "Add Payment" at bounding box center [1122, 514] width 243 height 20
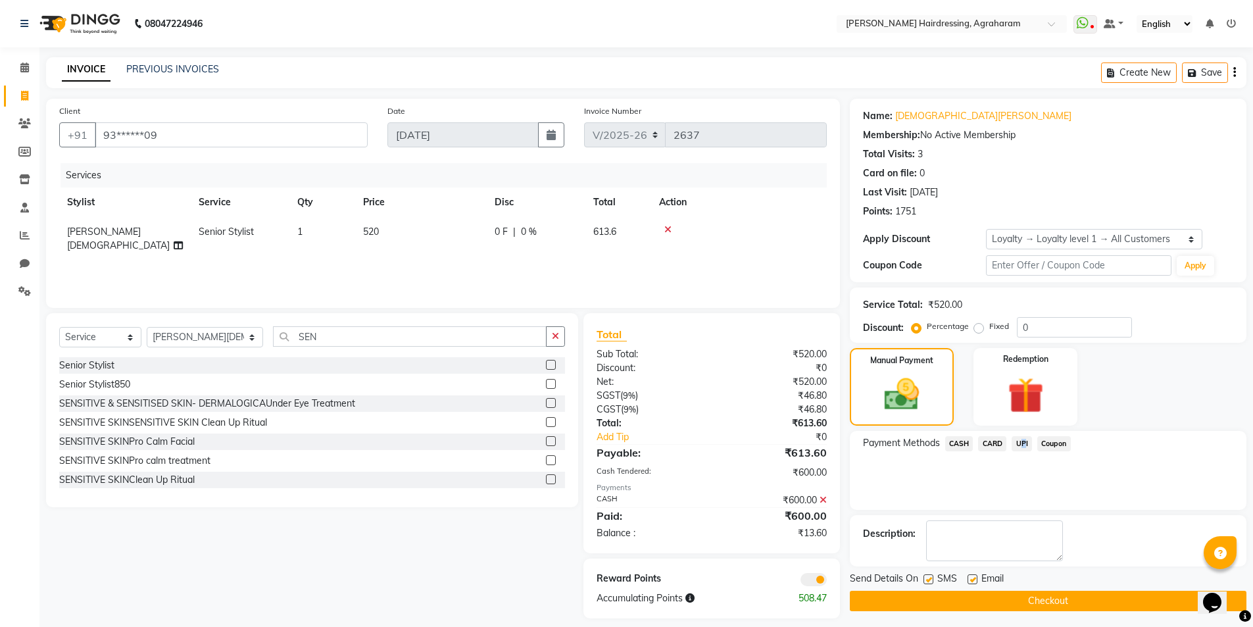
click at [1019, 445] on span "UPI" at bounding box center [1022, 443] width 20 height 15
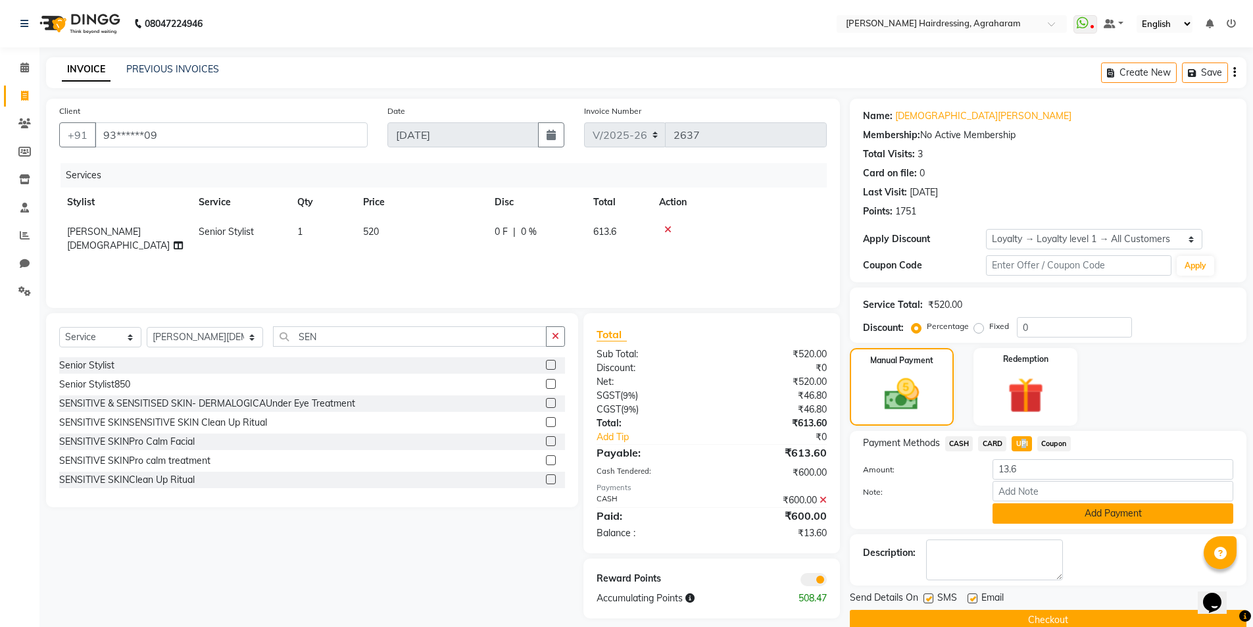
click at [1118, 512] on button "Add Payment" at bounding box center [1113, 513] width 241 height 20
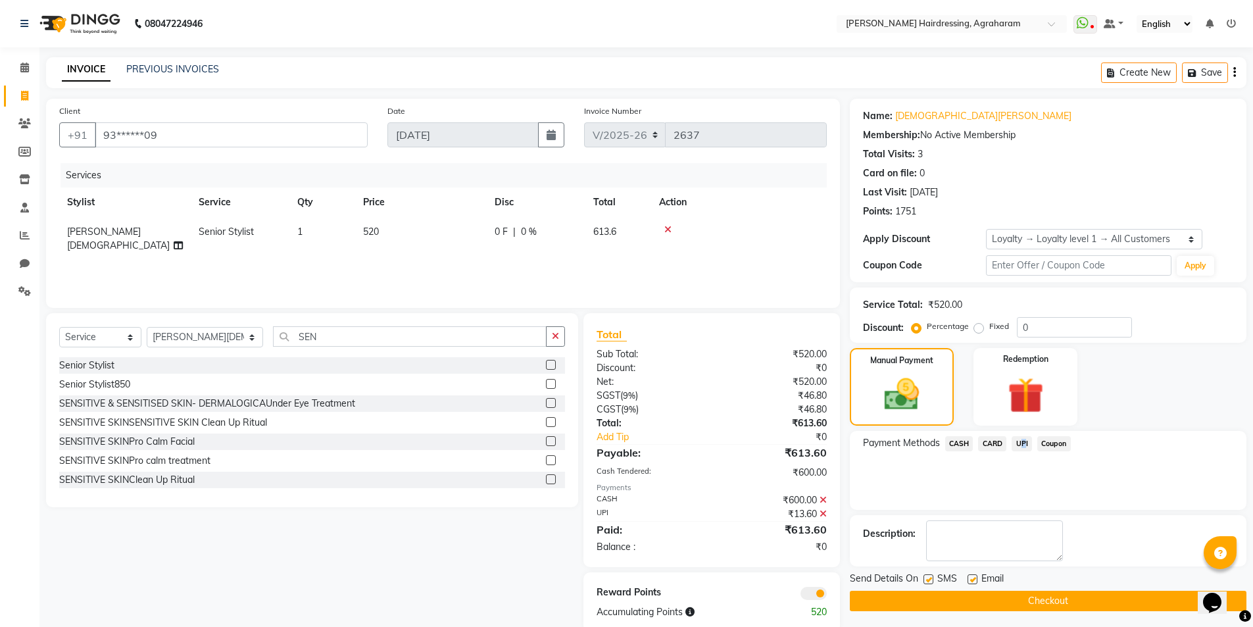
click at [1046, 599] on button "Checkout" at bounding box center [1048, 601] width 397 height 20
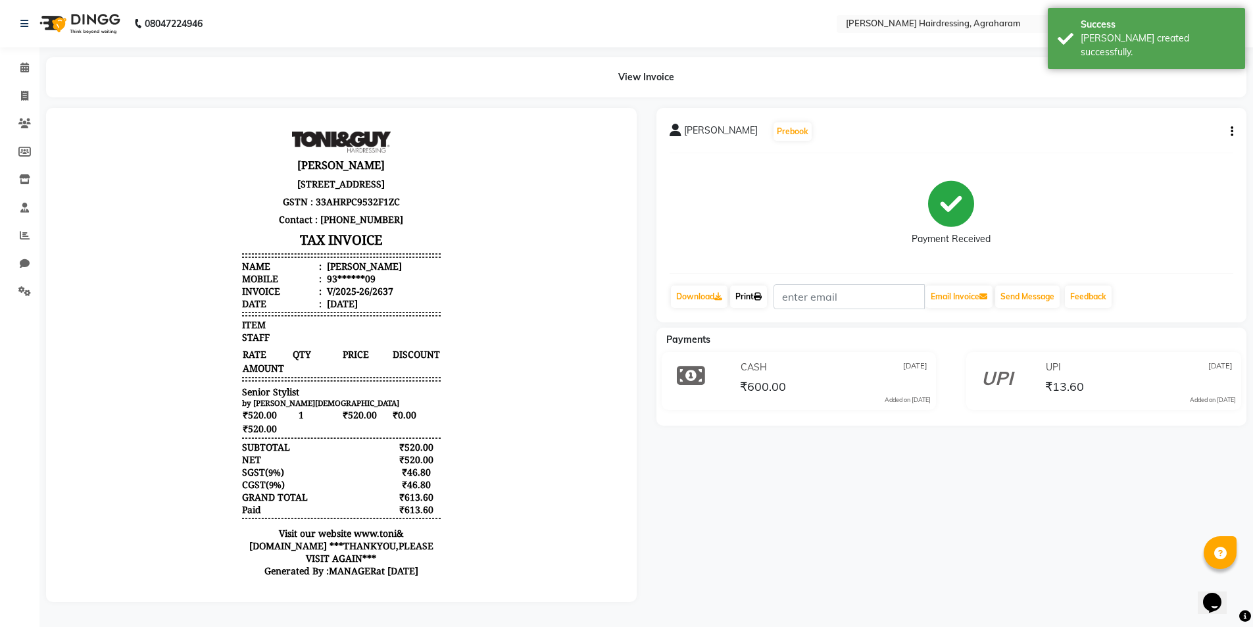
click at [753, 296] on link "Print" at bounding box center [748, 296] width 37 height 22
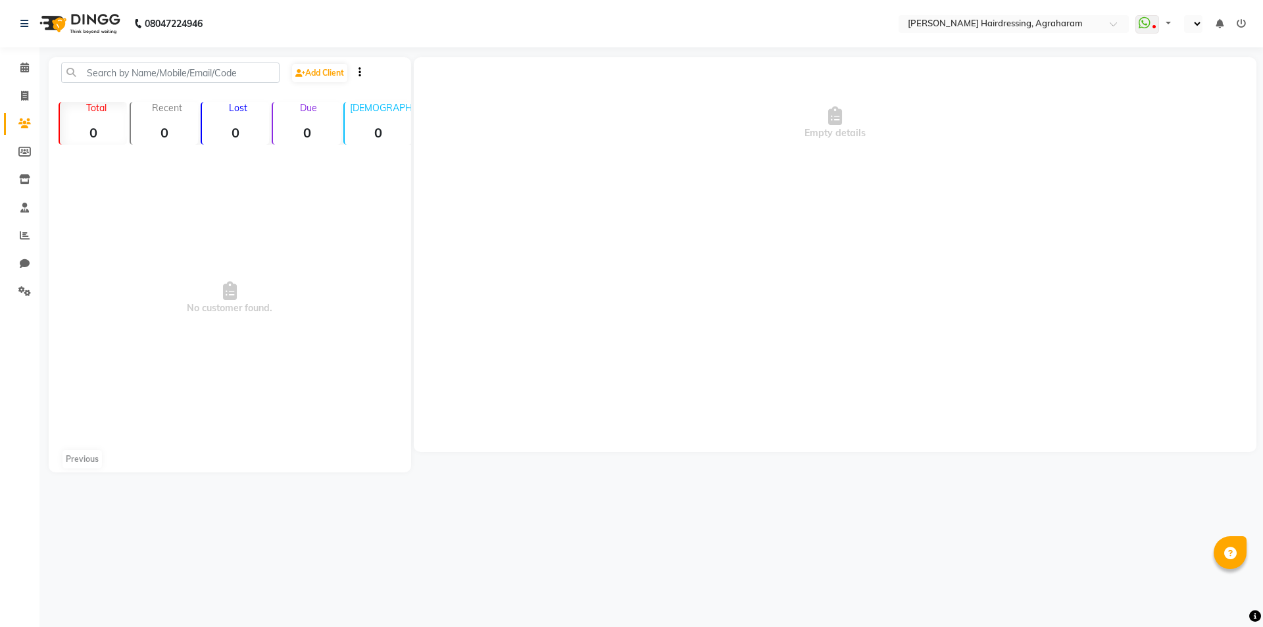
select select "en"
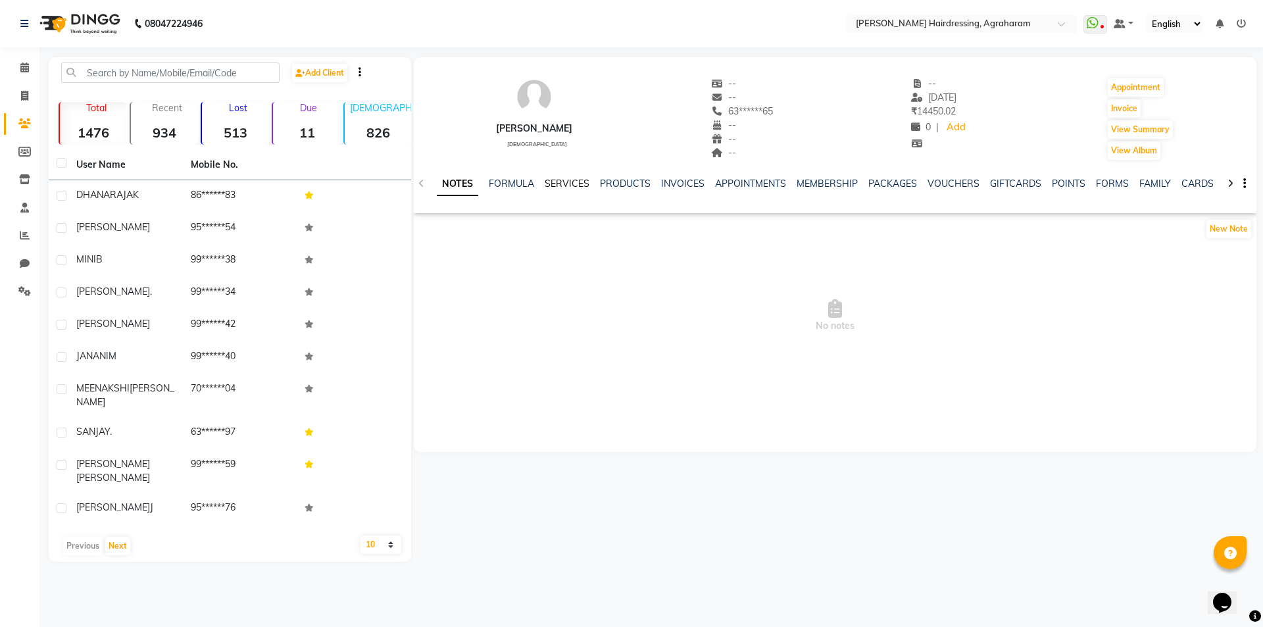
click at [564, 181] on link "SERVICES" at bounding box center [567, 184] width 45 height 12
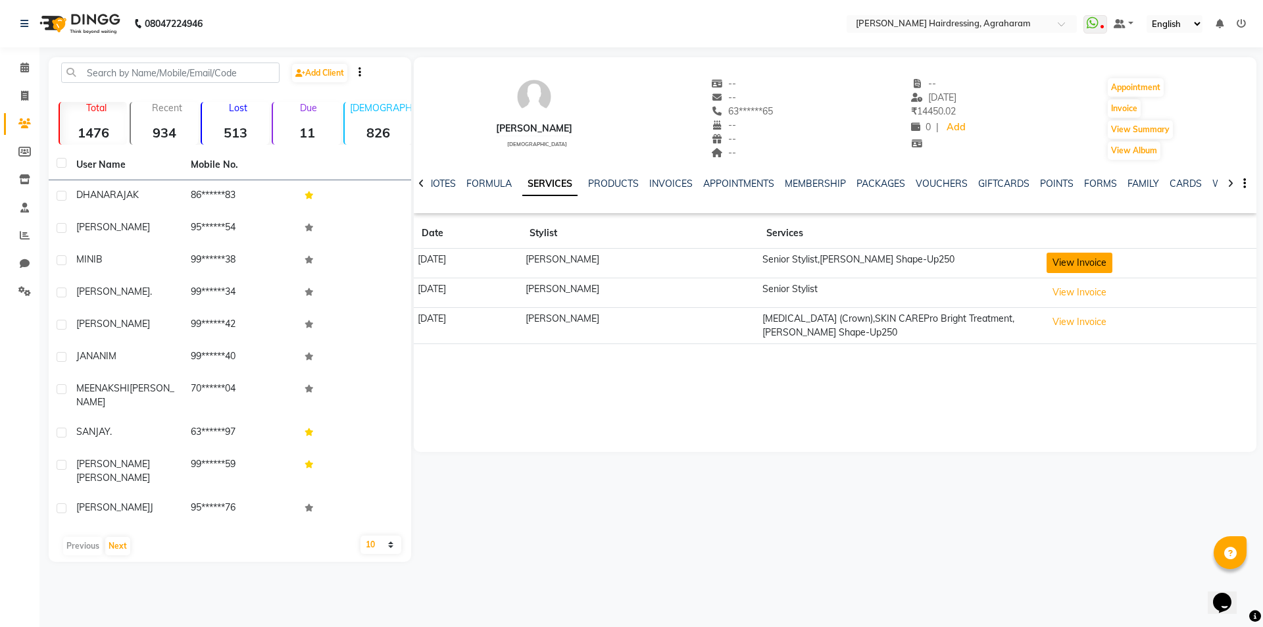
click at [1050, 264] on button "View Invoice" at bounding box center [1080, 263] width 66 height 20
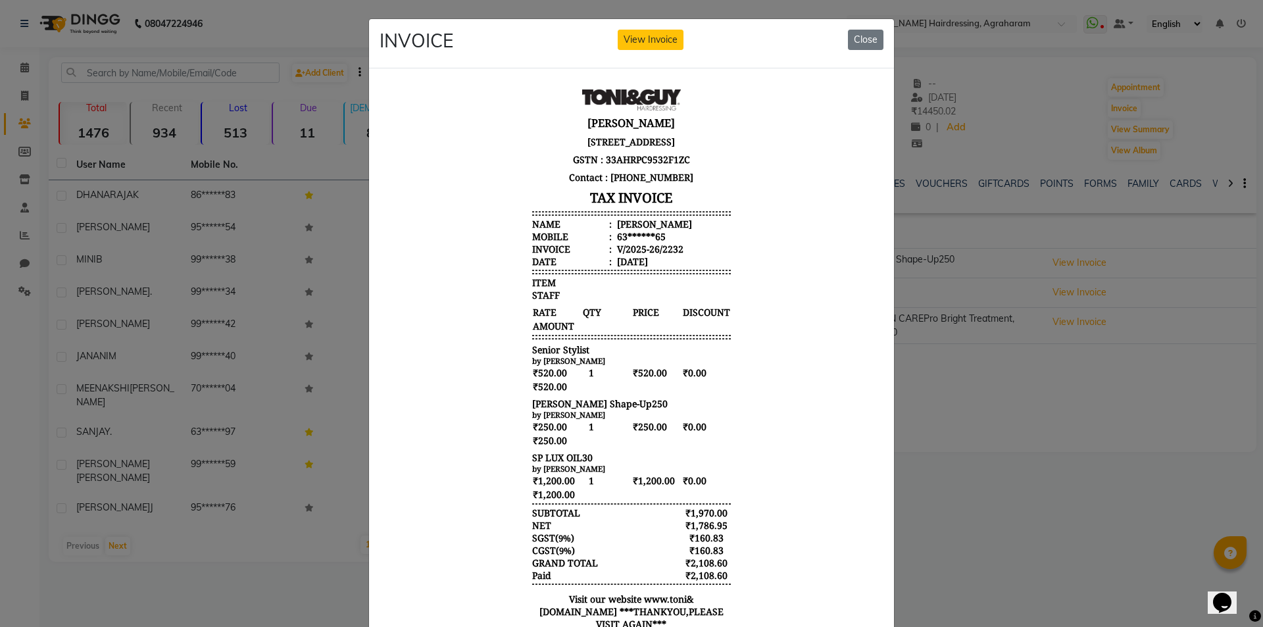
click at [865, 41] on button "Close" at bounding box center [866, 40] width 36 height 20
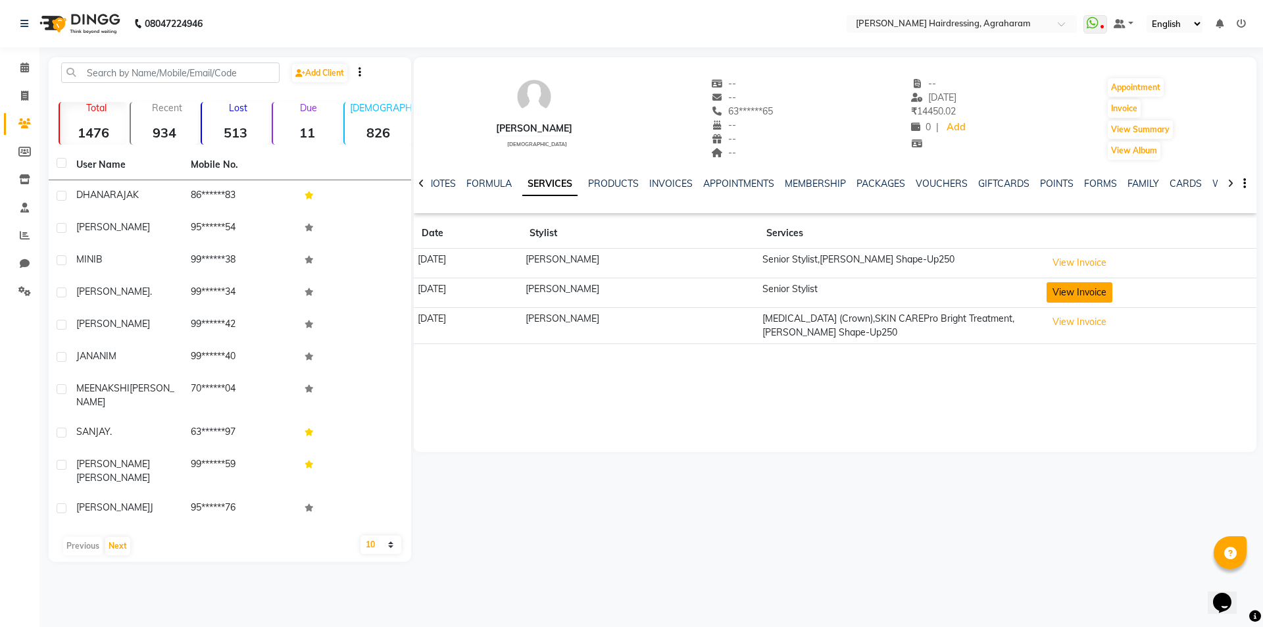
click at [1072, 291] on button "View Invoice" at bounding box center [1080, 292] width 66 height 20
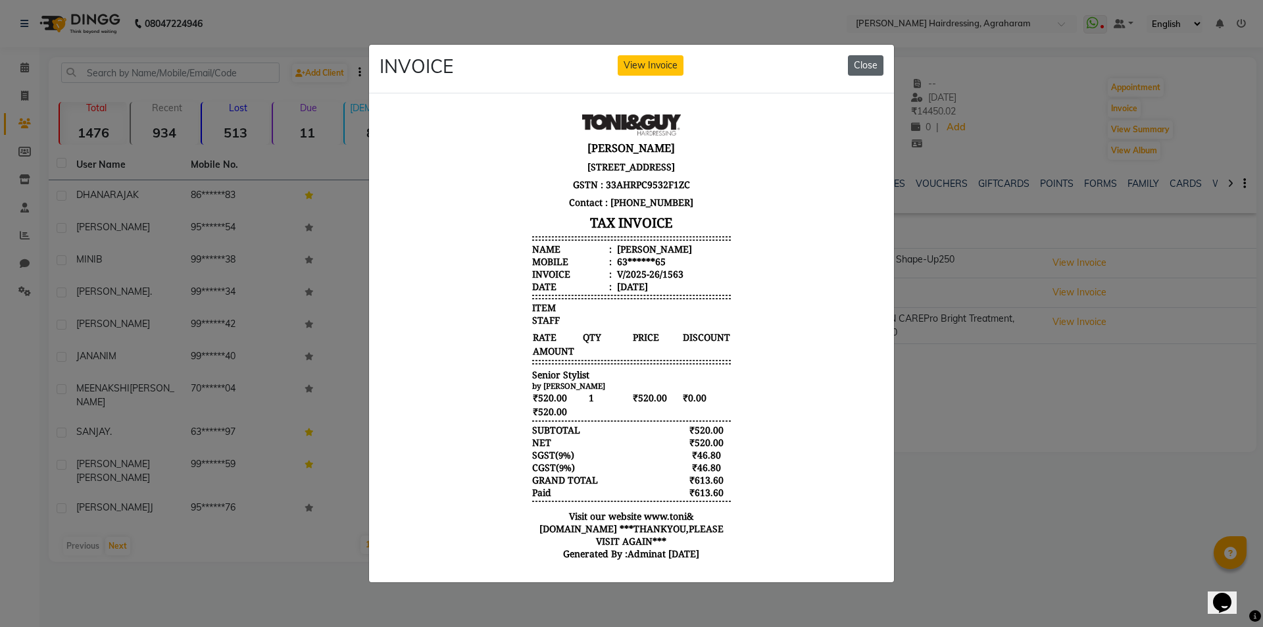
click at [868, 66] on button "Close" at bounding box center [866, 65] width 36 height 20
